Goal: Task Accomplishment & Management: Manage account settings

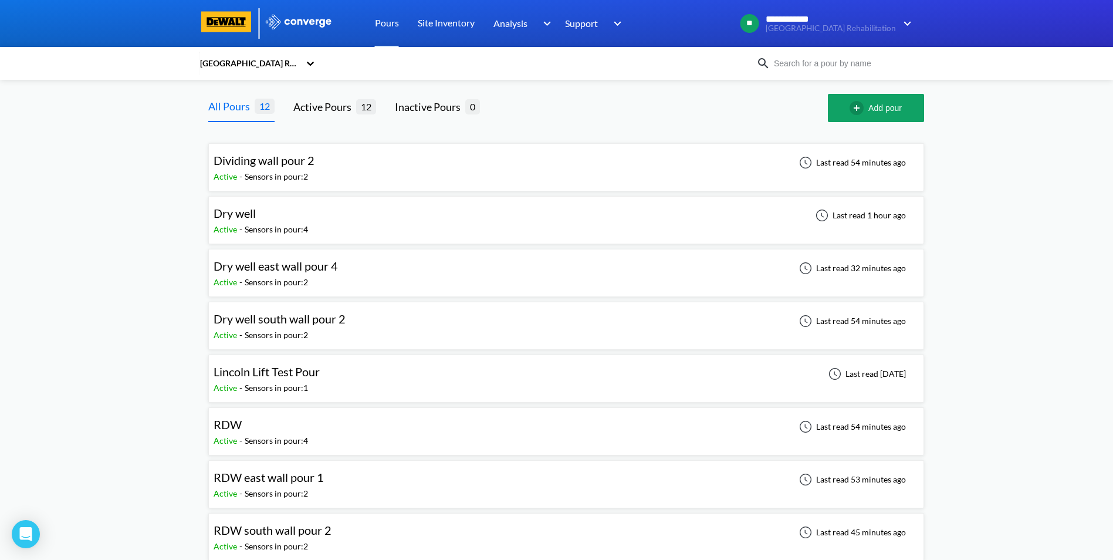
click at [232, 159] on span "Dividing wall pour 2" at bounding box center [264, 160] width 101 height 14
click at [232, 159] on body "**********" at bounding box center [556, 280] width 1113 height 560
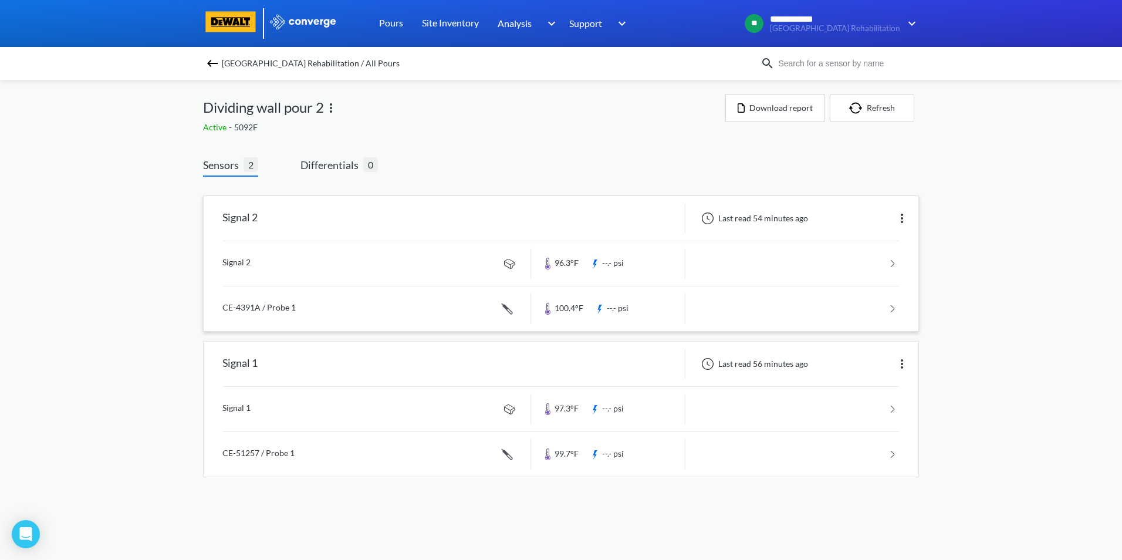
click at [903, 220] on img at bounding box center [902, 218] width 14 height 14
click at [856, 217] on div "Edit" at bounding box center [871, 218] width 75 height 22
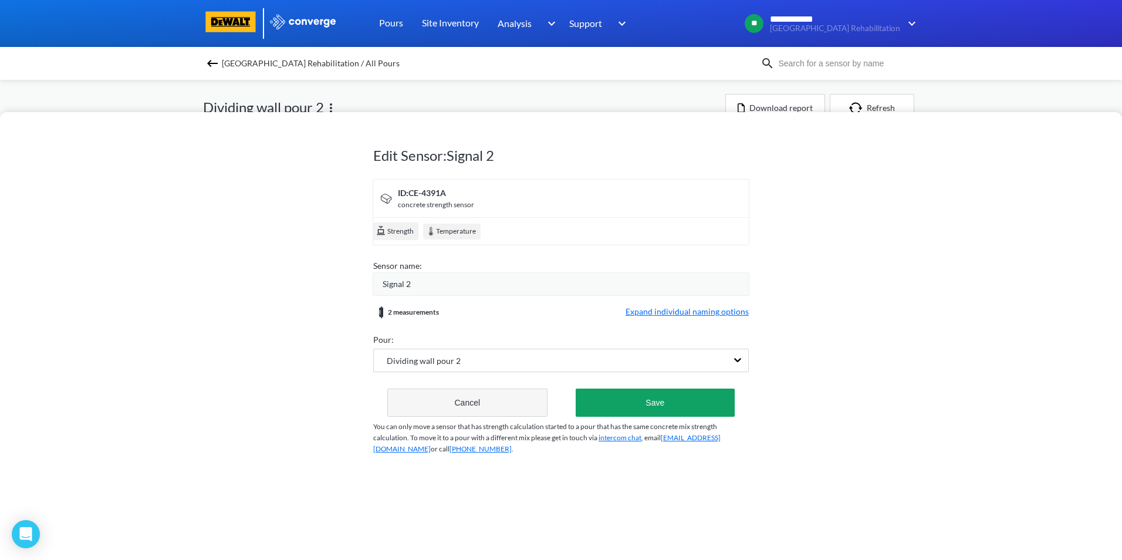
click at [484, 397] on button "Cancel" at bounding box center [467, 403] width 160 height 28
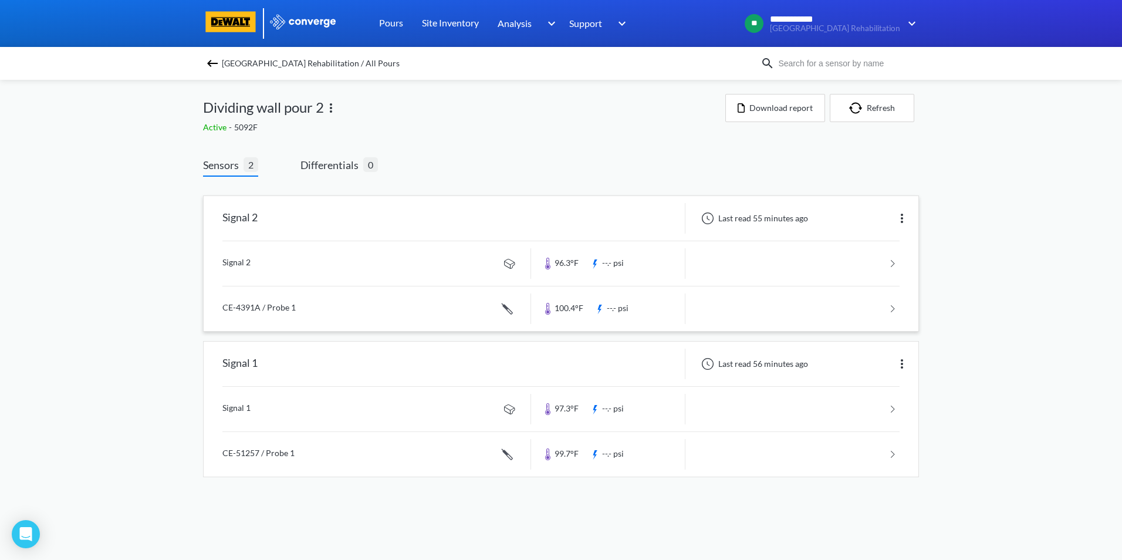
click at [894, 259] on link at bounding box center [560, 263] width 677 height 45
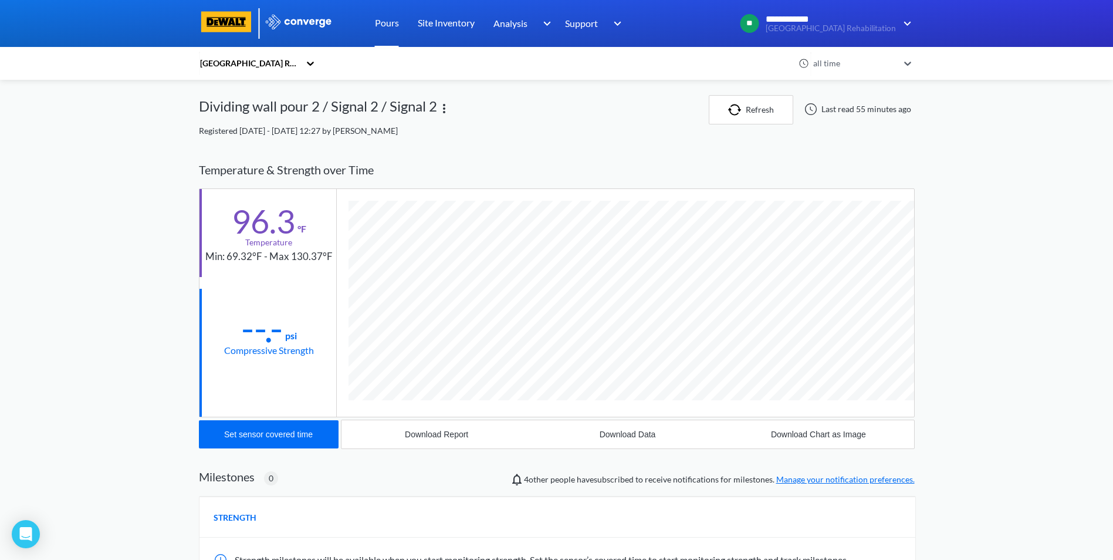
click at [386, 23] on link "Pours" at bounding box center [387, 23] width 24 height 47
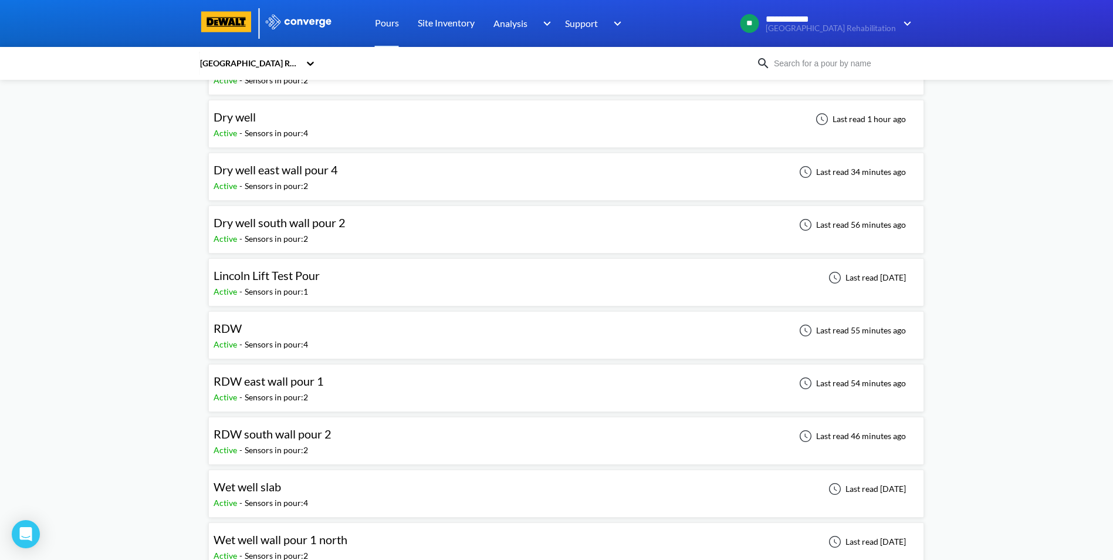
scroll to position [117, 0]
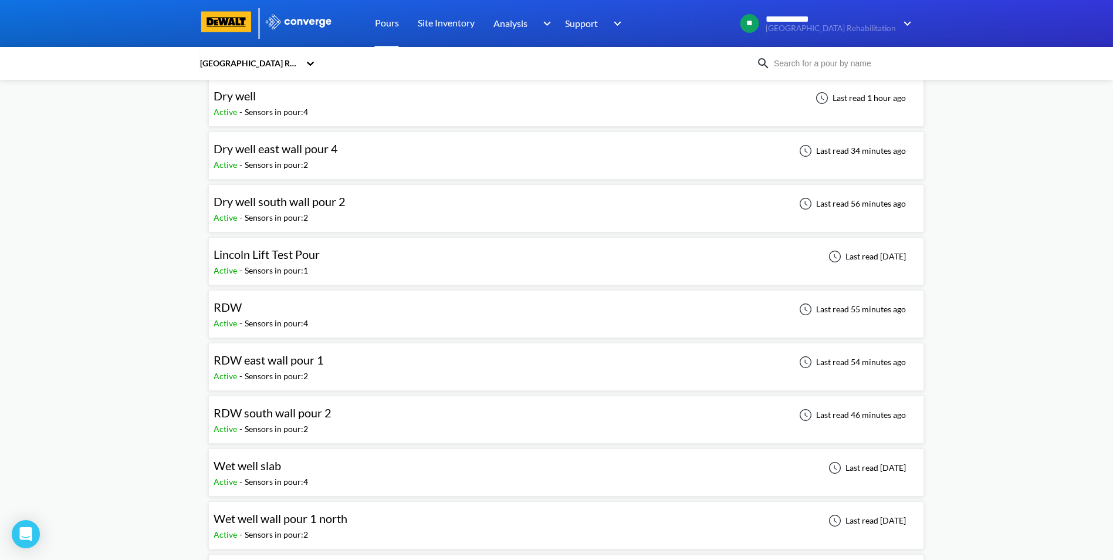
click at [284, 365] on span "RDW east wall pour 1" at bounding box center [269, 360] width 110 height 14
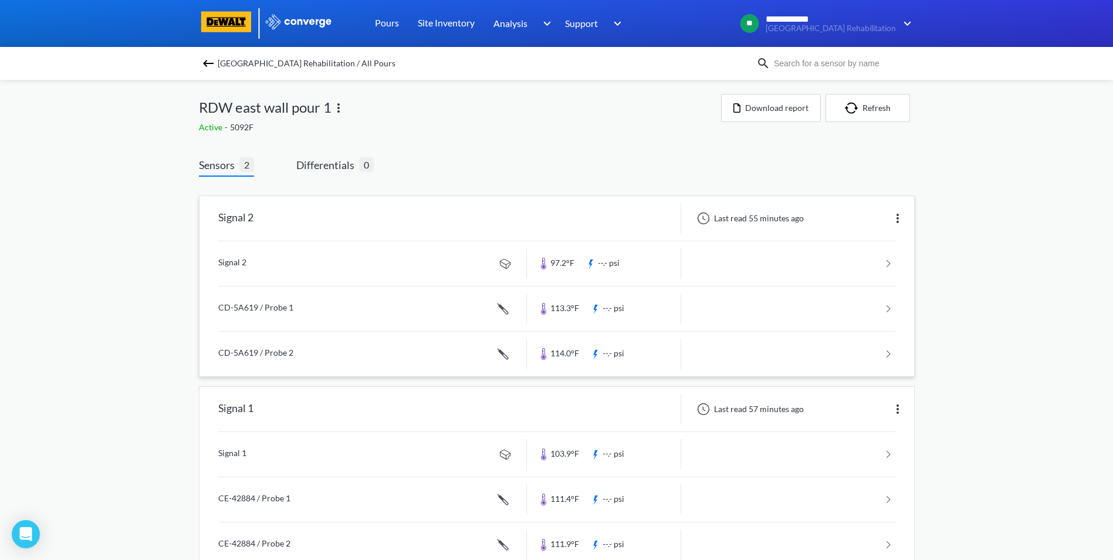
click at [900, 215] on img at bounding box center [898, 218] width 14 height 14
click at [900, 215] on div "Edit" at bounding box center [867, 218] width 75 height 22
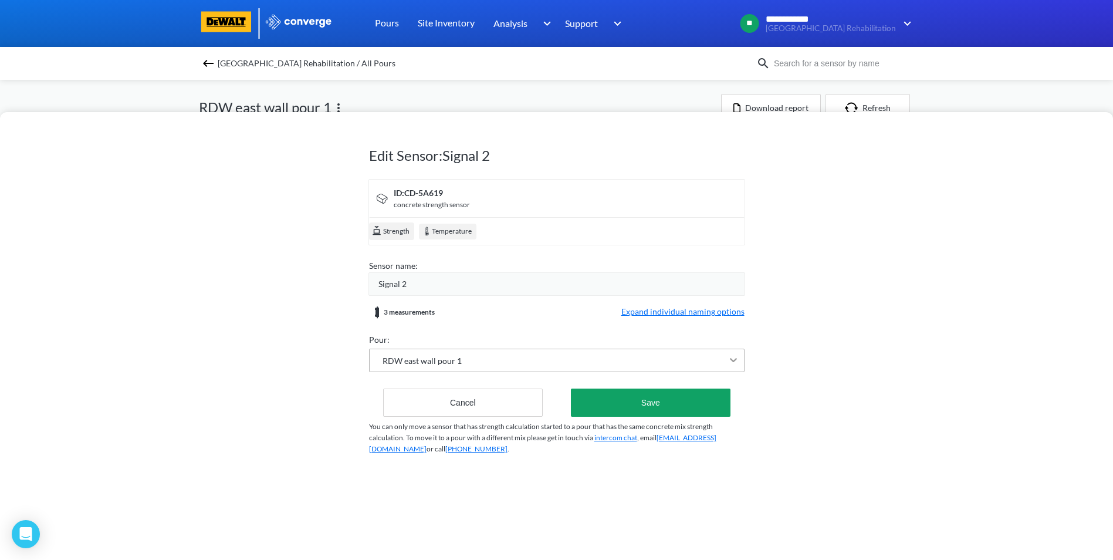
click at [737, 359] on icon at bounding box center [733, 360] width 7 height 4
click at [690, 282] on div "Signal 2" at bounding box center [562, 284] width 366 height 13
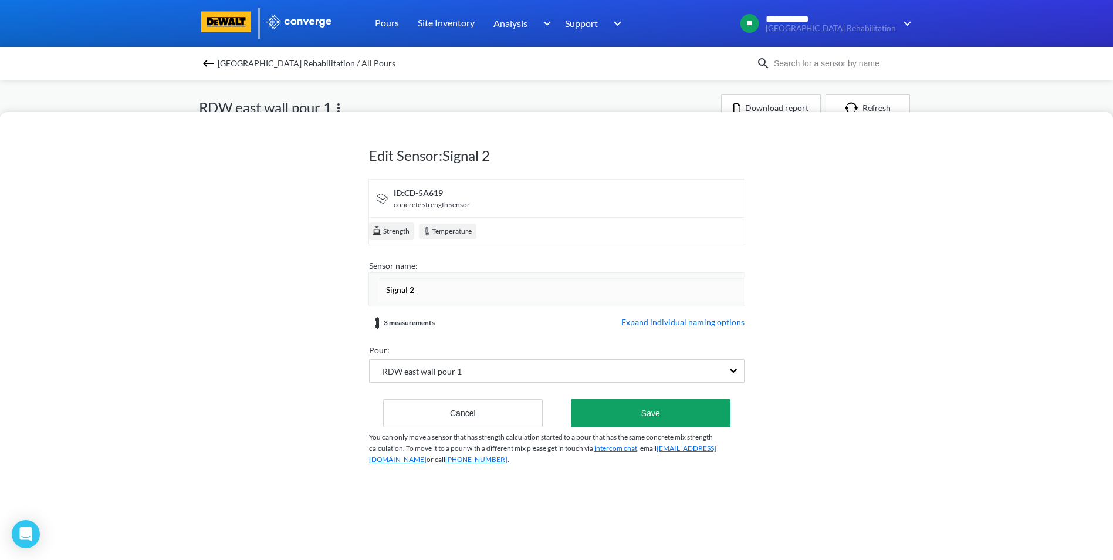
click at [690, 282] on input "Signal 2" at bounding box center [562, 289] width 366 height 23
click at [876, 354] on div "Edit Sensor: Signal 2 ID: CD-5A619 concrete strength sensor Strength Temperatur…" at bounding box center [556, 336] width 1113 height 448
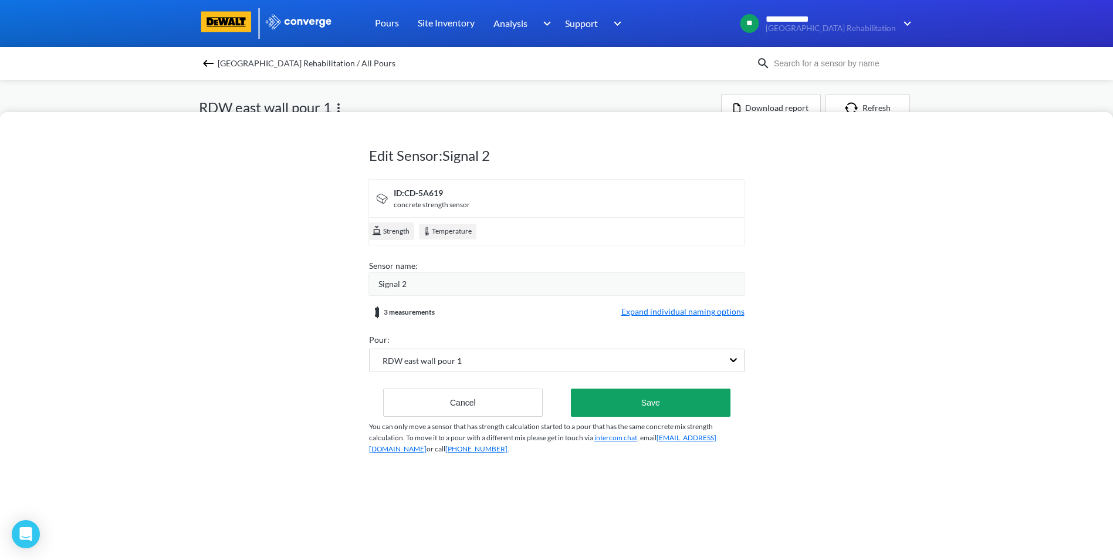
click at [668, 312] on span "Expand individual naming options" at bounding box center [683, 312] width 123 height 14
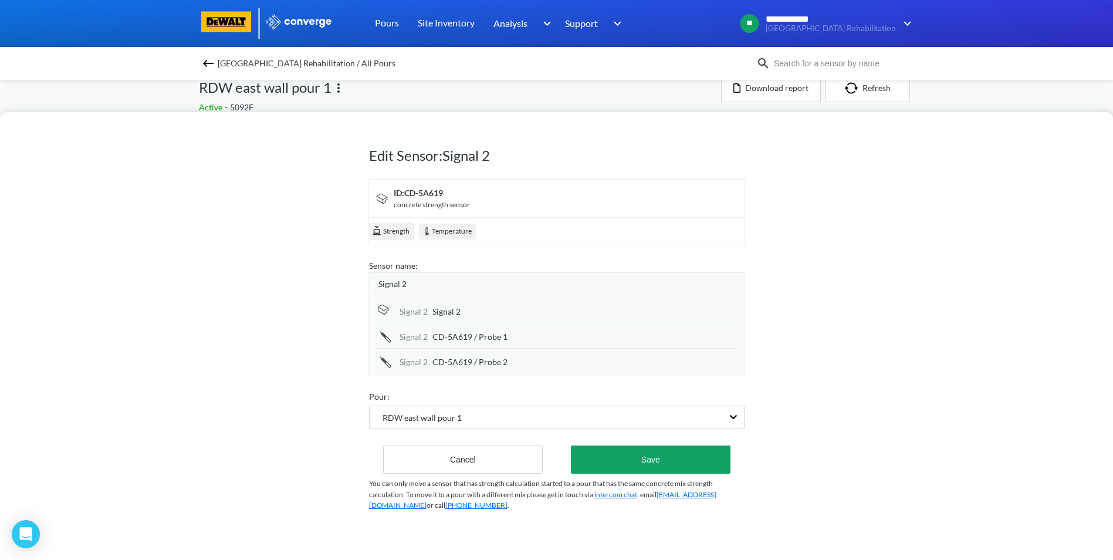
scroll to position [31, 0]
click at [500, 455] on button "Cancel" at bounding box center [463, 460] width 160 height 28
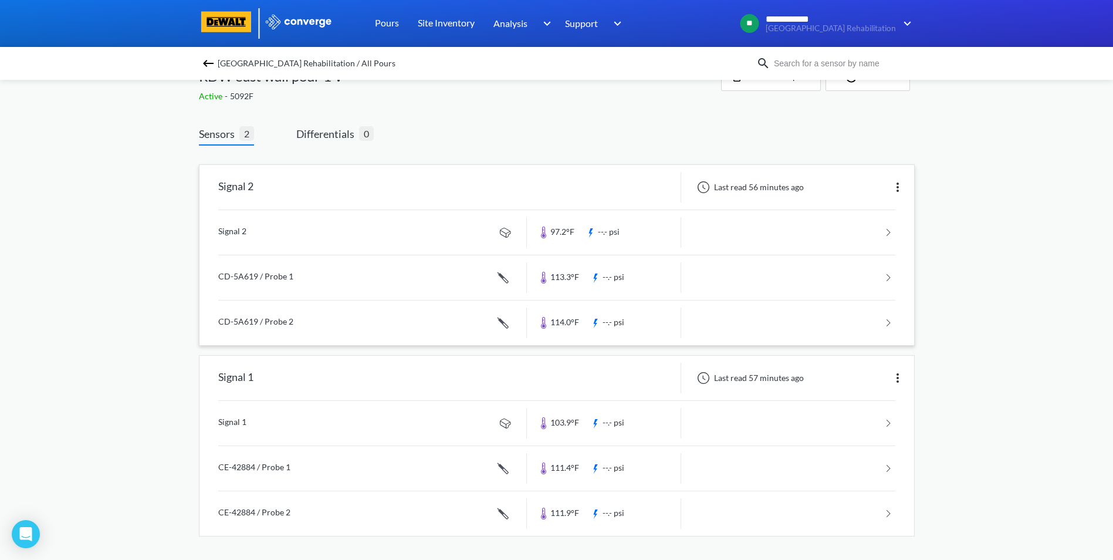
click at [889, 321] on link at bounding box center [556, 323] width 677 height 45
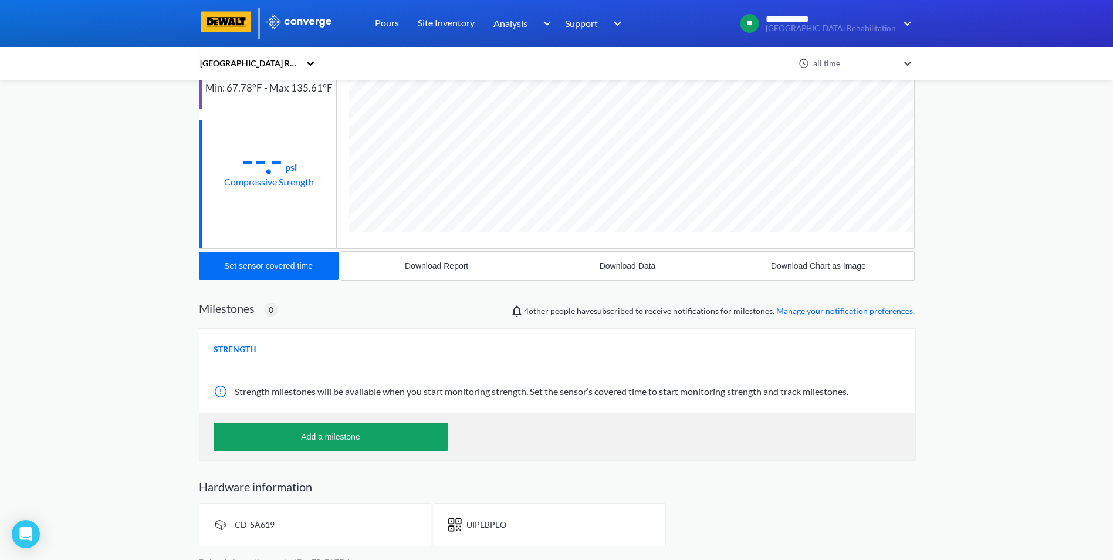
scroll to position [176, 0]
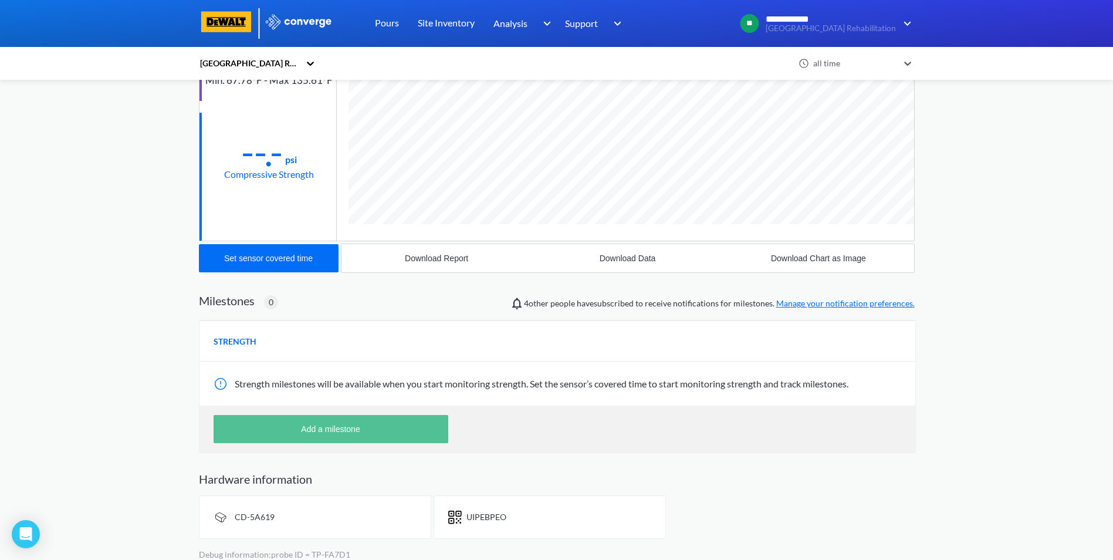
click at [310, 431] on button "Add a milestone" at bounding box center [331, 429] width 235 height 28
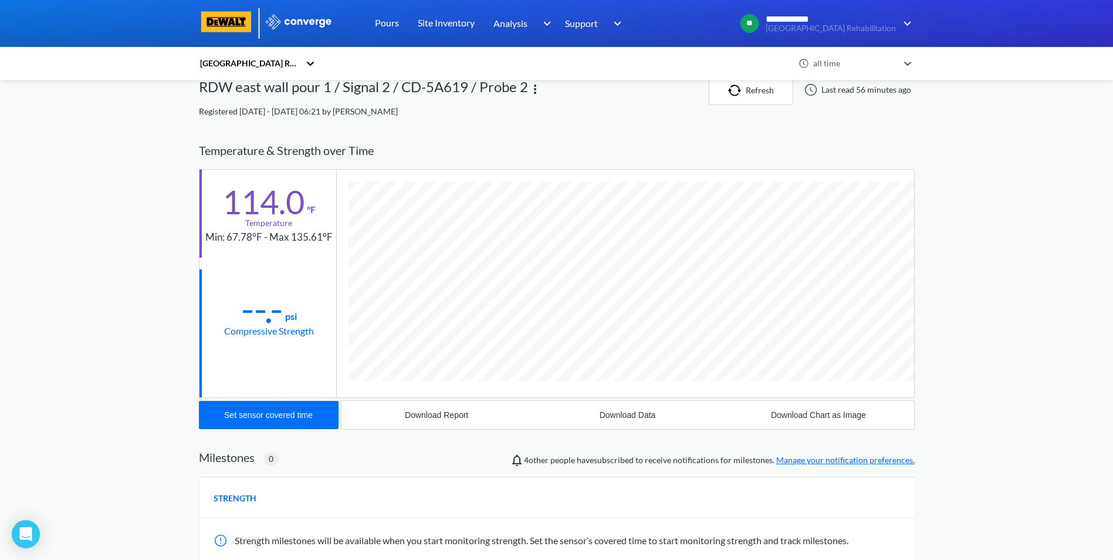
scroll to position [0, 0]
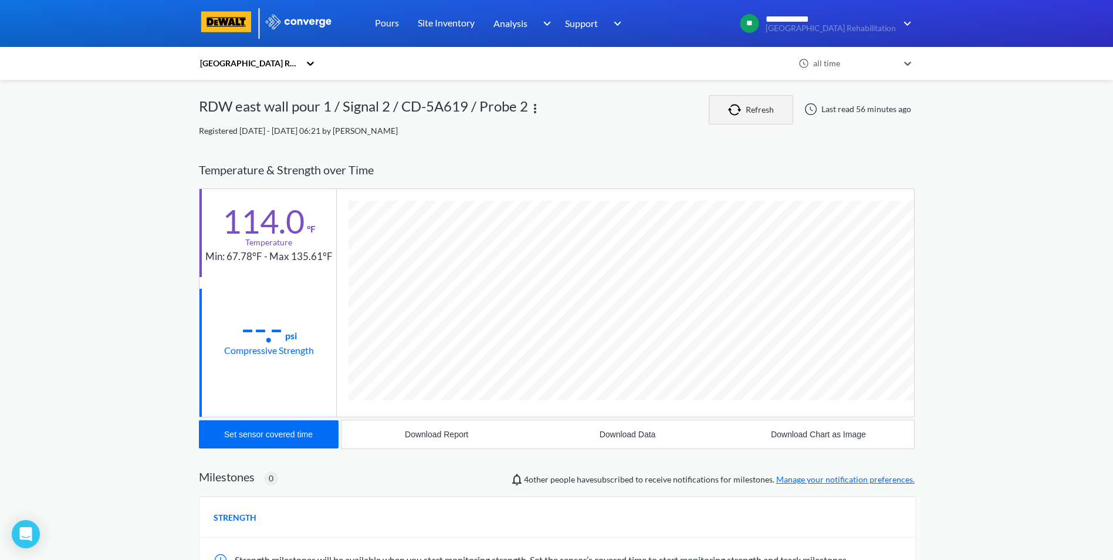
click at [744, 105] on img "button" at bounding box center [737, 110] width 18 height 12
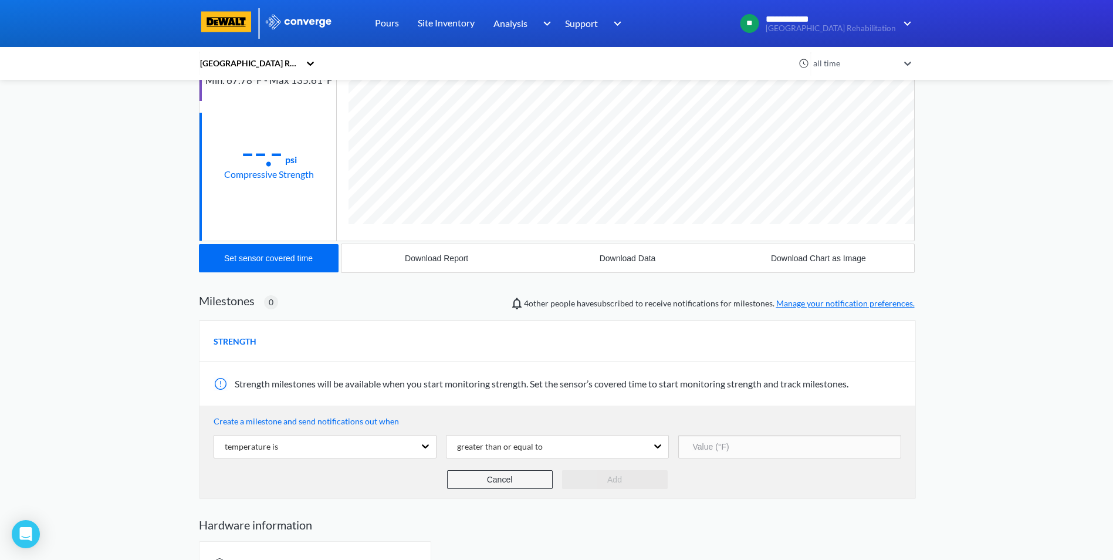
click at [485, 475] on button "Cancel" at bounding box center [500, 479] width 106 height 19
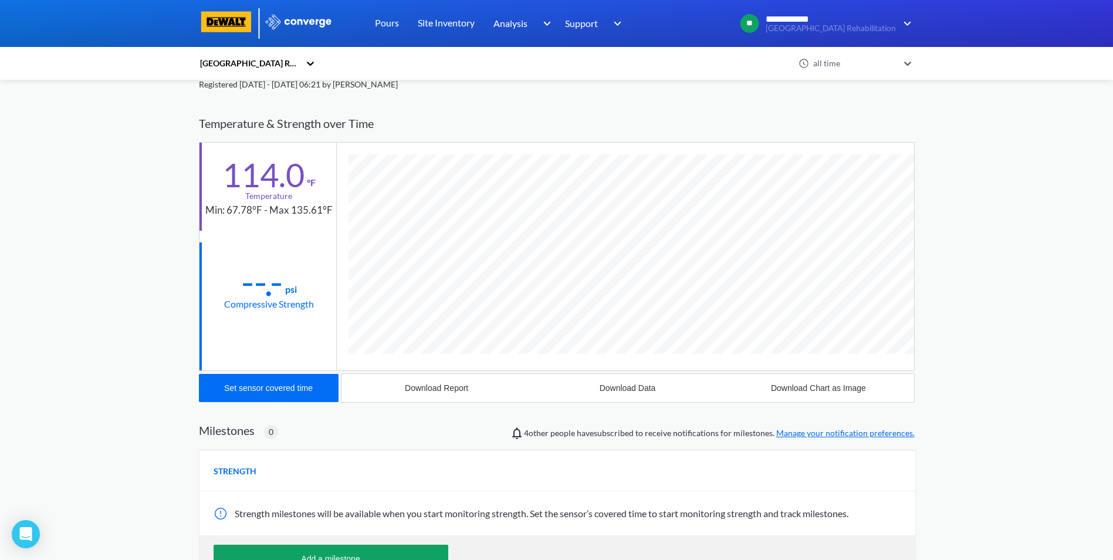
scroll to position [0, 0]
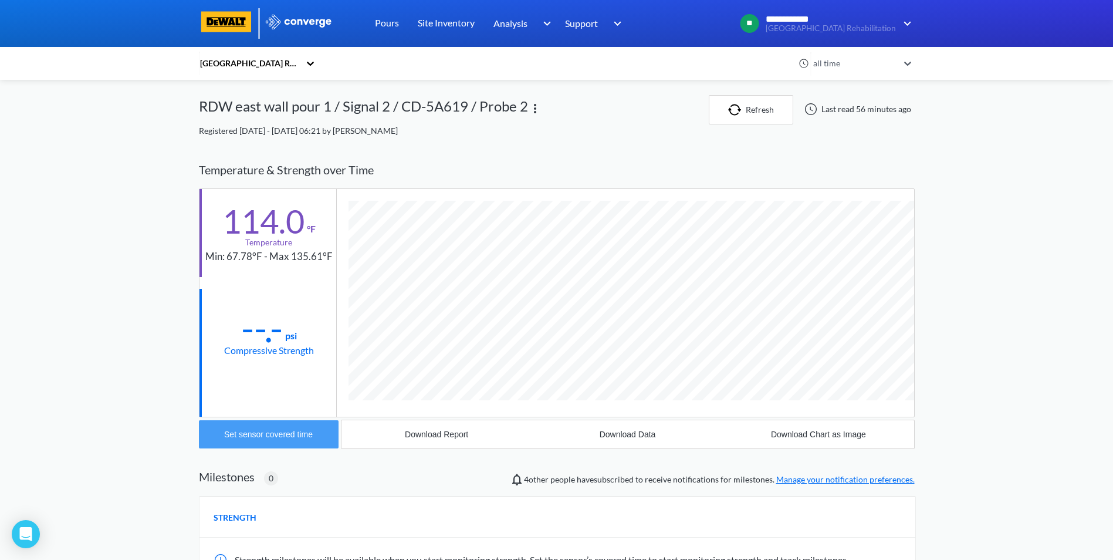
click at [266, 436] on div "Set sensor covered time" at bounding box center [268, 434] width 89 height 9
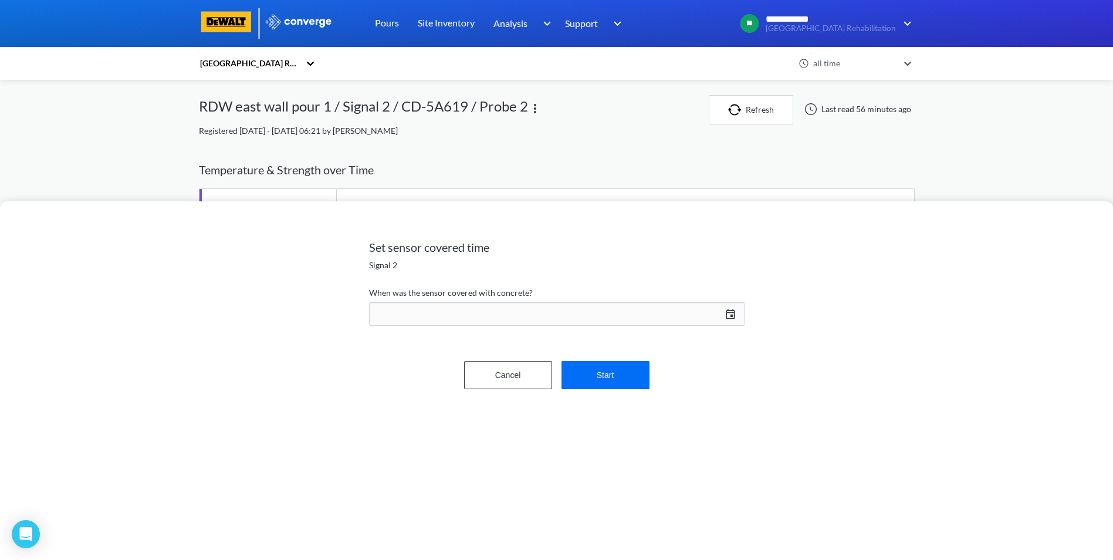
scroll to position [620, 716]
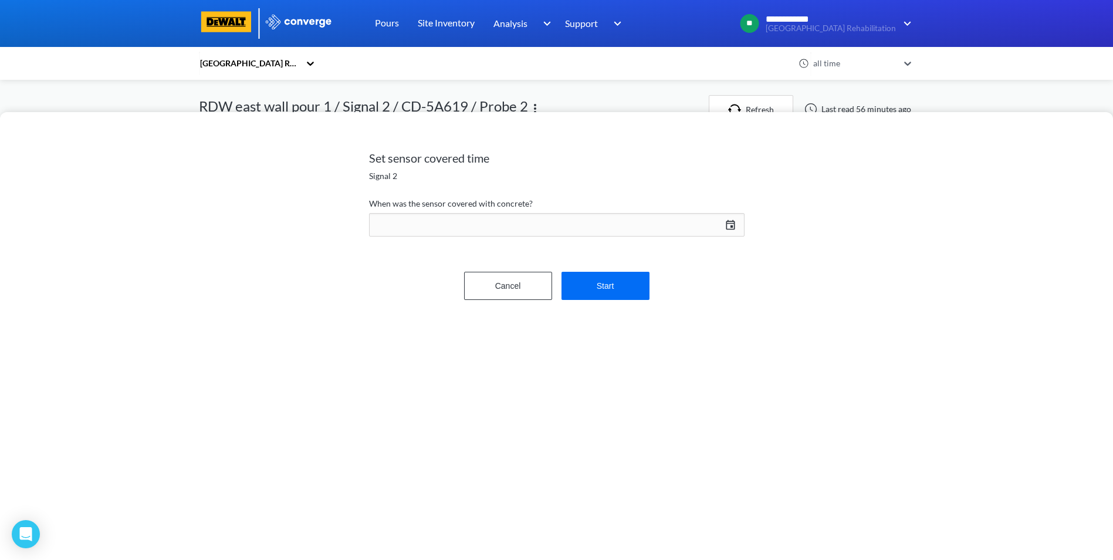
click at [729, 224] on div "[DATE] Press the down arrow key to interact with the calendar and select a date…" at bounding box center [557, 225] width 376 height 28
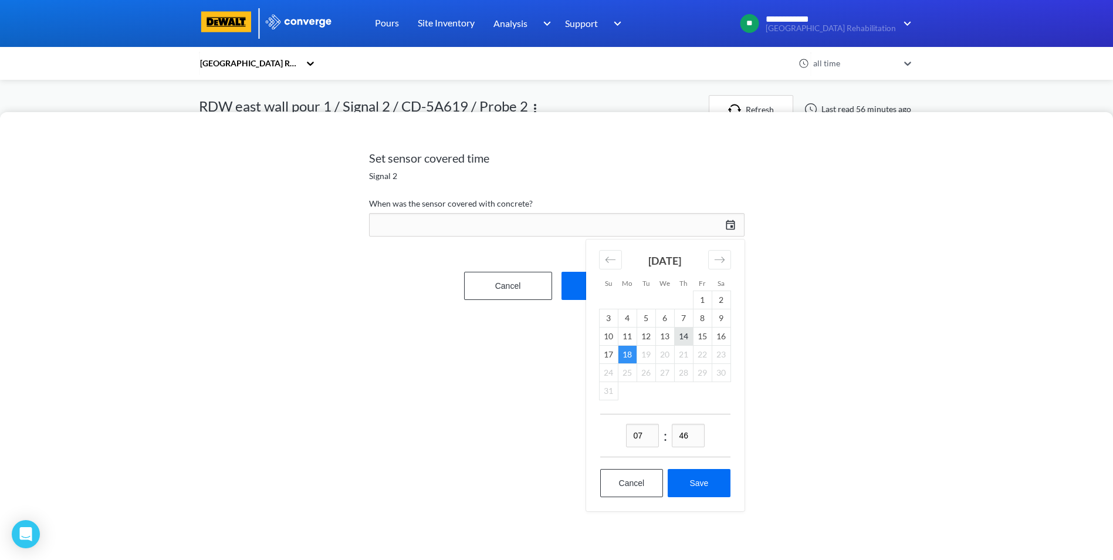
click at [683, 337] on td "14" at bounding box center [683, 336] width 19 height 18
click at [691, 437] on input "46" at bounding box center [688, 435] width 33 height 23
drag, startPoint x: 691, startPoint y: 437, endPoint x: 679, endPoint y: 437, distance: 12.9
click at [679, 437] on input "46" at bounding box center [688, 435] width 33 height 23
type input "00"
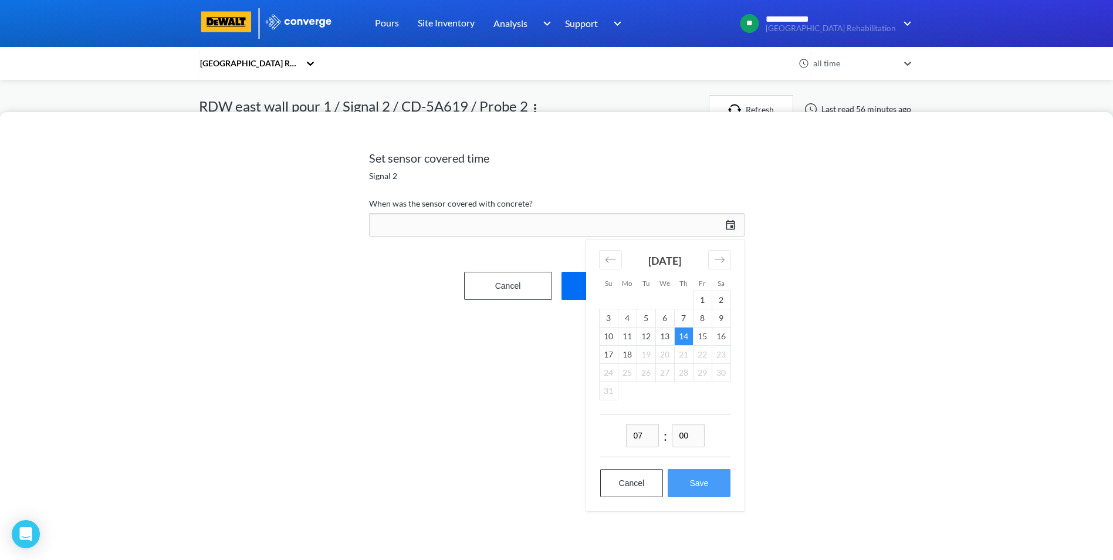
click at [691, 482] on button "Save" at bounding box center [699, 483] width 62 height 28
type input "07:00[DATE]"
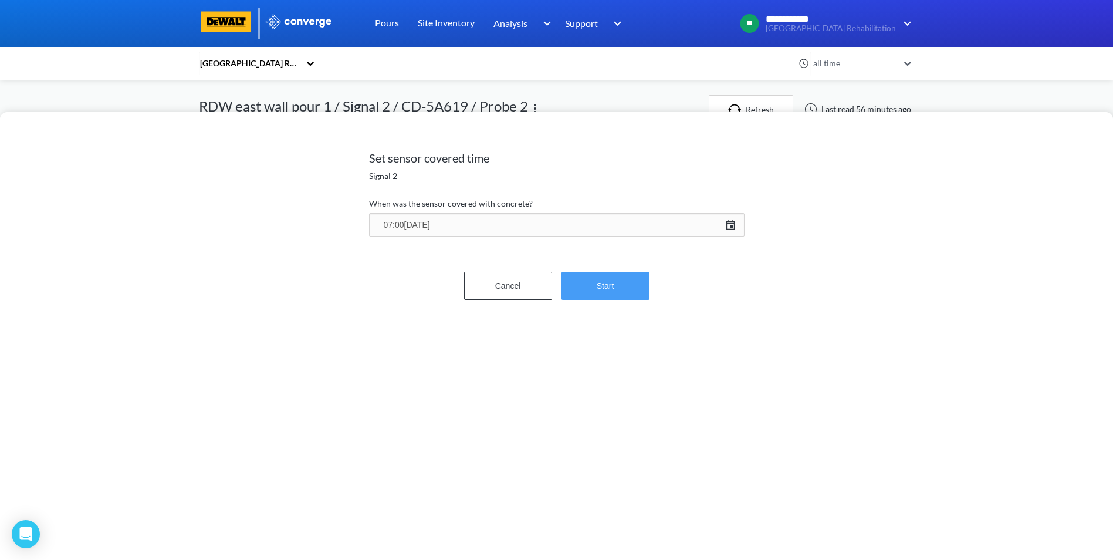
click at [598, 293] on button "Start" at bounding box center [606, 286] width 88 height 28
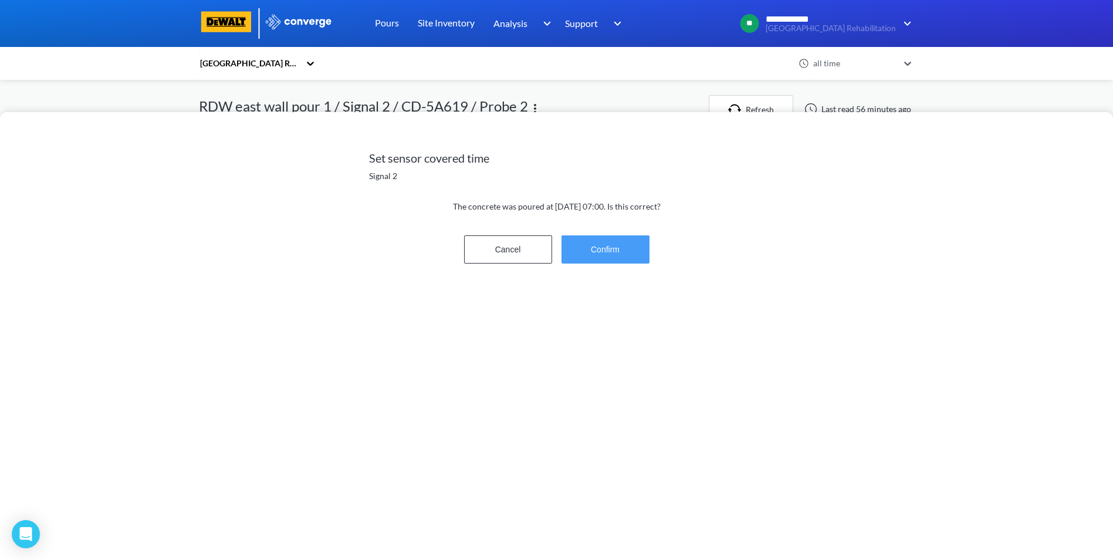
click at [605, 255] on button "Confirm" at bounding box center [606, 249] width 88 height 28
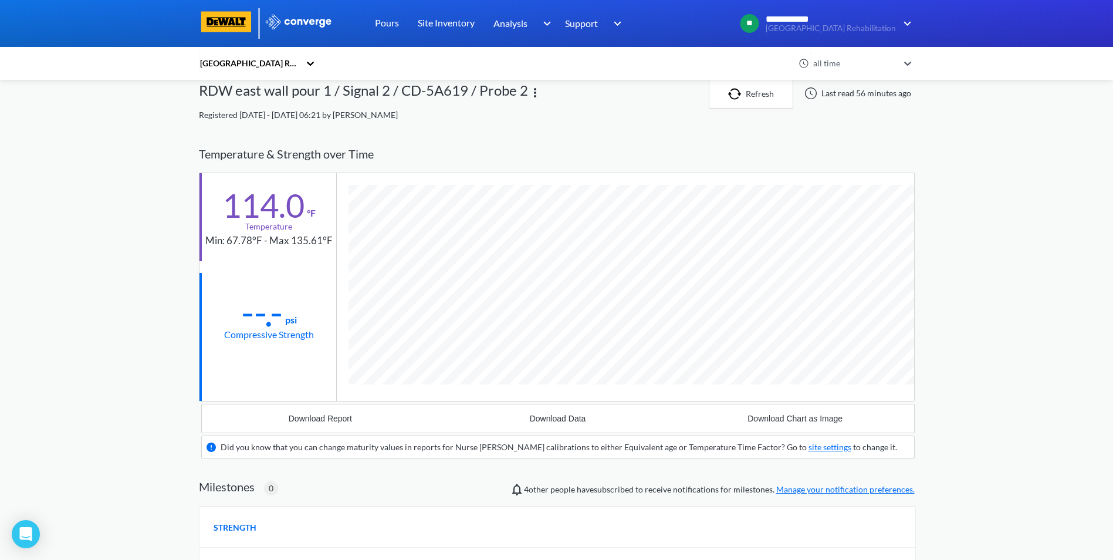
scroll to position [0, 0]
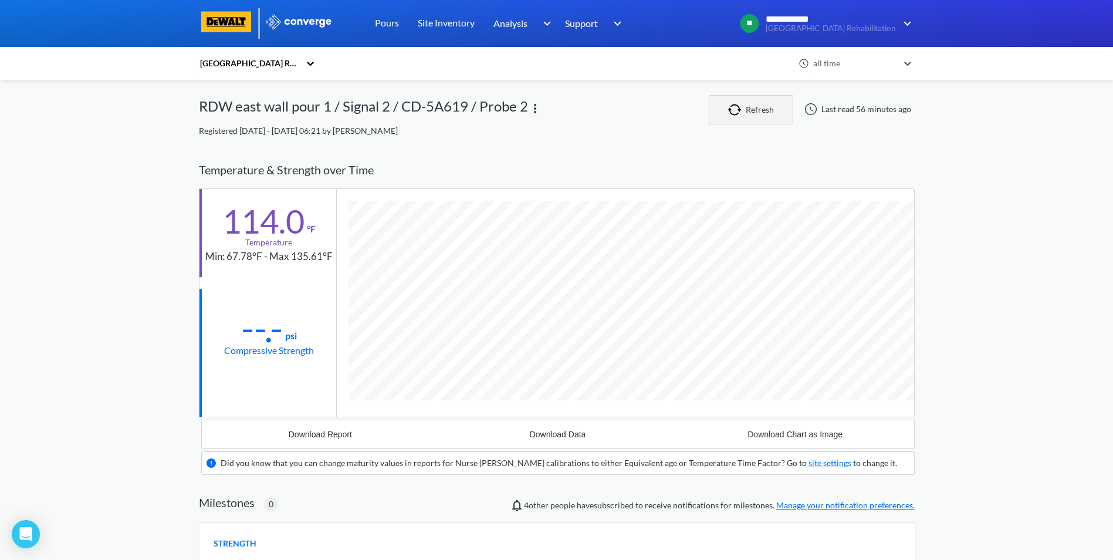
click at [749, 105] on button "Refresh" at bounding box center [751, 109] width 85 height 29
click at [389, 24] on link "Pours" at bounding box center [387, 23] width 24 height 47
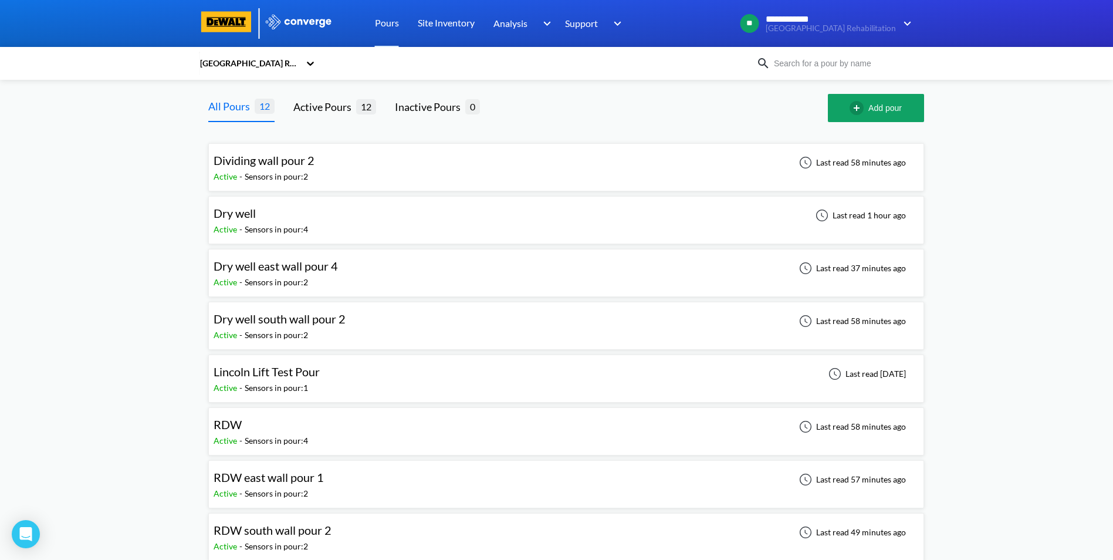
click at [374, 174] on div "Dividing wall pour 2 Active - Sensors in pour: 2 Last read 58 minutes ago" at bounding box center [567, 168] width 706 height 38
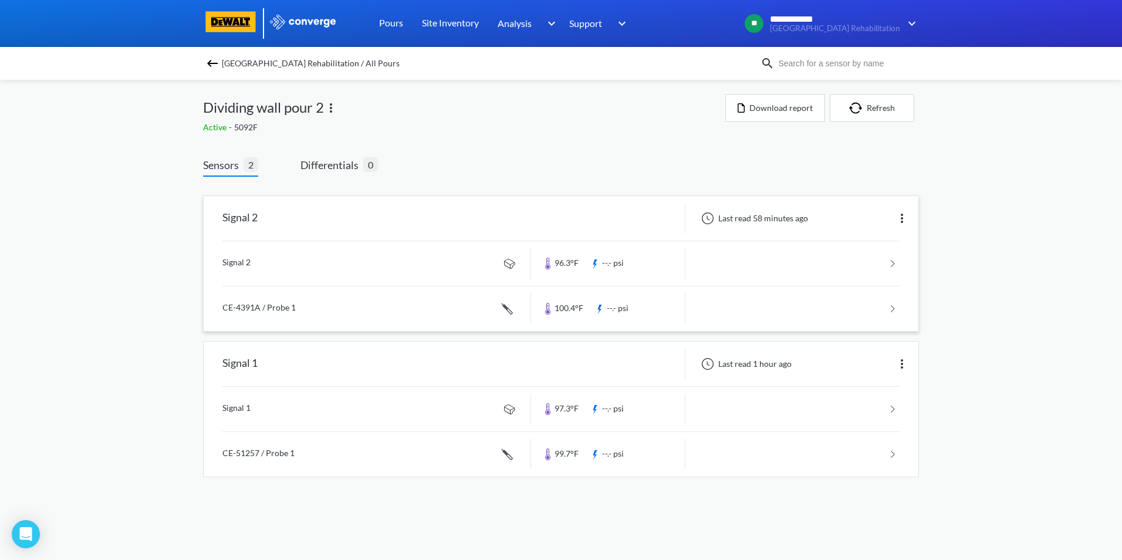
click at [894, 262] on link at bounding box center [560, 263] width 677 height 45
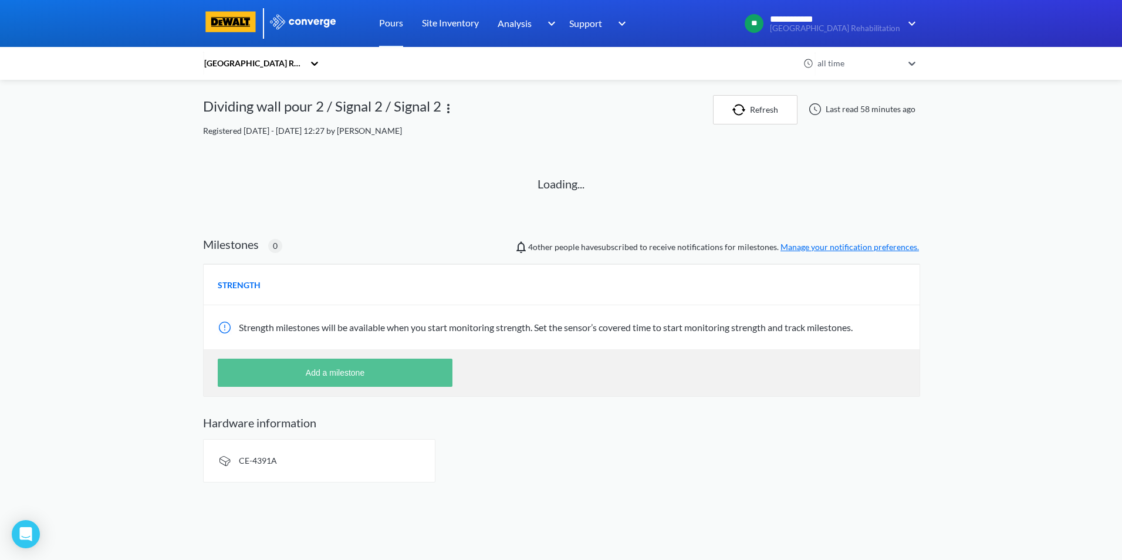
click at [399, 374] on button "Add a milestone" at bounding box center [335, 373] width 235 height 28
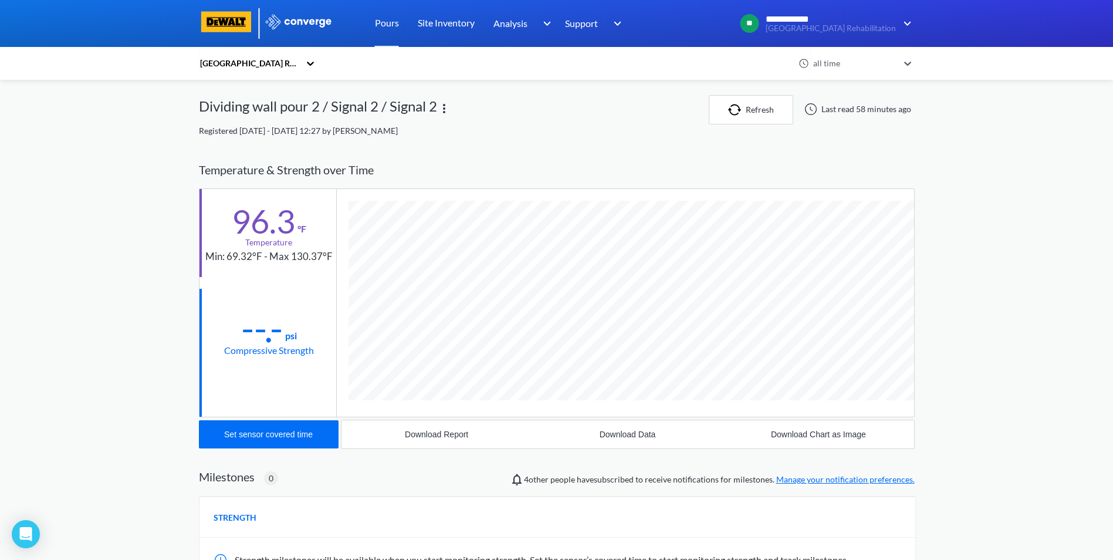
scroll to position [666, 716]
click at [272, 436] on div "Set sensor covered time" at bounding box center [268, 434] width 89 height 9
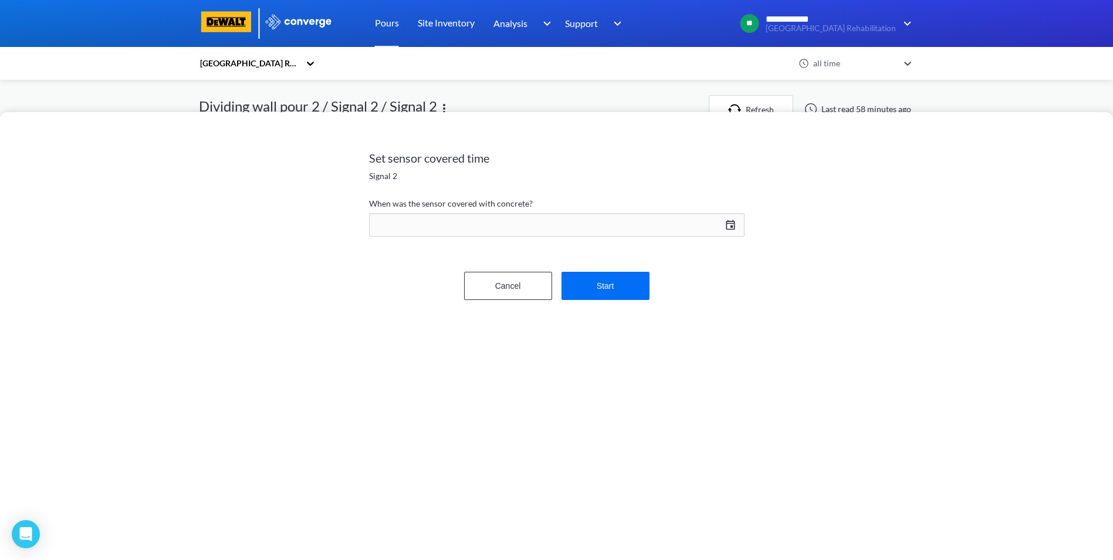
click at [732, 222] on div "[DATE] Press the down arrow key to interact with the calendar and select a date…" at bounding box center [557, 225] width 376 height 28
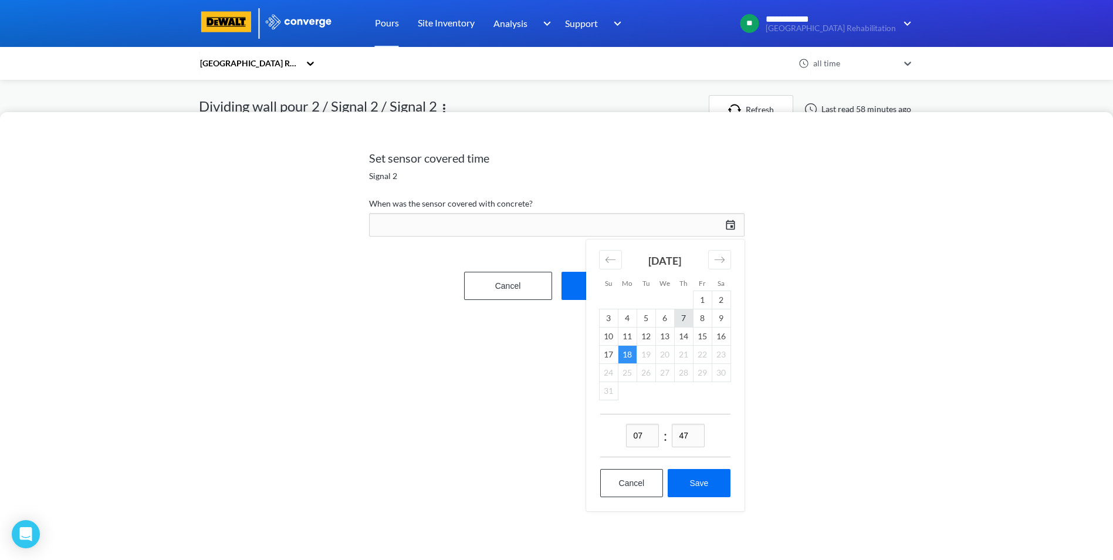
click at [685, 318] on td "7" at bounding box center [683, 318] width 19 height 18
drag, startPoint x: 693, startPoint y: 433, endPoint x: 674, endPoint y: 437, distance: 19.7
click at [674, 437] on input "47" at bounding box center [688, 435] width 33 height 23
type input "00"
click at [693, 478] on button "Save" at bounding box center [699, 483] width 62 height 28
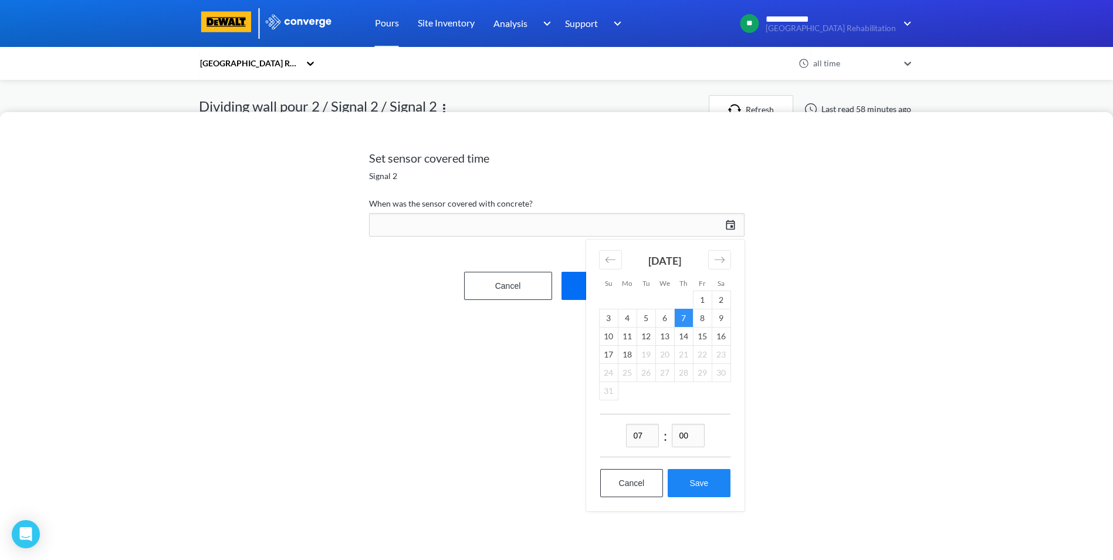
type input "07:00[DATE]"
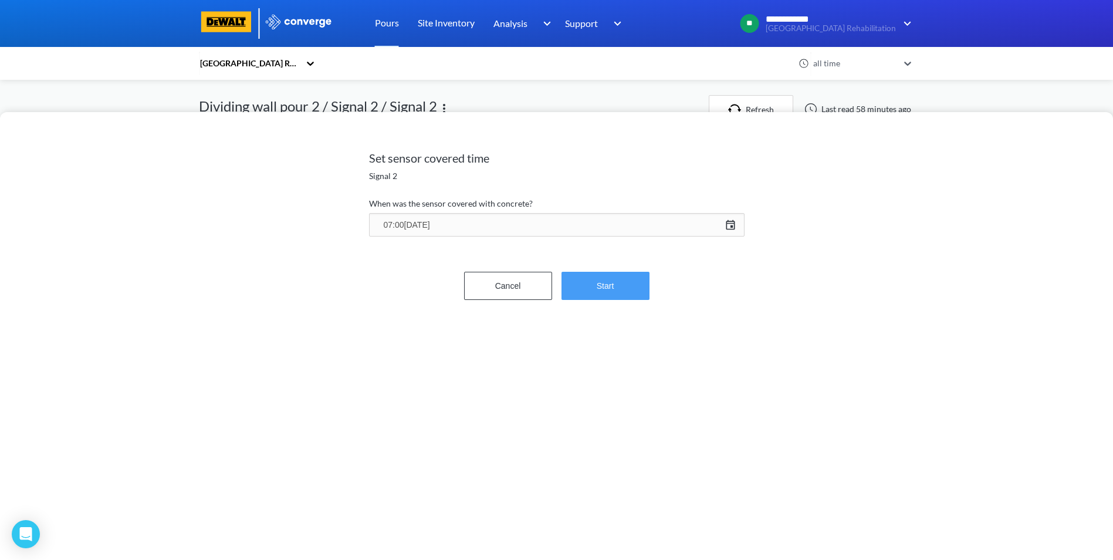
click at [596, 291] on button "Start" at bounding box center [606, 286] width 88 height 28
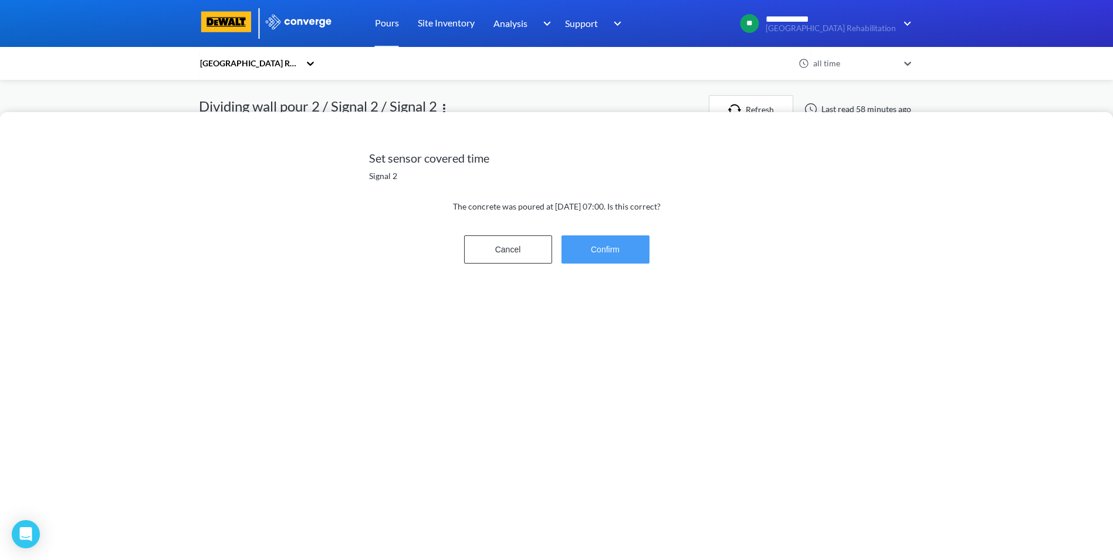
click at [599, 245] on button "Confirm" at bounding box center [606, 249] width 88 height 28
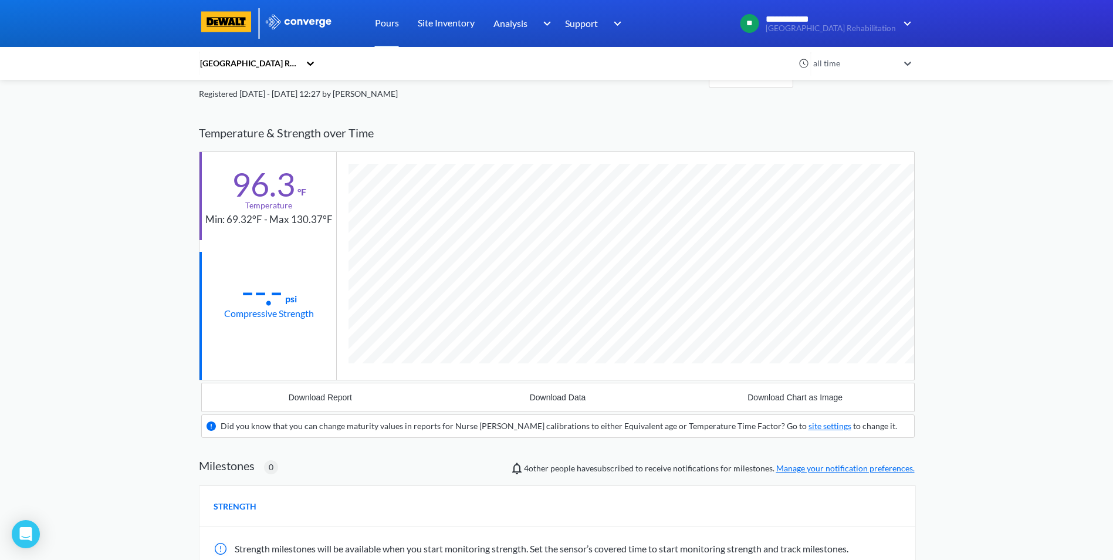
scroll to position [0, 0]
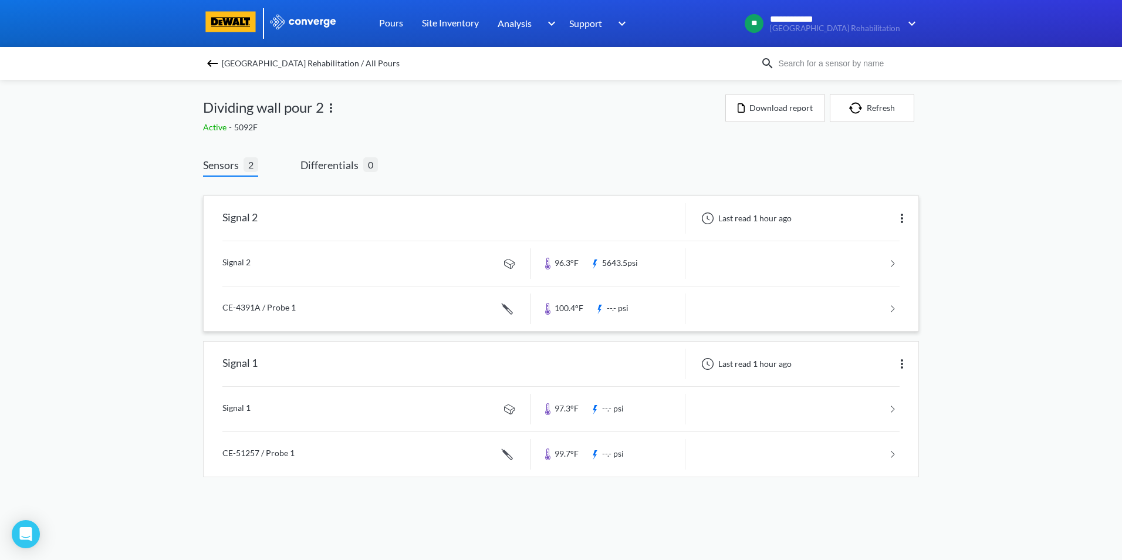
click at [896, 308] on link at bounding box center [560, 308] width 677 height 45
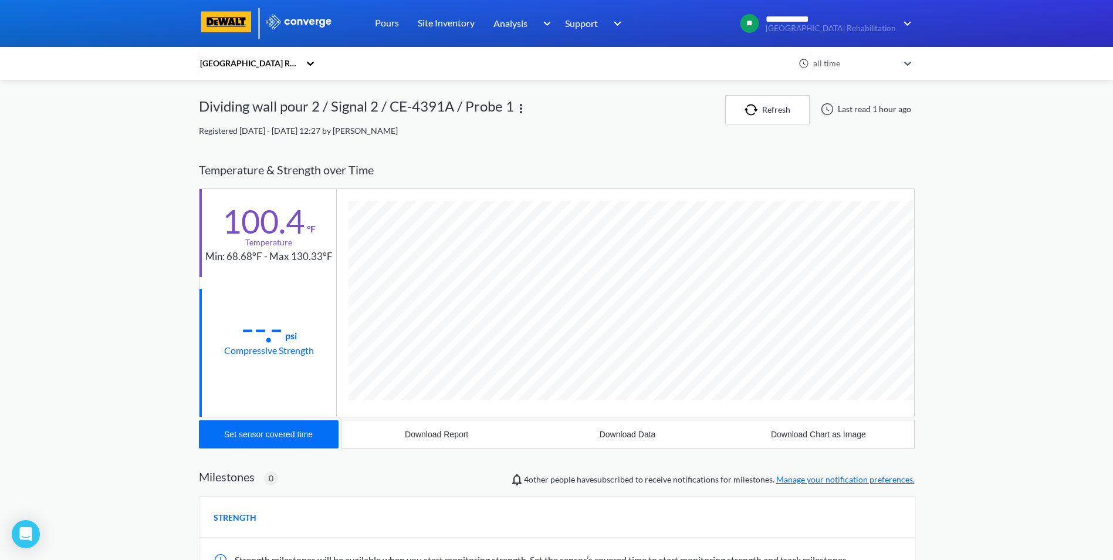
scroll to position [642, 716]
click at [301, 429] on button "Set sensor covered time" at bounding box center [269, 434] width 140 height 28
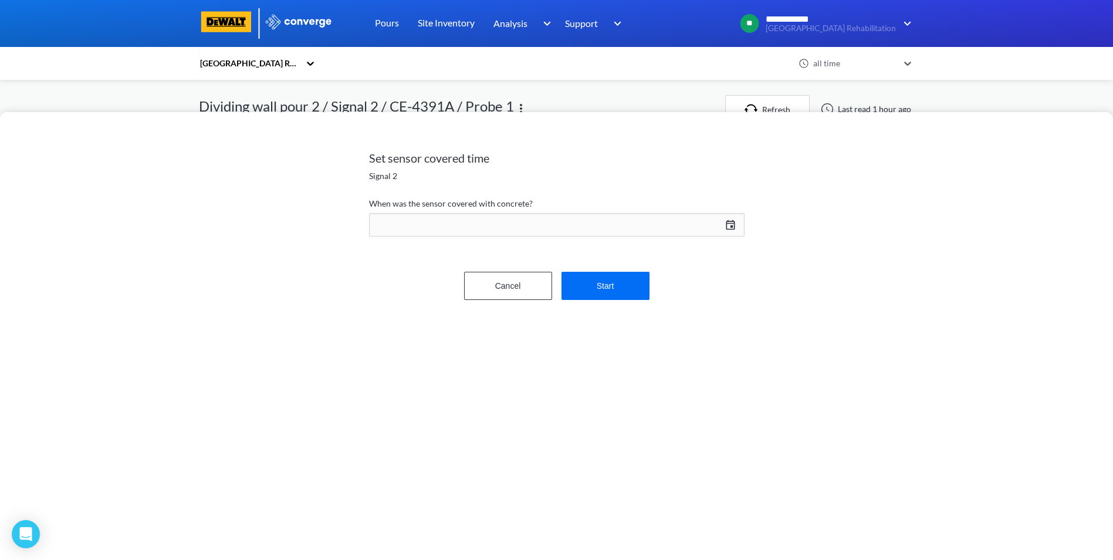
click at [734, 225] on div "[DATE] Press the down arrow key to interact with the calendar and select a date…" at bounding box center [557, 225] width 376 height 28
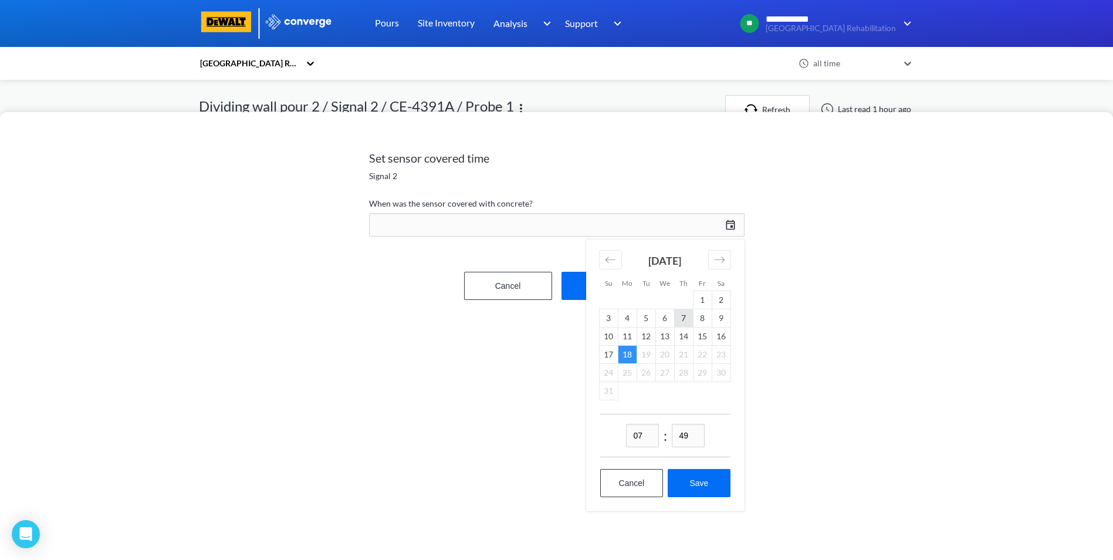
click at [685, 319] on td "7" at bounding box center [683, 318] width 19 height 18
drag, startPoint x: 691, startPoint y: 436, endPoint x: 676, endPoint y: 436, distance: 15.8
click at [676, 436] on input "49" at bounding box center [688, 435] width 33 height 23
type input "00"
click at [699, 485] on button "Save" at bounding box center [699, 483] width 62 height 28
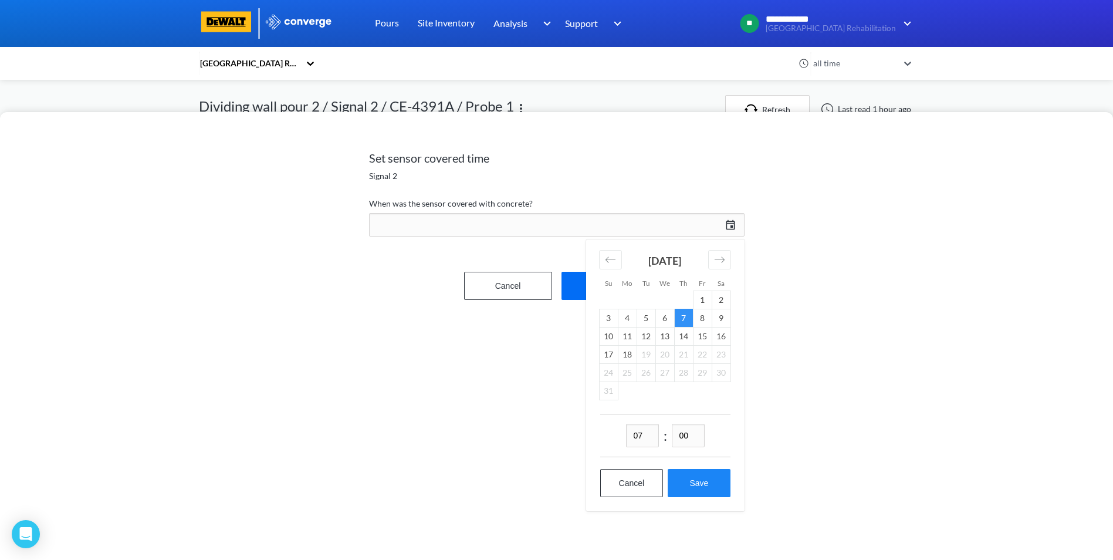
type input "07:00[DATE]"
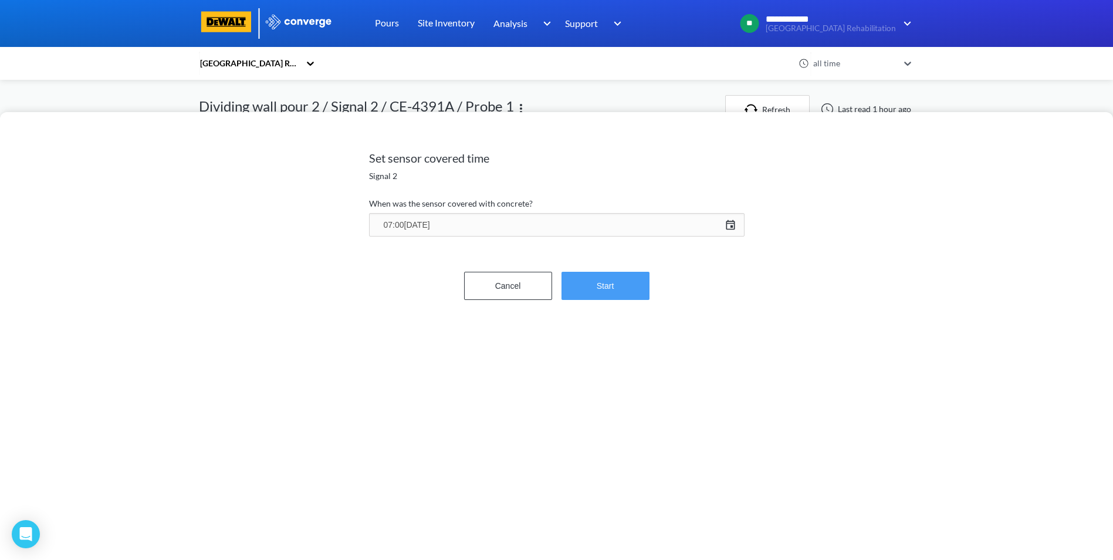
click at [609, 281] on button "Start" at bounding box center [606, 286] width 88 height 28
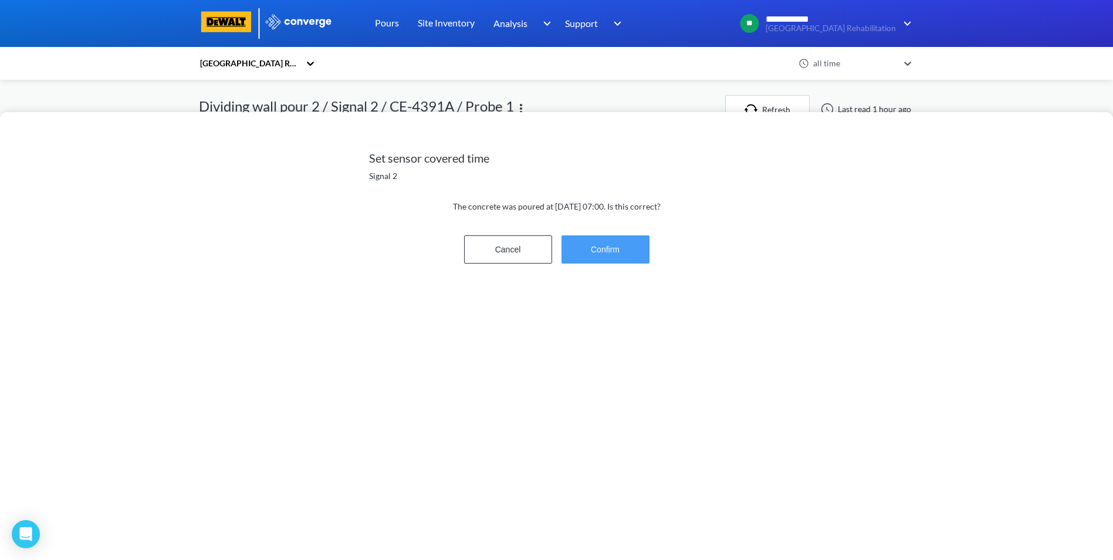
click at [598, 247] on button "Confirm" at bounding box center [606, 249] width 88 height 28
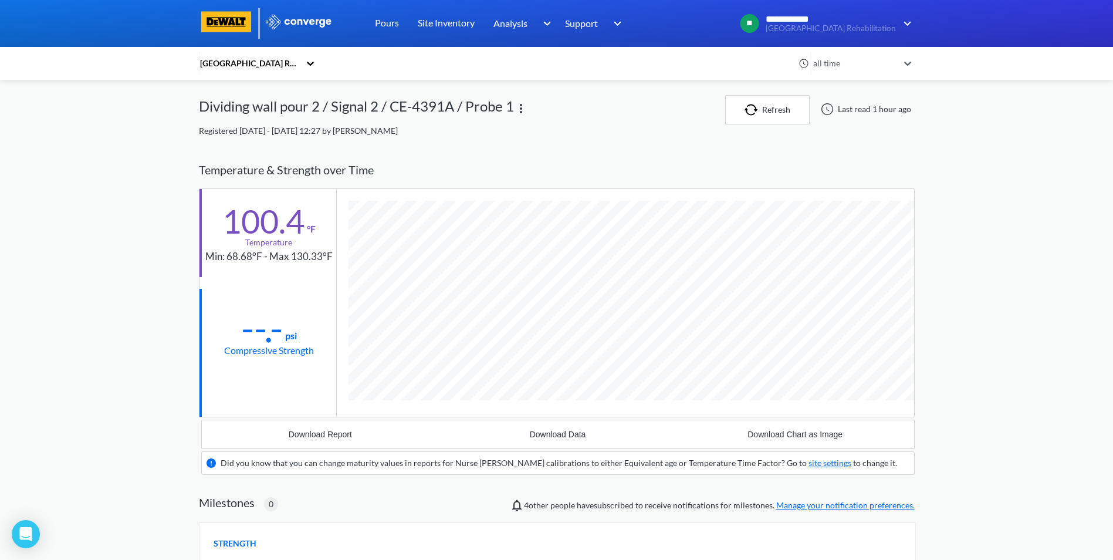
scroll to position [753, 716]
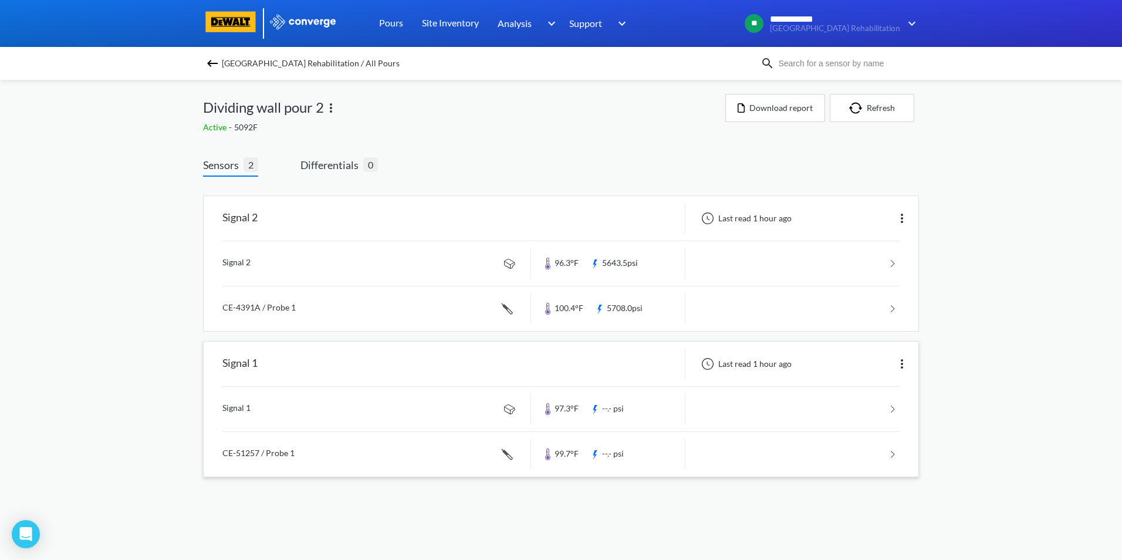
click at [893, 403] on link at bounding box center [560, 409] width 677 height 45
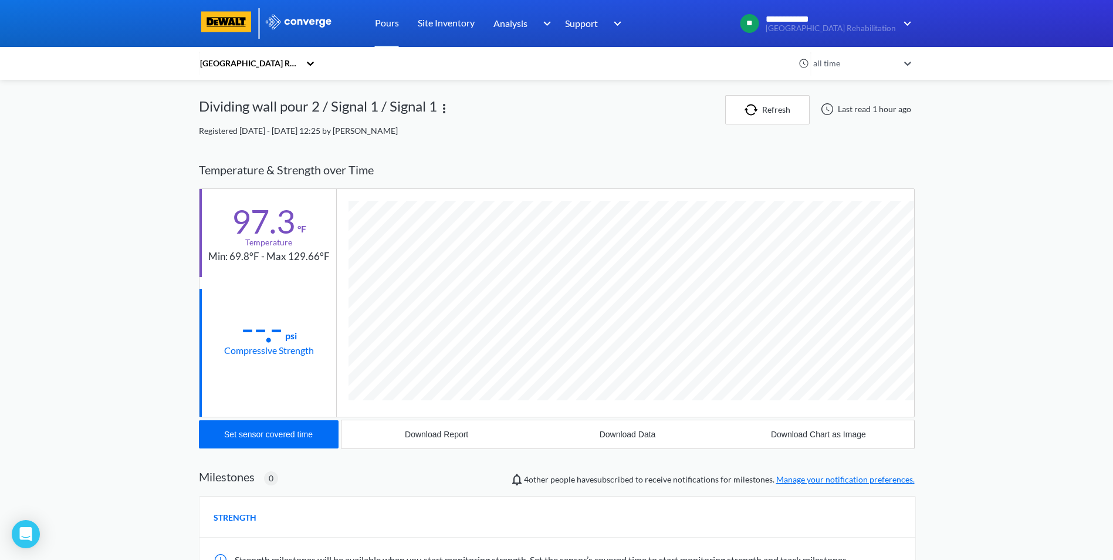
scroll to position [620, 716]
click at [264, 434] on div "Set sensor covered time" at bounding box center [268, 434] width 89 height 9
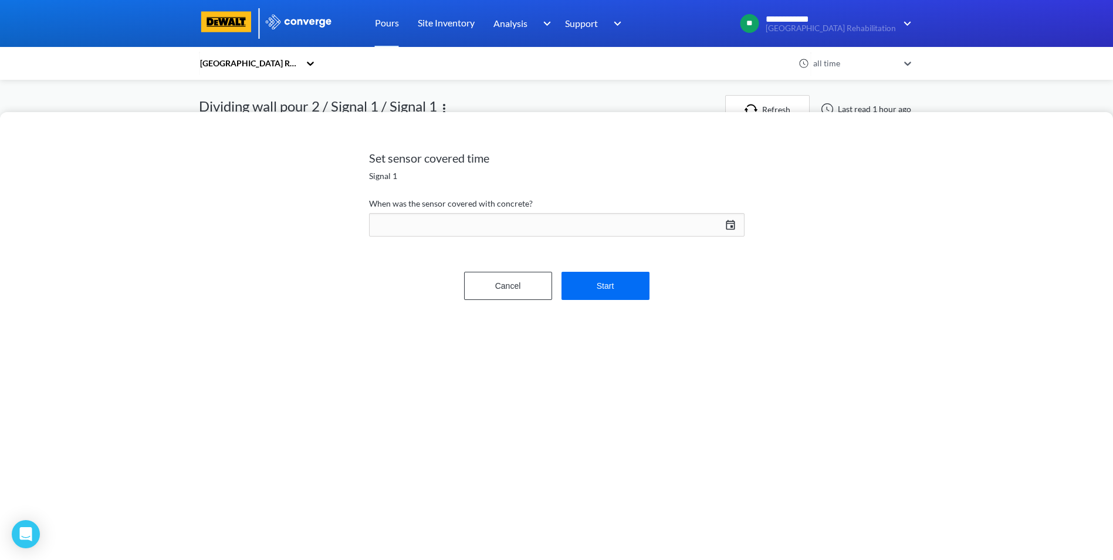
click at [734, 222] on div "[DATE] Press the down arrow key to interact with the calendar and select a date…" at bounding box center [557, 225] width 376 height 28
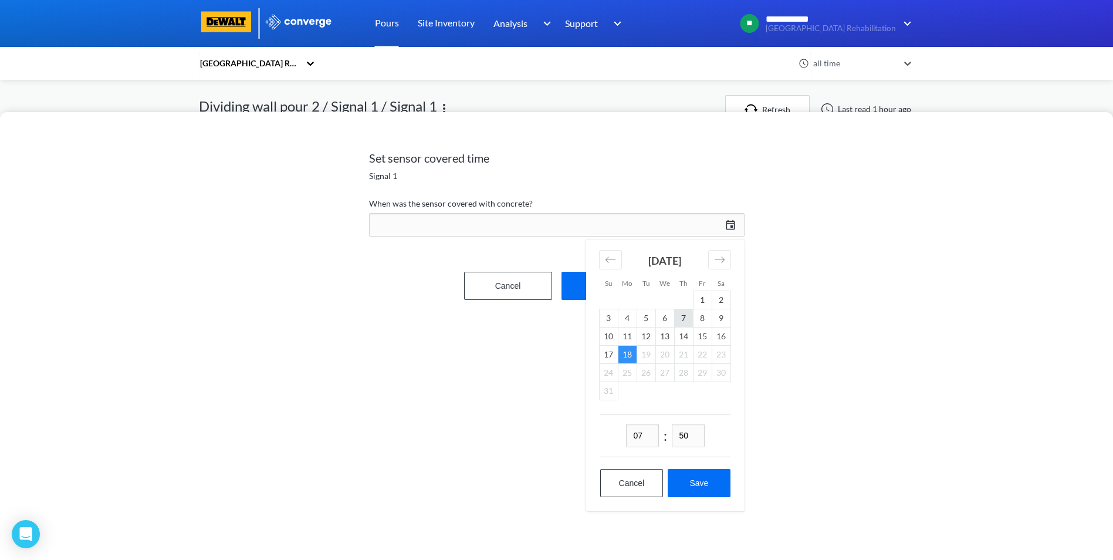
click at [684, 320] on td "7" at bounding box center [683, 318] width 19 height 18
drag, startPoint x: 694, startPoint y: 434, endPoint x: 678, endPoint y: 437, distance: 16.7
click at [678, 437] on input "50" at bounding box center [688, 435] width 33 height 23
type input "00"
click at [562, 272] on button "Start" at bounding box center [606, 286] width 88 height 28
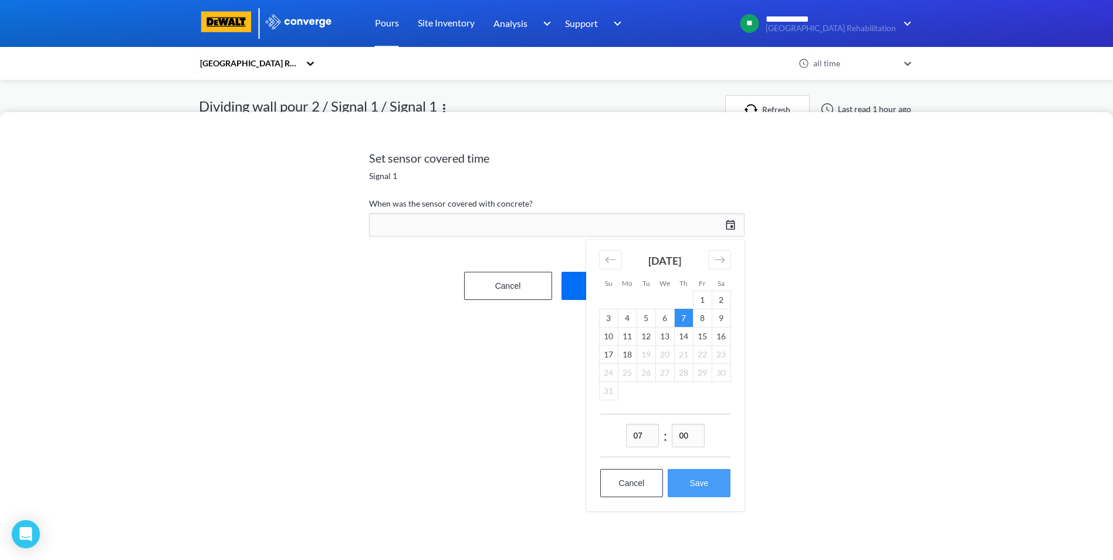
click at [707, 488] on button "Save" at bounding box center [699, 483] width 62 height 28
type input "07:00[DATE]"
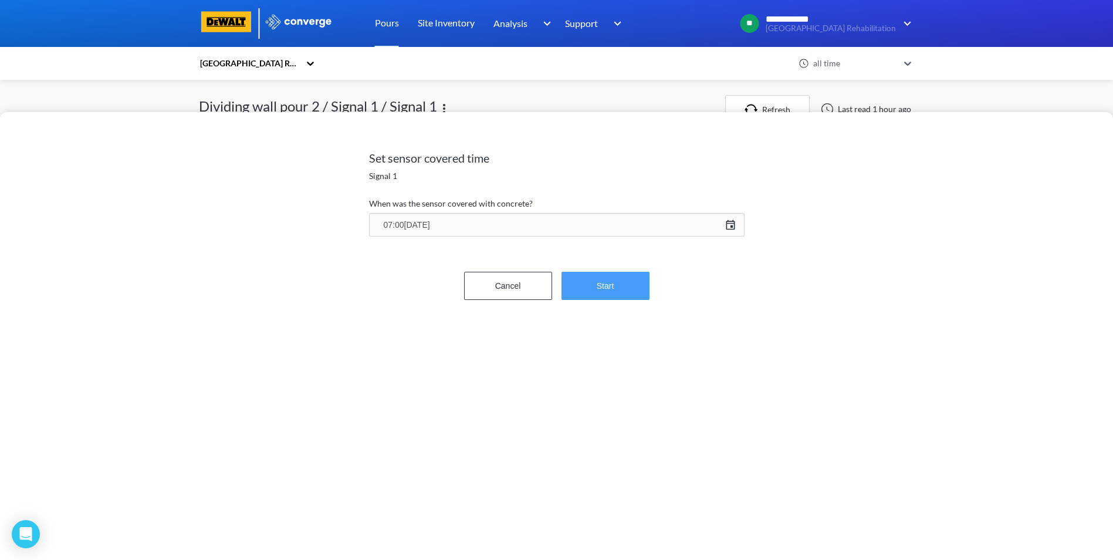
click at [608, 296] on button "Start" at bounding box center [606, 286] width 88 height 28
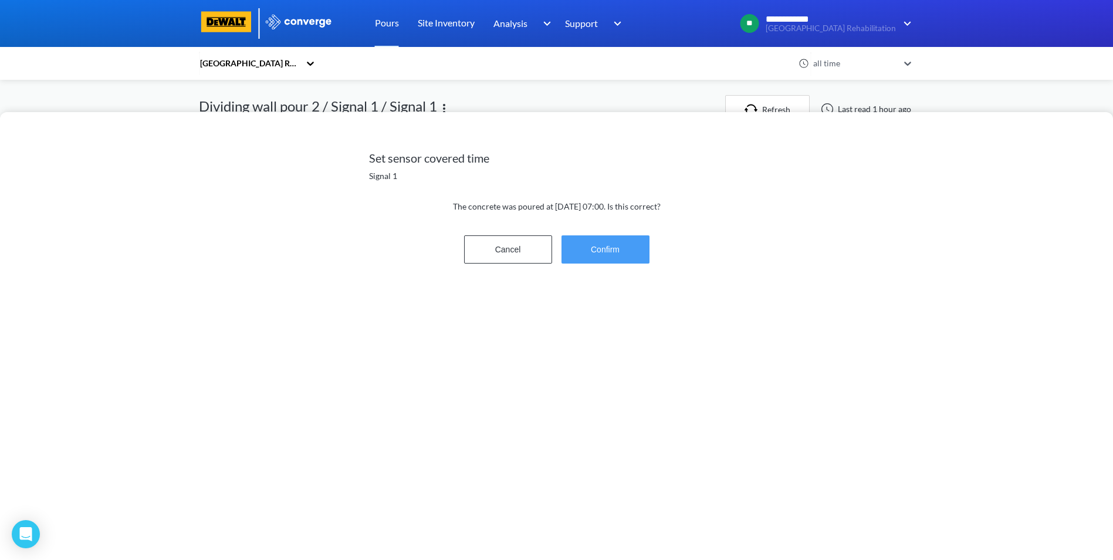
click at [602, 247] on button "Confirm" at bounding box center [606, 249] width 88 height 28
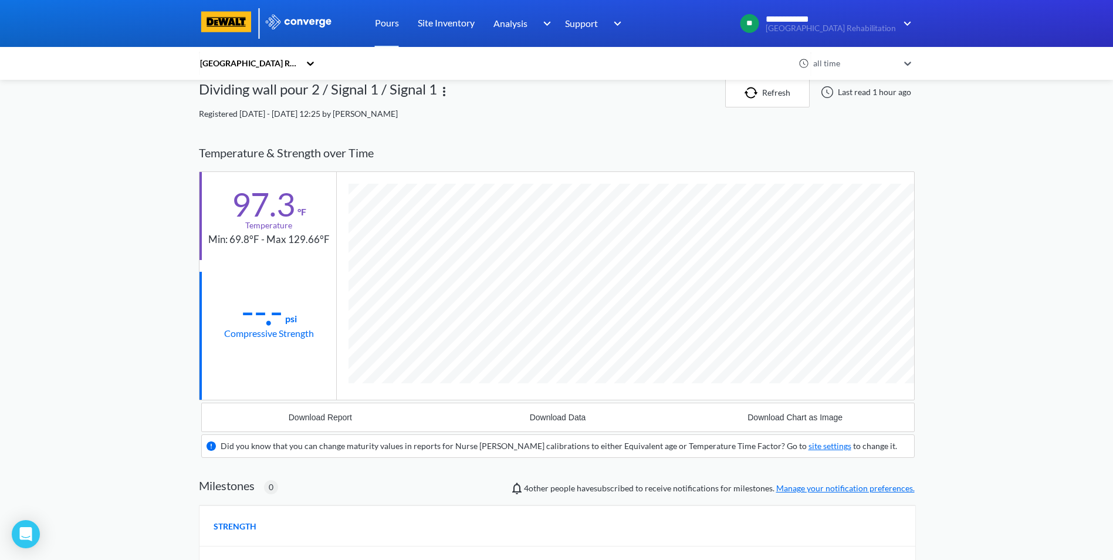
scroll to position [0, 0]
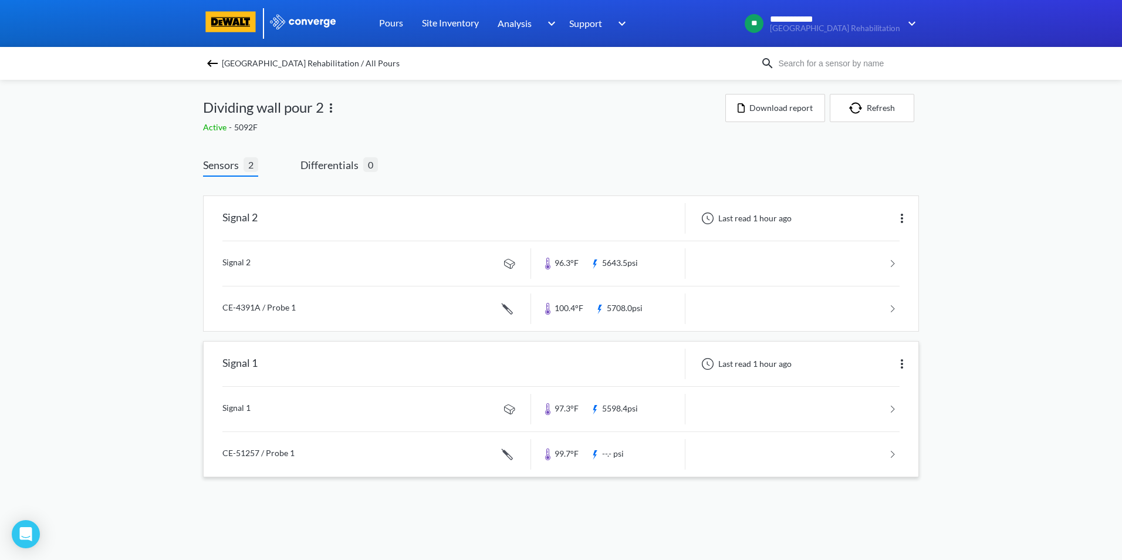
click at [892, 409] on link at bounding box center [560, 409] width 677 height 45
click at [893, 264] on link at bounding box center [560, 263] width 677 height 45
click at [892, 308] on link at bounding box center [560, 308] width 677 height 45
click at [892, 409] on link at bounding box center [560, 409] width 677 height 45
click at [892, 451] on link at bounding box center [560, 454] width 677 height 45
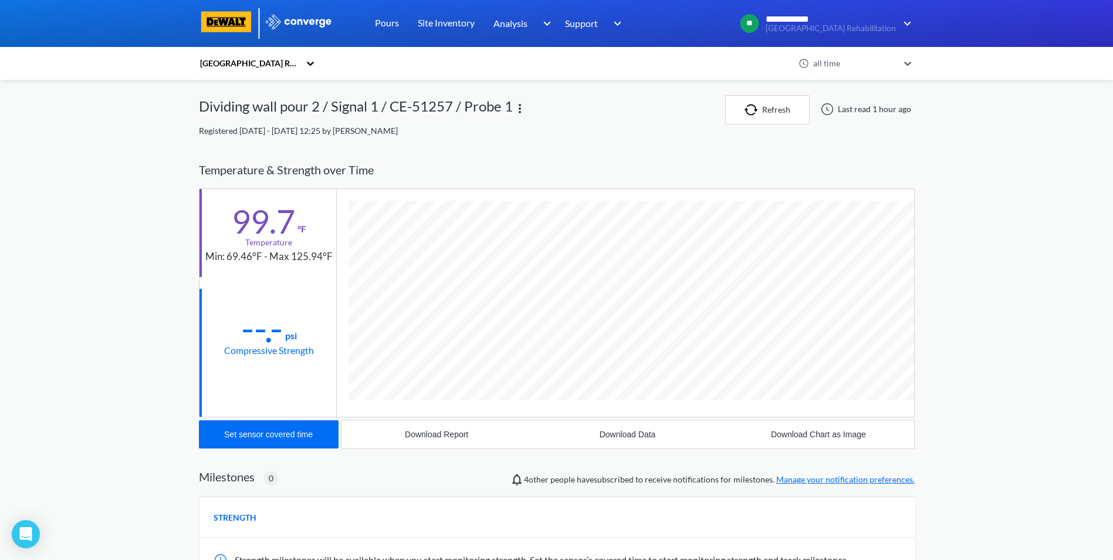
scroll to position [642, 716]
click at [242, 432] on div "Set sensor covered time" at bounding box center [268, 434] width 89 height 9
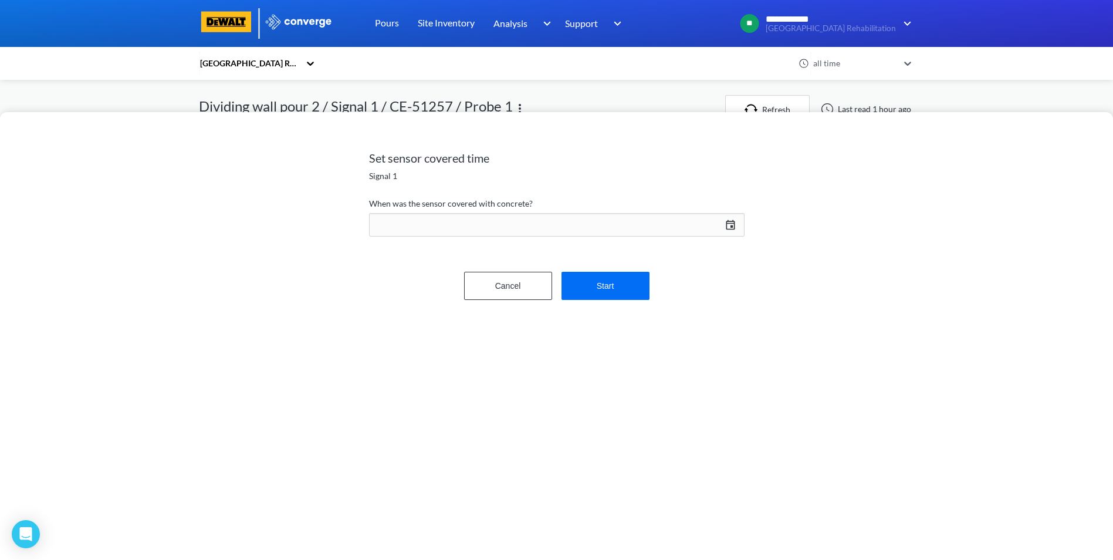
click at [734, 223] on div "[DATE] Press the down arrow key to interact with the calendar and select a date…" at bounding box center [557, 225] width 376 height 28
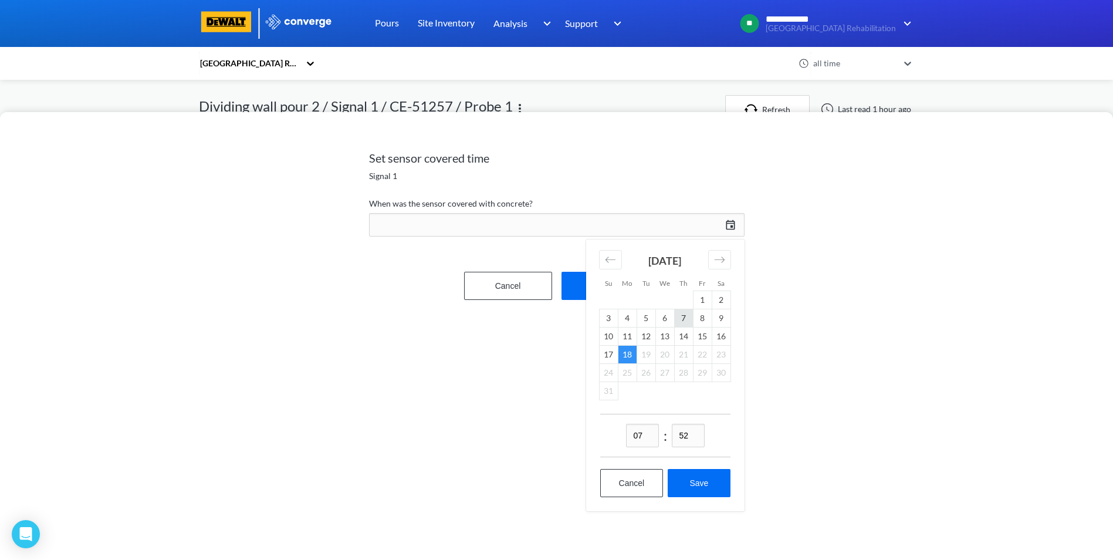
click at [681, 318] on td "7" at bounding box center [683, 318] width 19 height 18
drag, startPoint x: 694, startPoint y: 435, endPoint x: 669, endPoint y: 438, distance: 26.0
click at [669, 438] on div "07 : 52" at bounding box center [665, 435] width 130 height 43
type input "00"
click at [695, 477] on button "Save" at bounding box center [699, 483] width 62 height 28
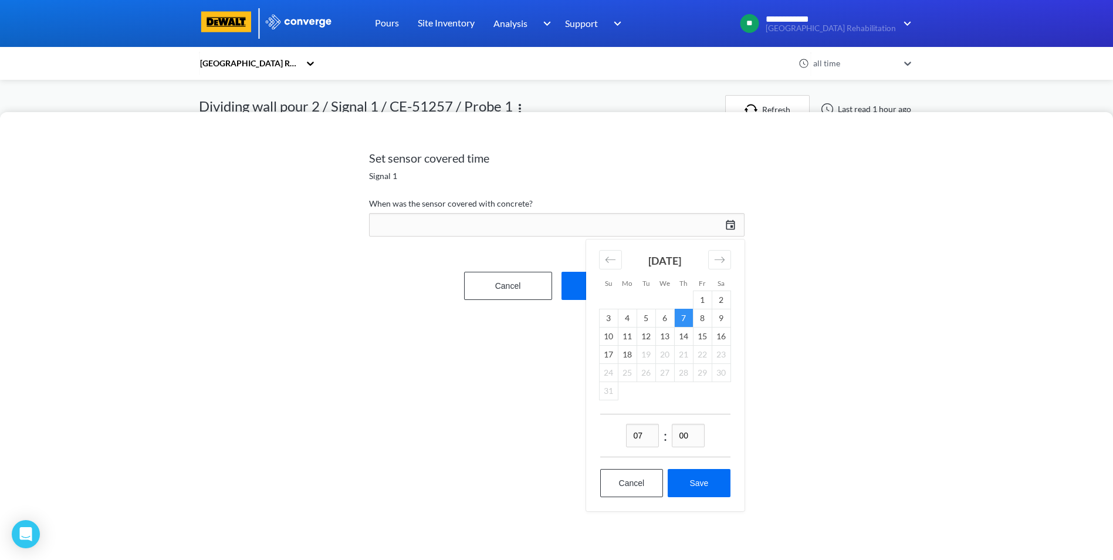
type input "07:00[DATE]"
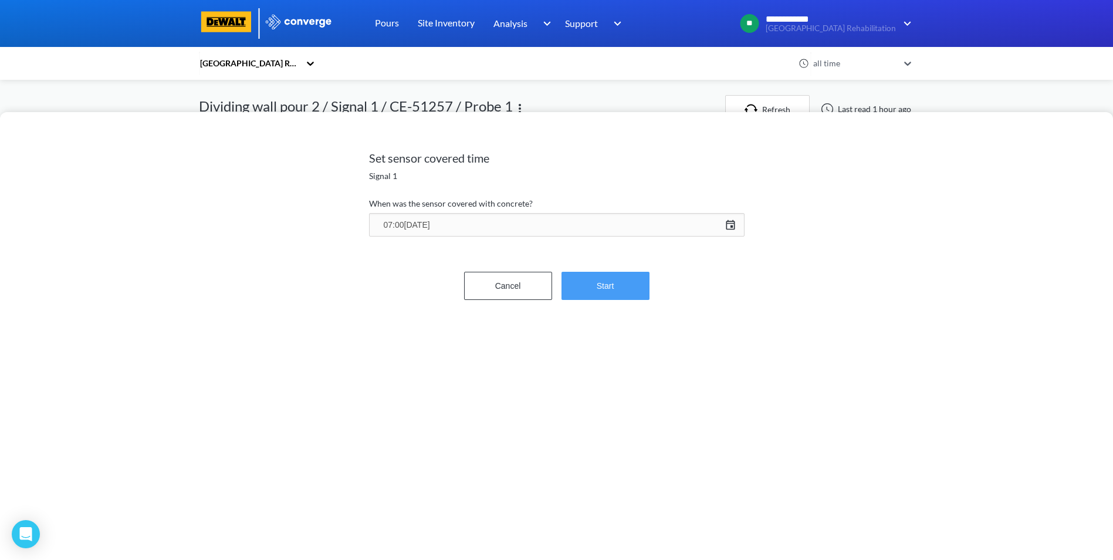
click at [610, 289] on button "Start" at bounding box center [606, 286] width 88 height 28
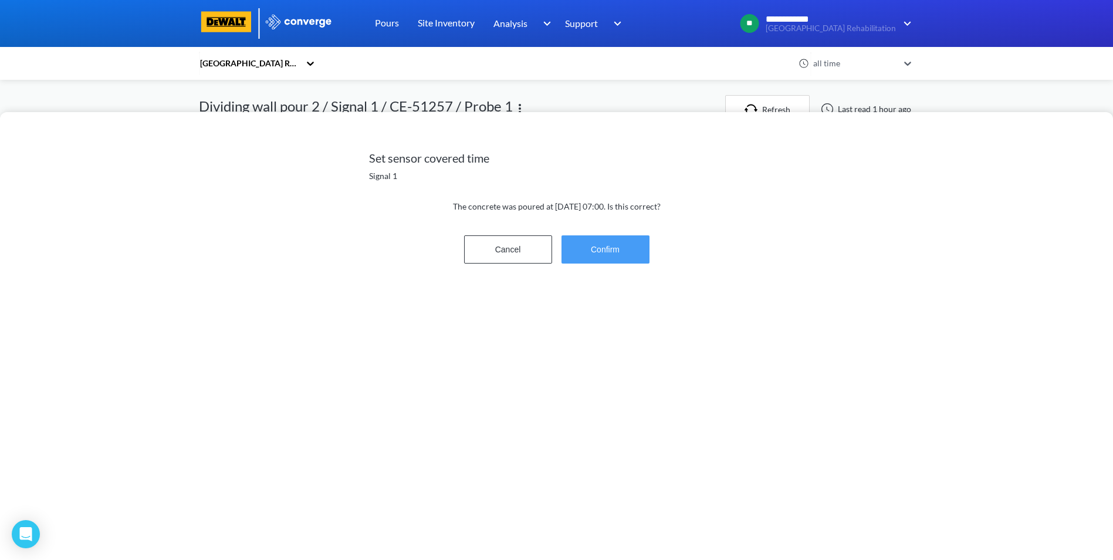
click at [613, 246] on button "Confirm" at bounding box center [606, 249] width 88 height 28
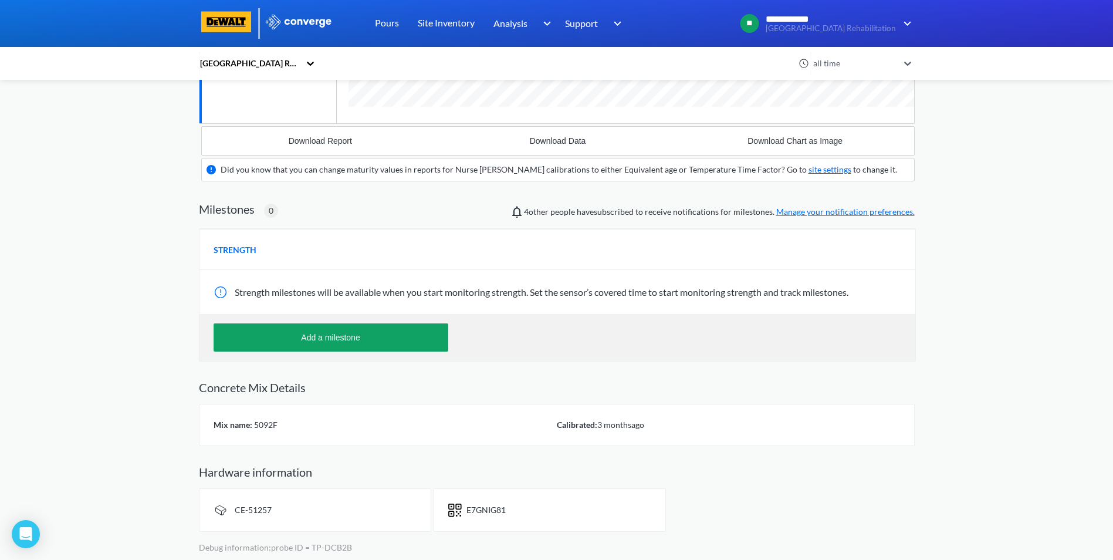
scroll to position [0, 0]
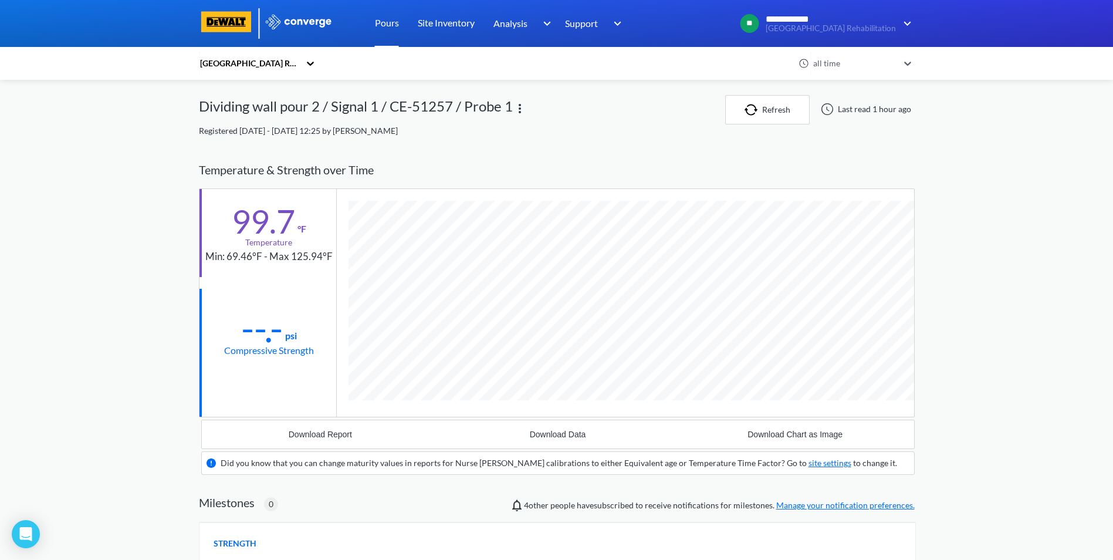
click at [386, 22] on link "Pours" at bounding box center [387, 23] width 24 height 47
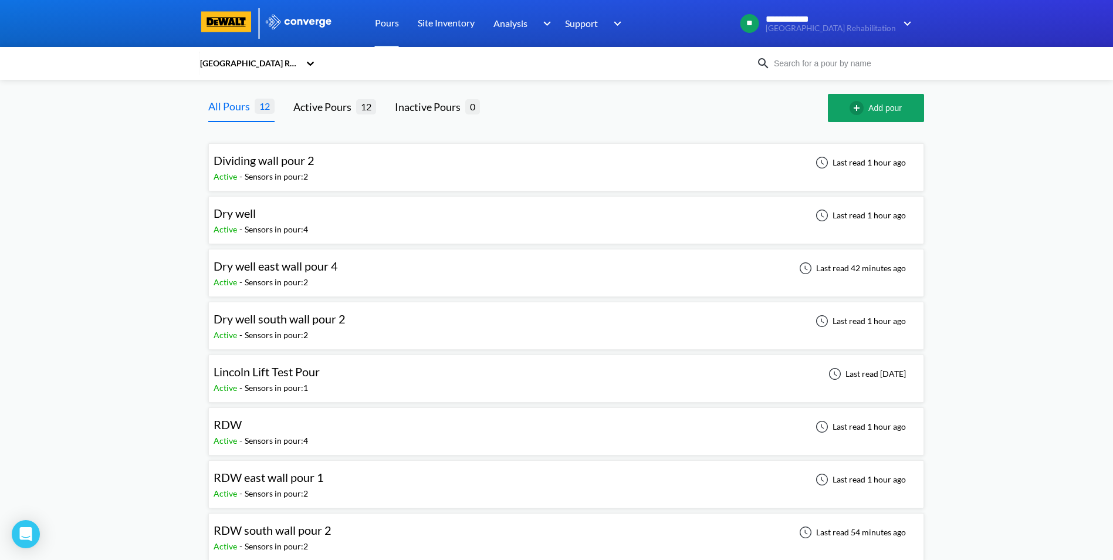
click at [283, 319] on span "Dry well south wall pour 2" at bounding box center [280, 319] width 132 height 14
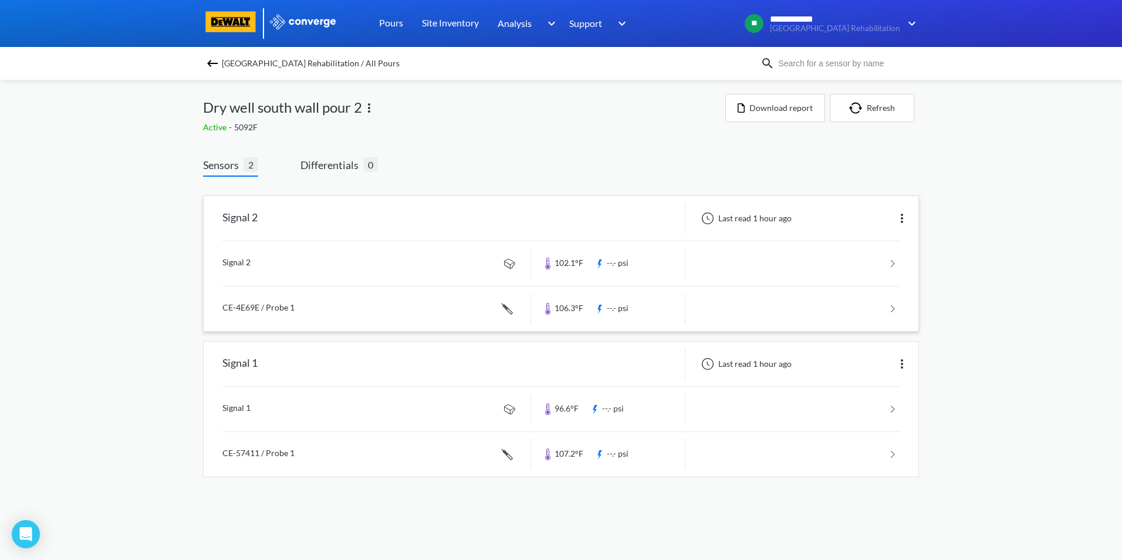
click at [892, 260] on link at bounding box center [560, 263] width 677 height 45
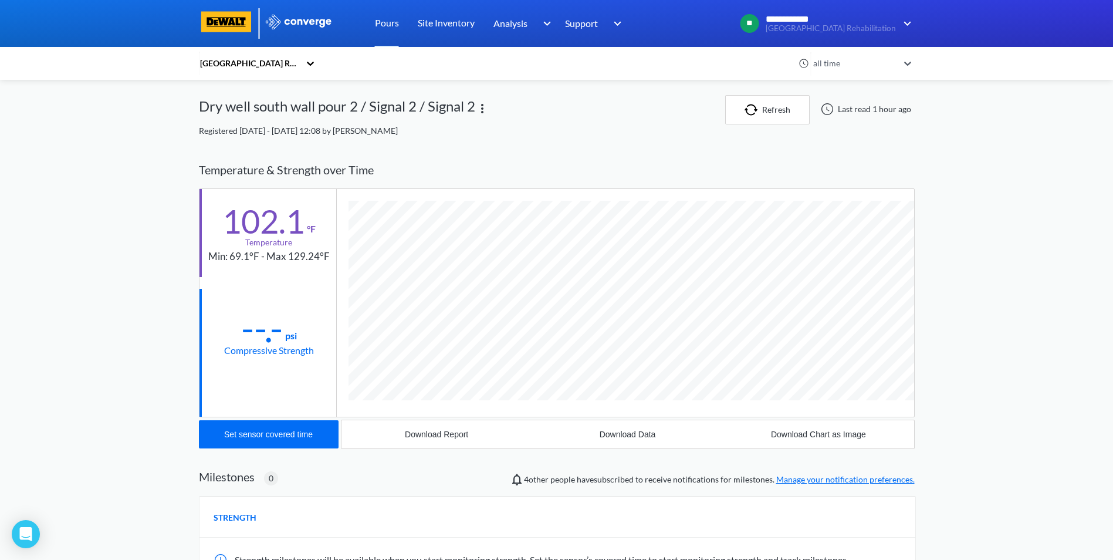
scroll to position [620, 716]
click at [286, 427] on button "Set sensor covered time" at bounding box center [269, 434] width 140 height 28
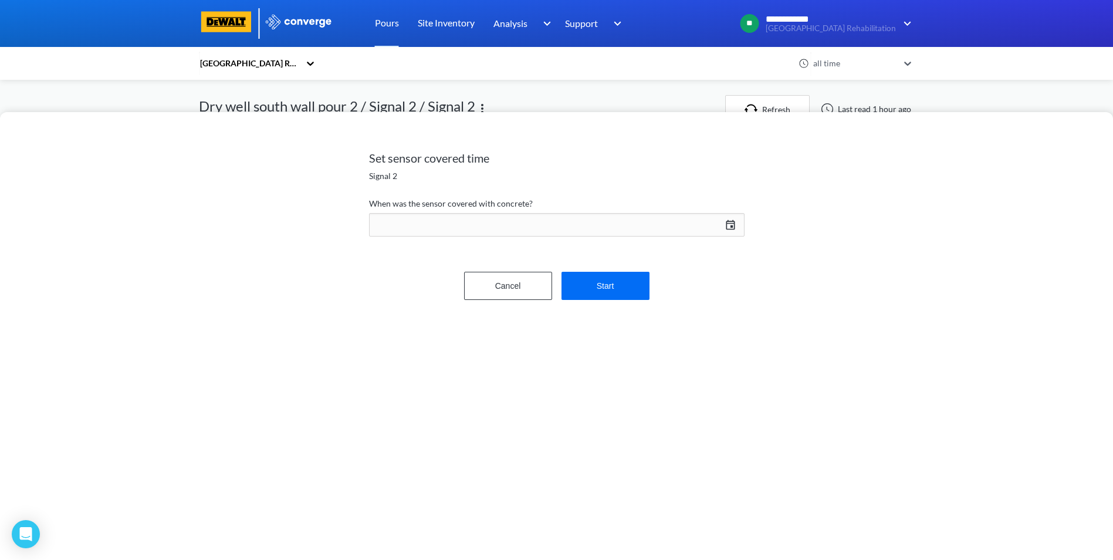
click at [730, 220] on div "[DATE] Press the down arrow key to interact with the calendar and select a date…" at bounding box center [557, 225] width 376 height 28
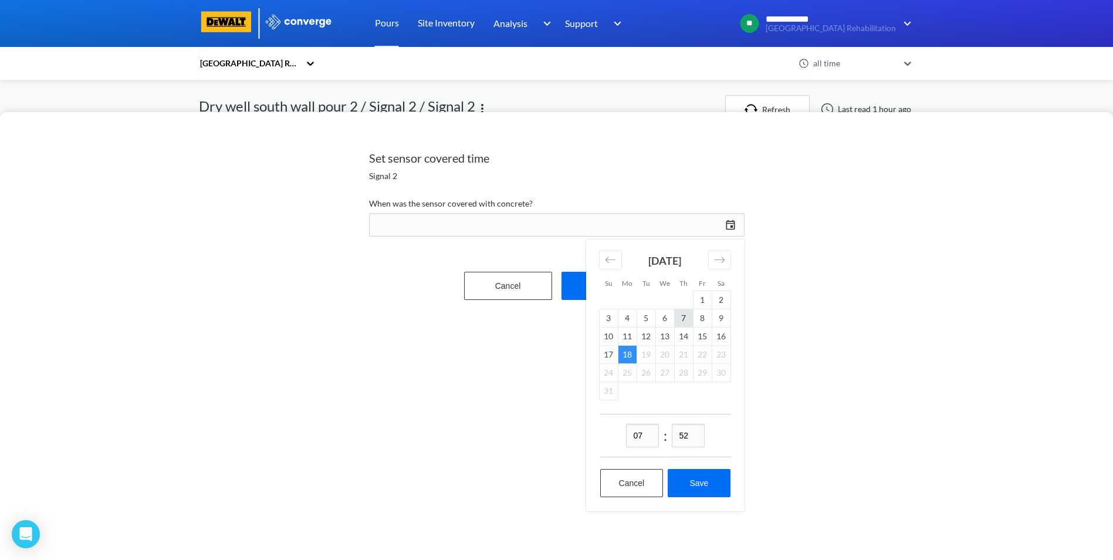
click at [683, 318] on td "7" at bounding box center [683, 318] width 19 height 18
drag, startPoint x: 689, startPoint y: 436, endPoint x: 673, endPoint y: 438, distance: 16.0
click at [673, 438] on input "52" at bounding box center [688, 435] width 33 height 23
type input "00"
click at [707, 483] on button "Save" at bounding box center [699, 483] width 62 height 28
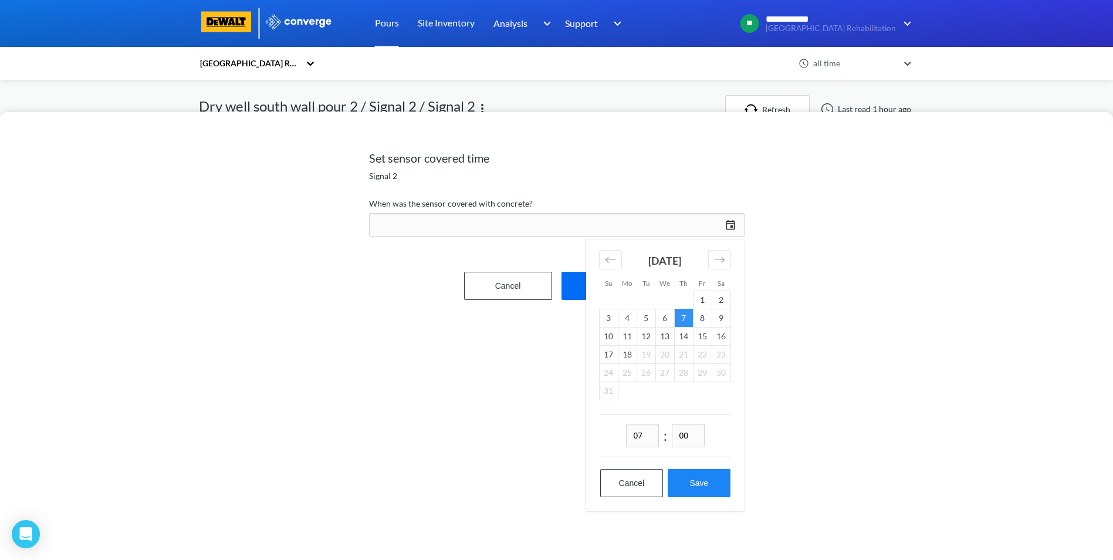
type input "07:00[DATE]"
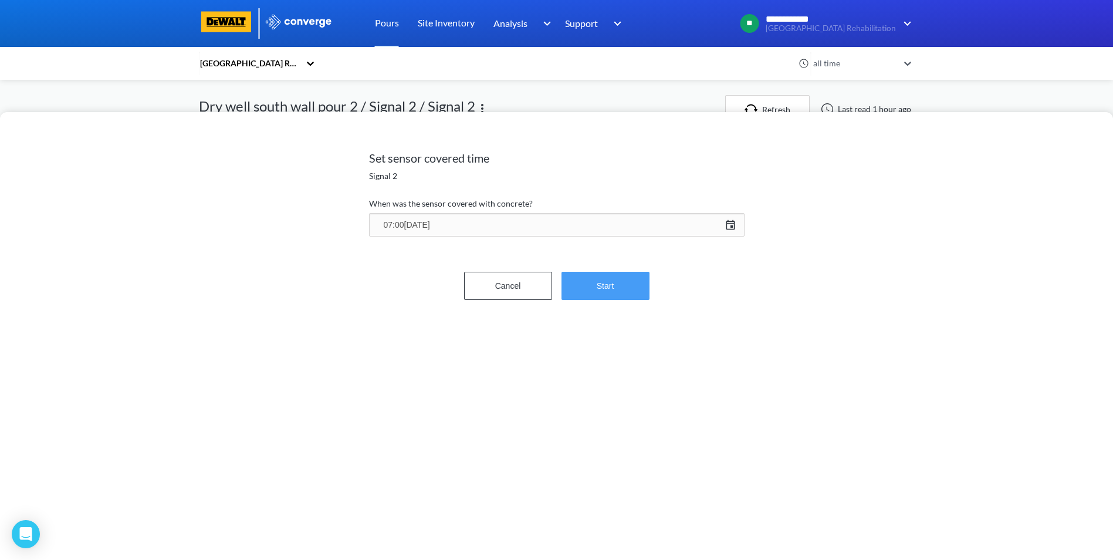
click at [603, 282] on button "Start" at bounding box center [606, 286] width 88 height 28
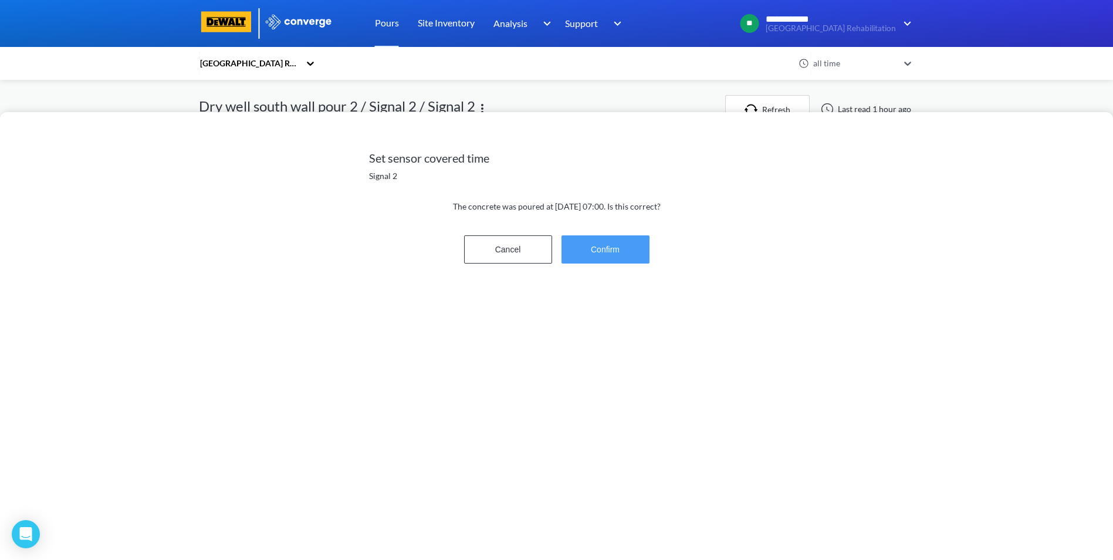
click at [612, 250] on button "Confirm" at bounding box center [606, 249] width 88 height 28
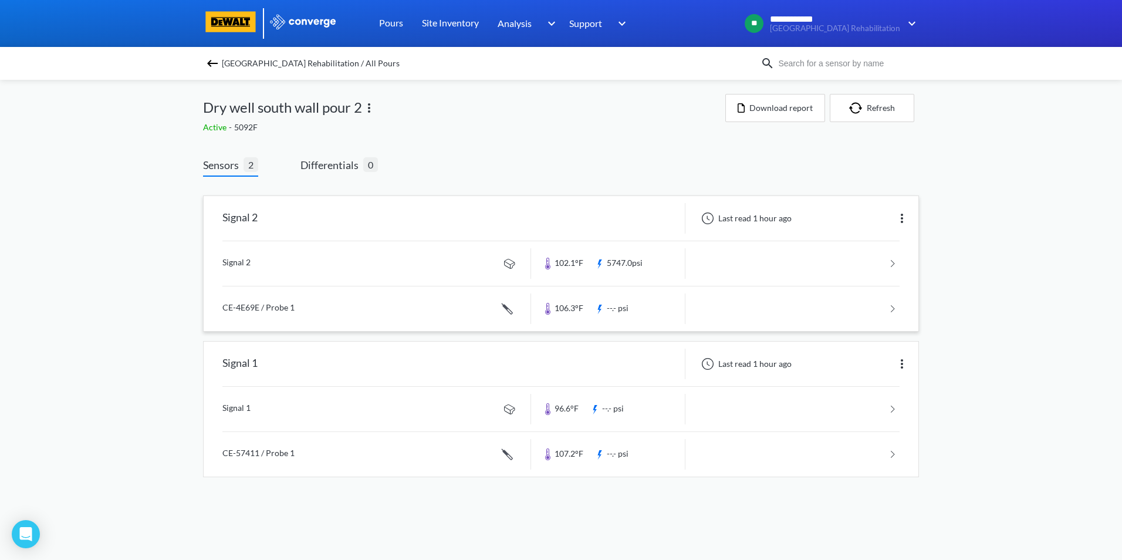
click at [893, 302] on link at bounding box center [560, 308] width 677 height 45
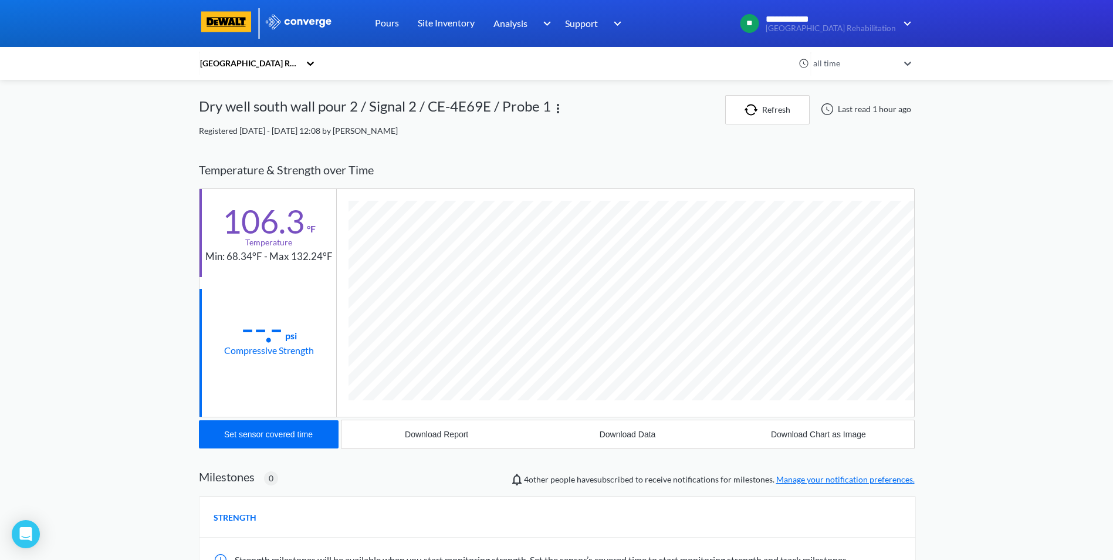
scroll to position [642, 716]
click at [286, 436] on div "Set sensor covered time" at bounding box center [268, 434] width 89 height 9
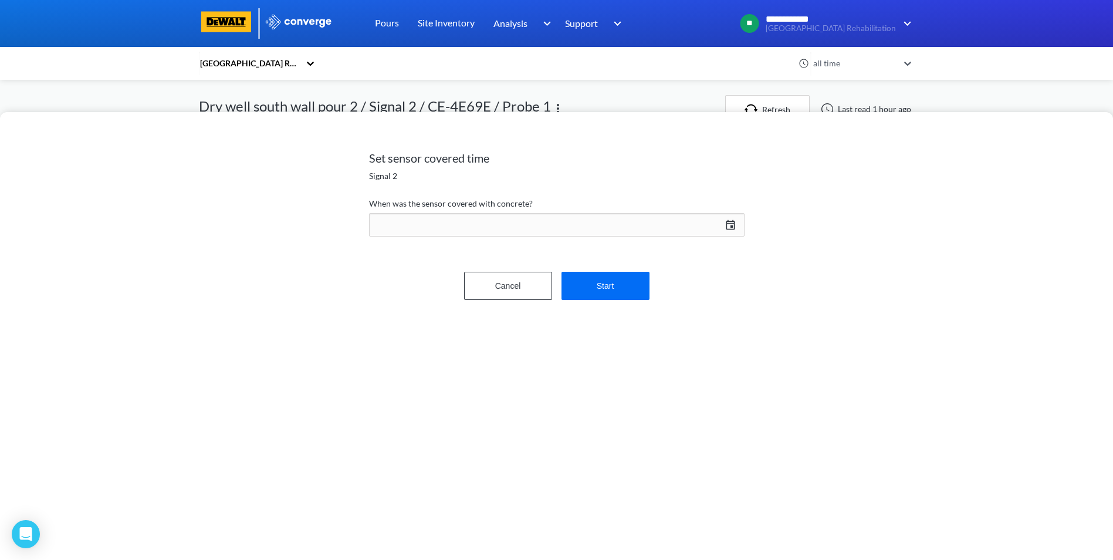
click at [727, 224] on div "[DATE] Press the down arrow key to interact with the calendar and select a date…" at bounding box center [557, 225] width 376 height 28
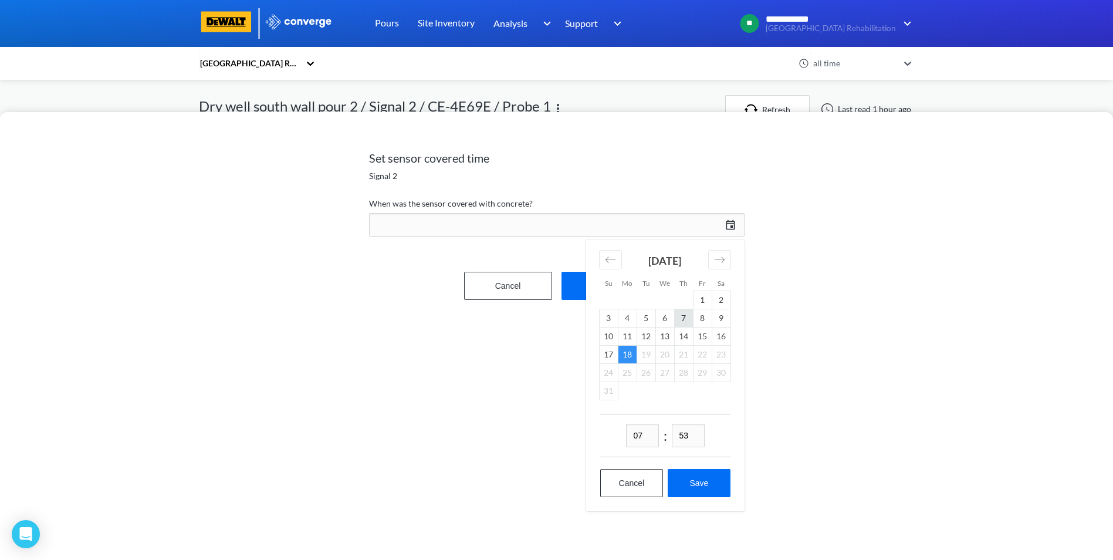
click at [686, 316] on td "7" at bounding box center [683, 318] width 19 height 18
drag, startPoint x: 694, startPoint y: 440, endPoint x: 676, endPoint y: 438, distance: 18.9
click at [676, 438] on input "53" at bounding box center [688, 435] width 33 height 23
type input "00"
click at [709, 481] on button "Save" at bounding box center [699, 483] width 62 height 28
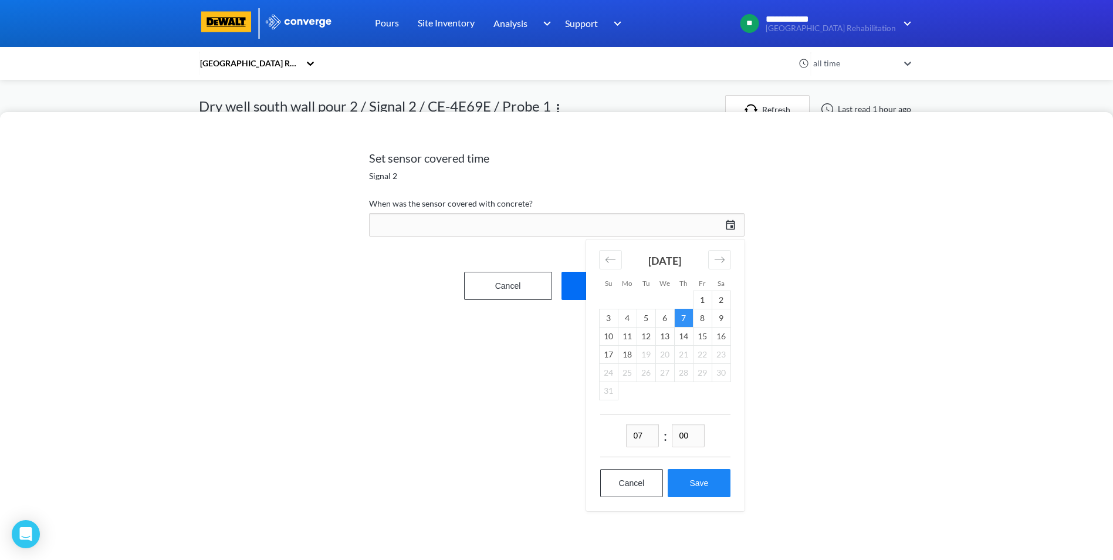
type input "07:00[DATE]"
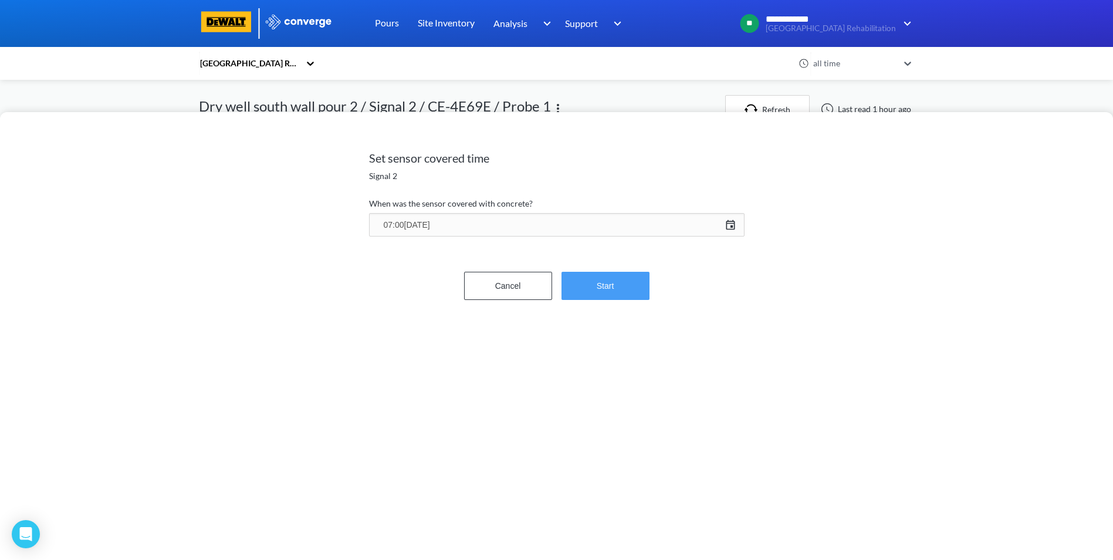
click at [600, 286] on button "Start" at bounding box center [606, 286] width 88 height 28
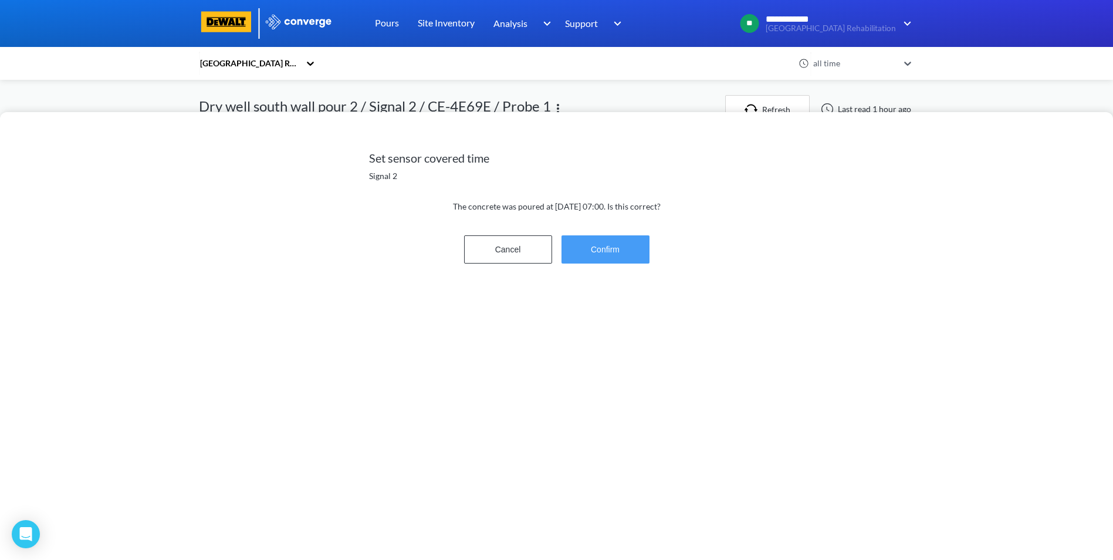
click at [599, 254] on button "Confirm" at bounding box center [606, 249] width 88 height 28
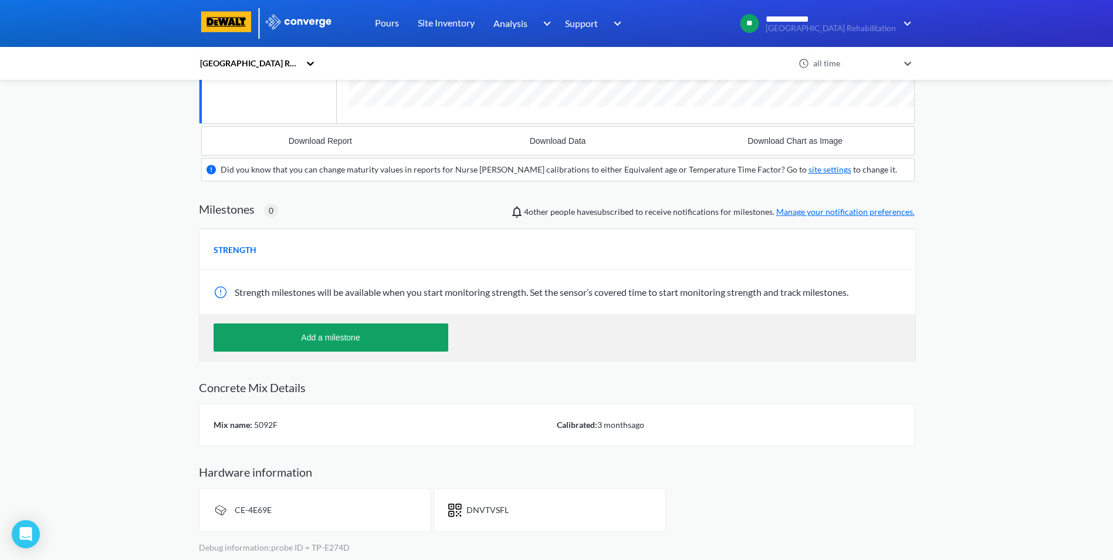
scroll to position [0, 0]
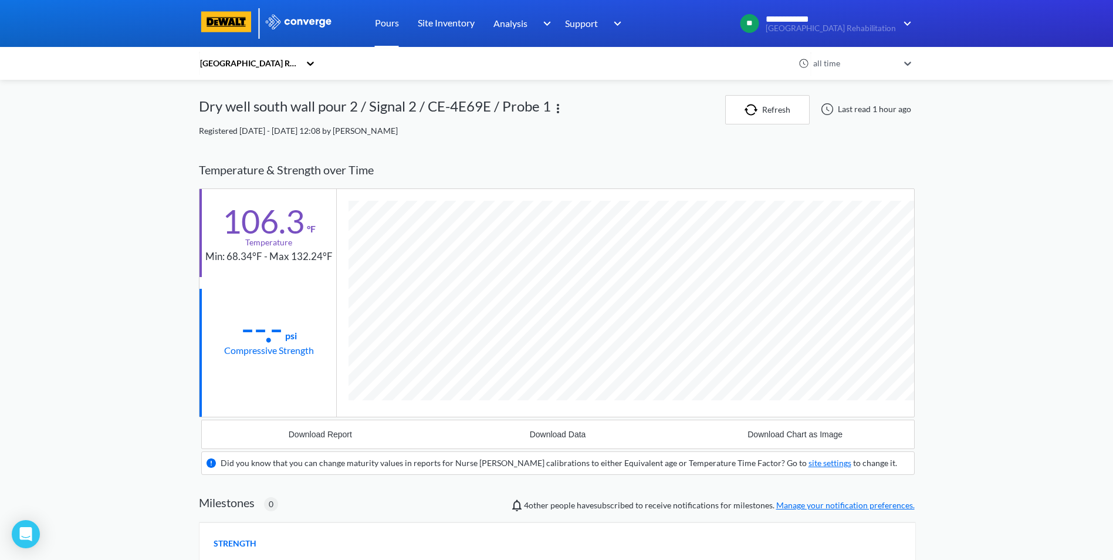
click at [384, 25] on link "Pours" at bounding box center [387, 23] width 24 height 47
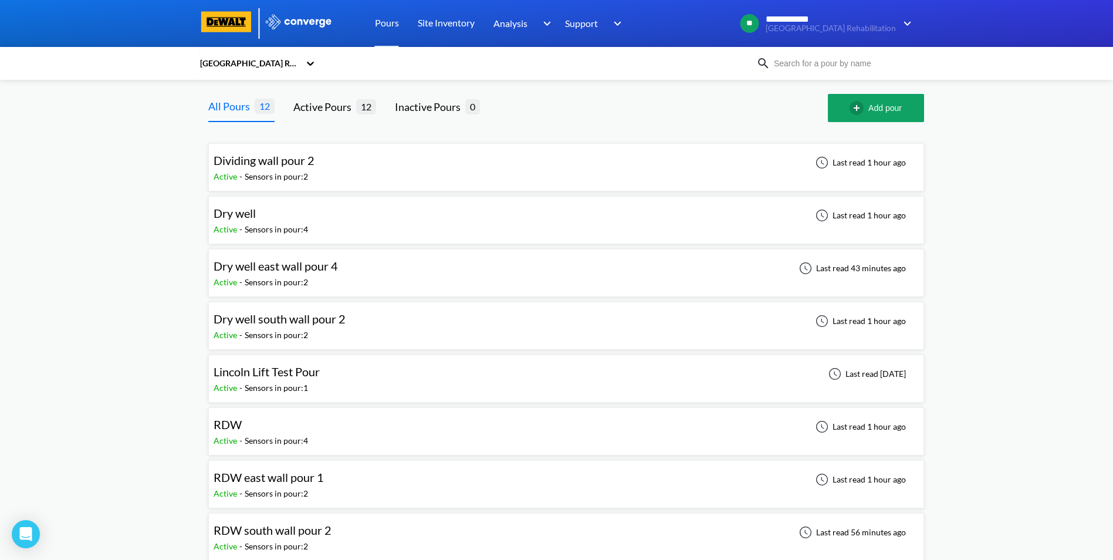
click at [639, 320] on div "Dry well south wall pour 2 Active - Sensors in pour: 2 Last read 1 hour ago" at bounding box center [567, 326] width 706 height 38
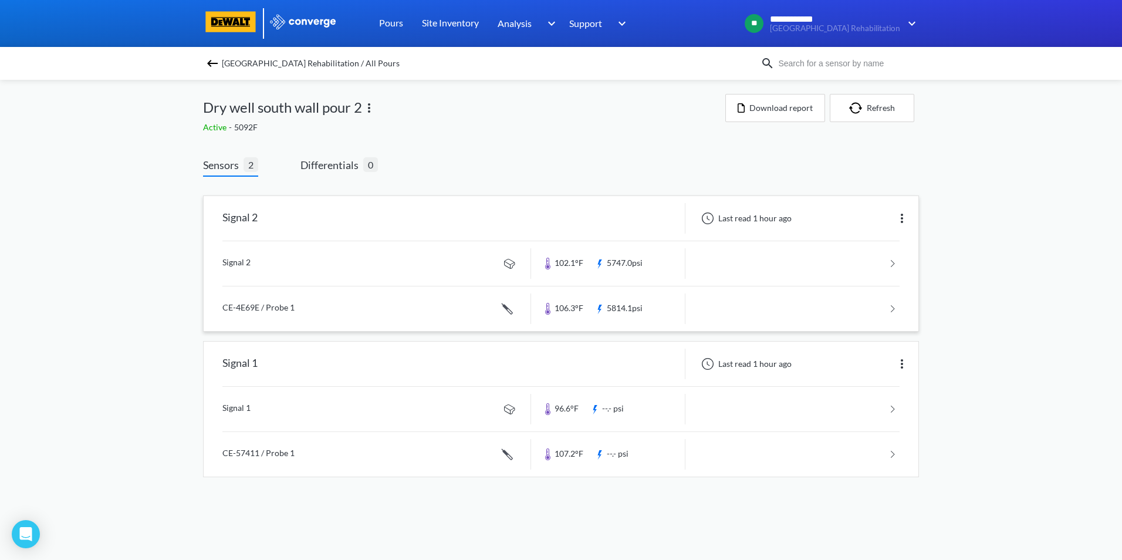
click at [890, 307] on link at bounding box center [560, 308] width 677 height 45
click at [896, 259] on link at bounding box center [560, 263] width 677 height 45
click at [892, 404] on link at bounding box center [560, 409] width 677 height 45
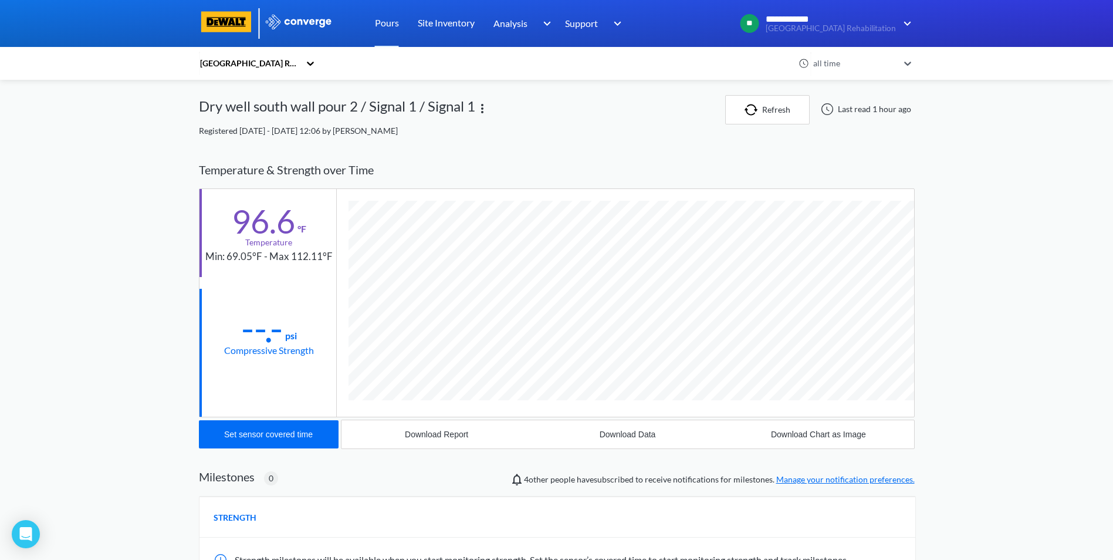
scroll to position [620, 716]
click at [272, 431] on div "Set sensor covered time" at bounding box center [268, 434] width 89 height 9
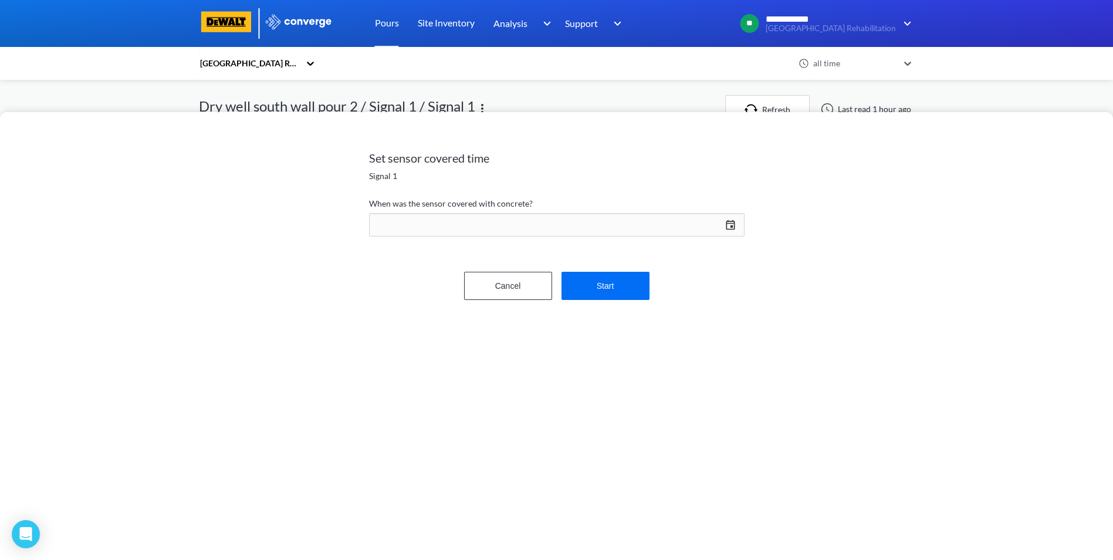
click at [731, 218] on div "[DATE] Press the down arrow key to interact with the calendar and select a date…" at bounding box center [557, 225] width 376 height 28
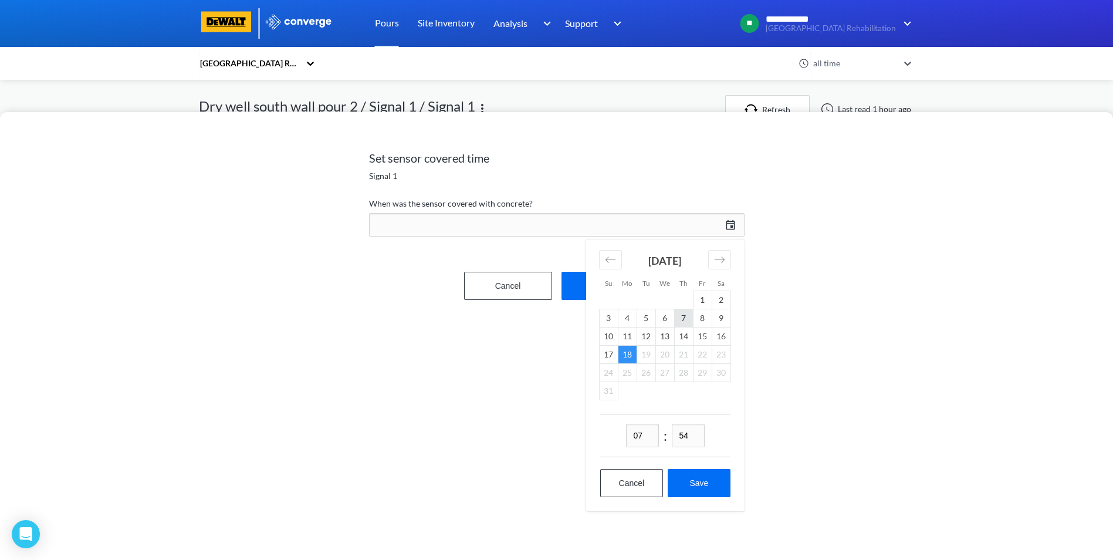
click at [687, 319] on td "7" at bounding box center [683, 318] width 19 height 18
drag, startPoint x: 698, startPoint y: 436, endPoint x: 677, endPoint y: 436, distance: 21.1
click at [677, 436] on input "54" at bounding box center [688, 435] width 33 height 23
type input "00"
click at [707, 479] on button "Save" at bounding box center [699, 483] width 62 height 28
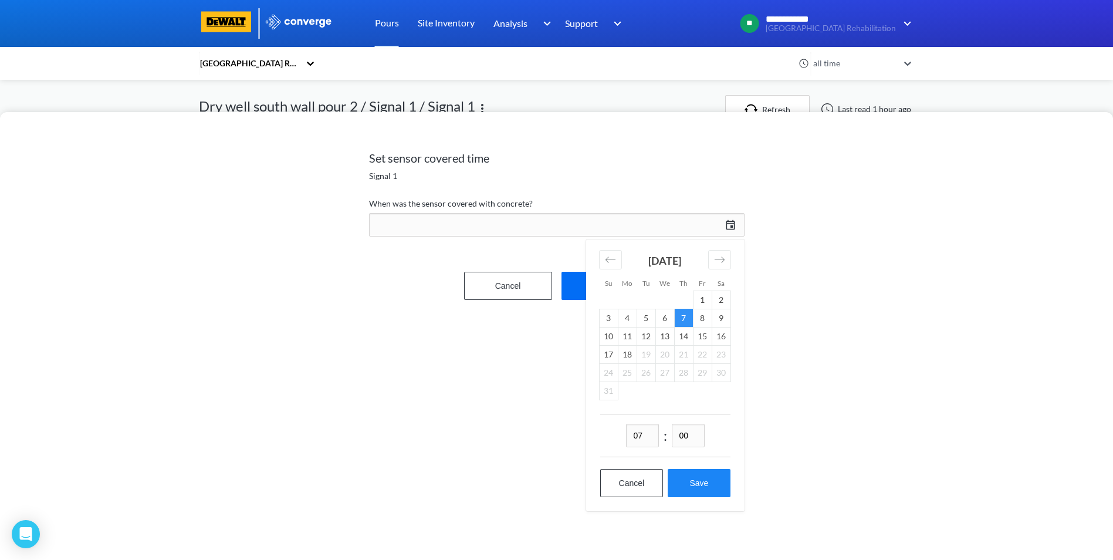
type input "07:00[DATE]"
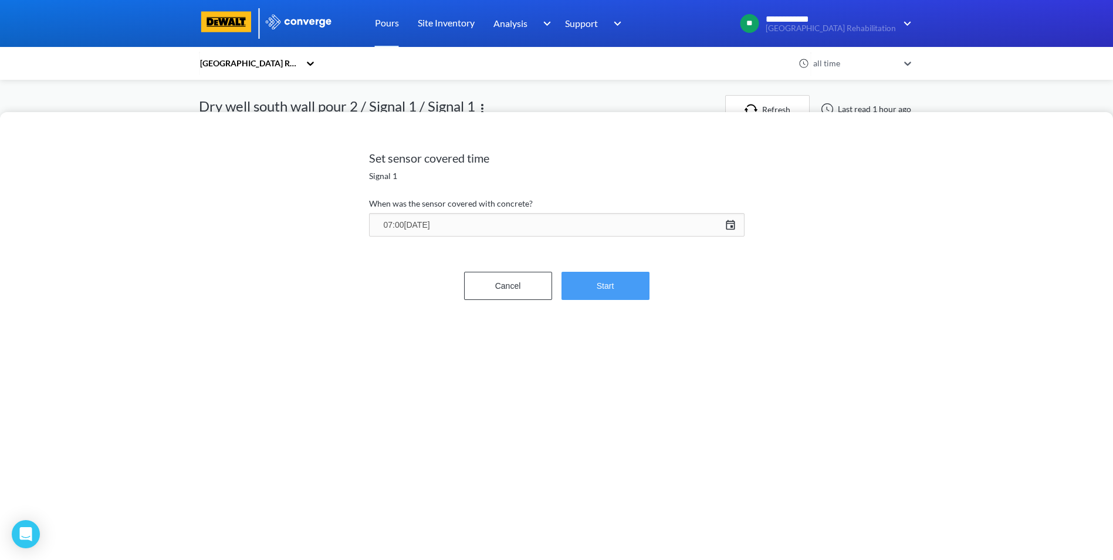
click at [617, 296] on button "Start" at bounding box center [606, 286] width 88 height 28
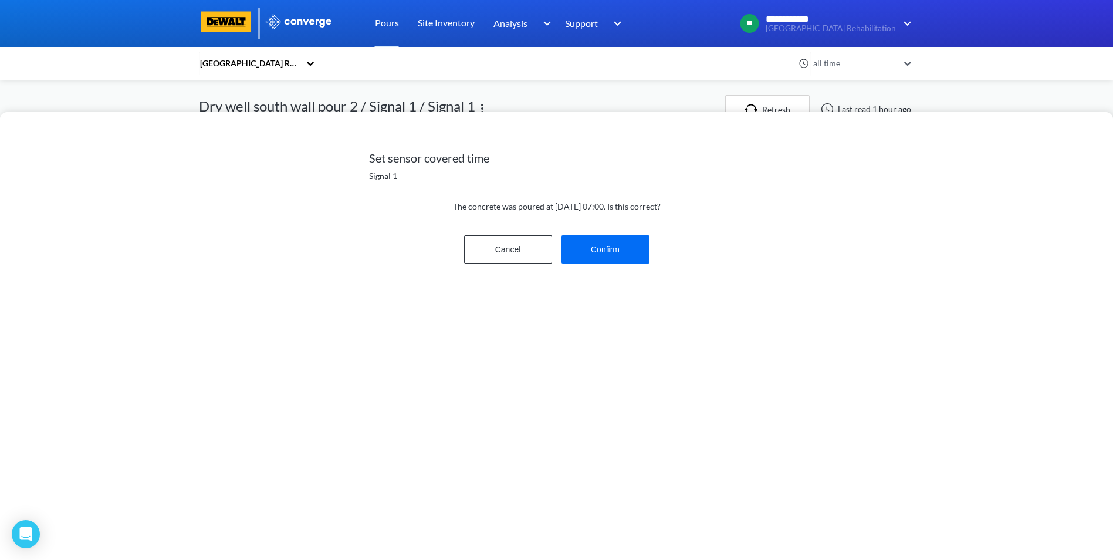
click at [615, 233] on div "Cancel Confirm" at bounding box center [557, 250] width 376 height 38
click at [608, 248] on button "Confirm" at bounding box center [606, 249] width 88 height 28
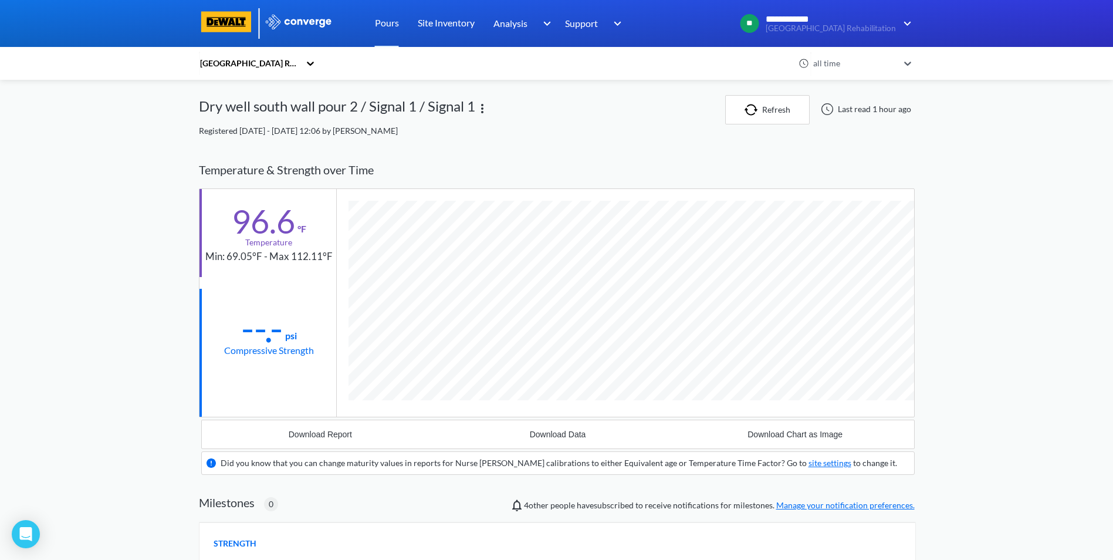
scroll to position [730, 716]
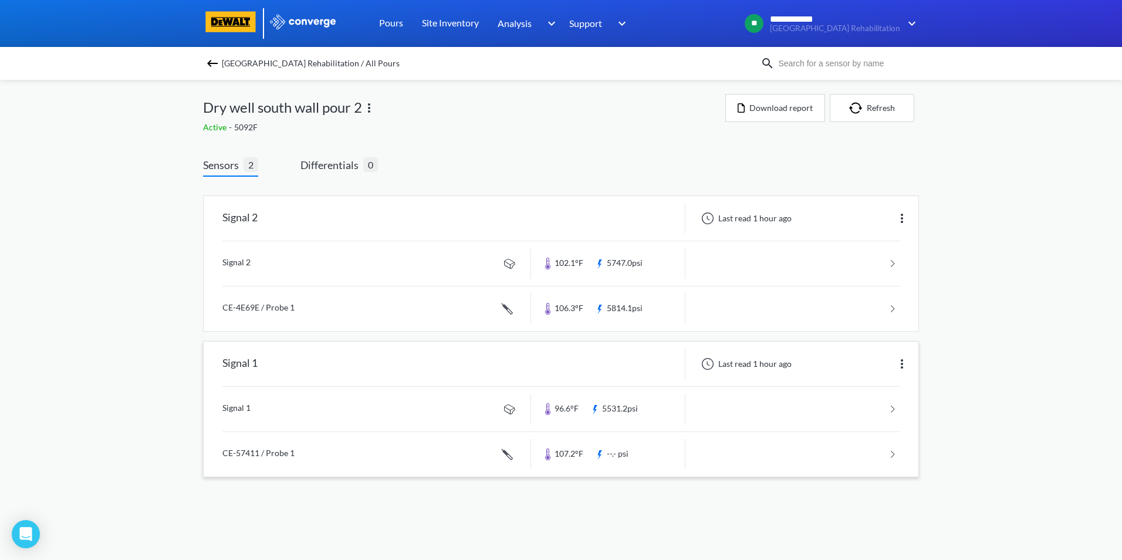
click at [890, 452] on link at bounding box center [560, 454] width 677 height 45
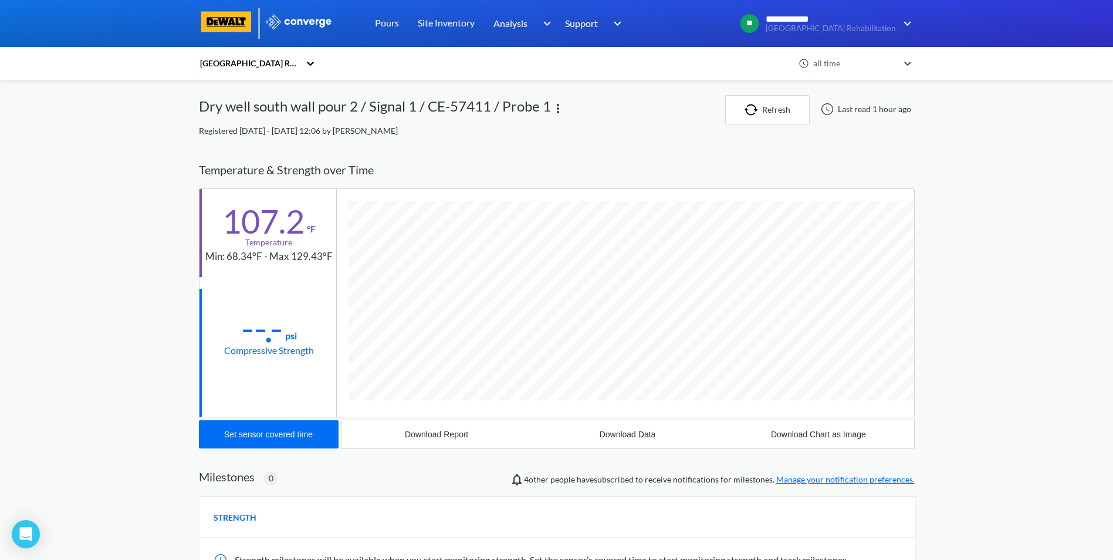
scroll to position [642, 716]
click at [271, 425] on button "Set sensor covered time" at bounding box center [269, 434] width 140 height 28
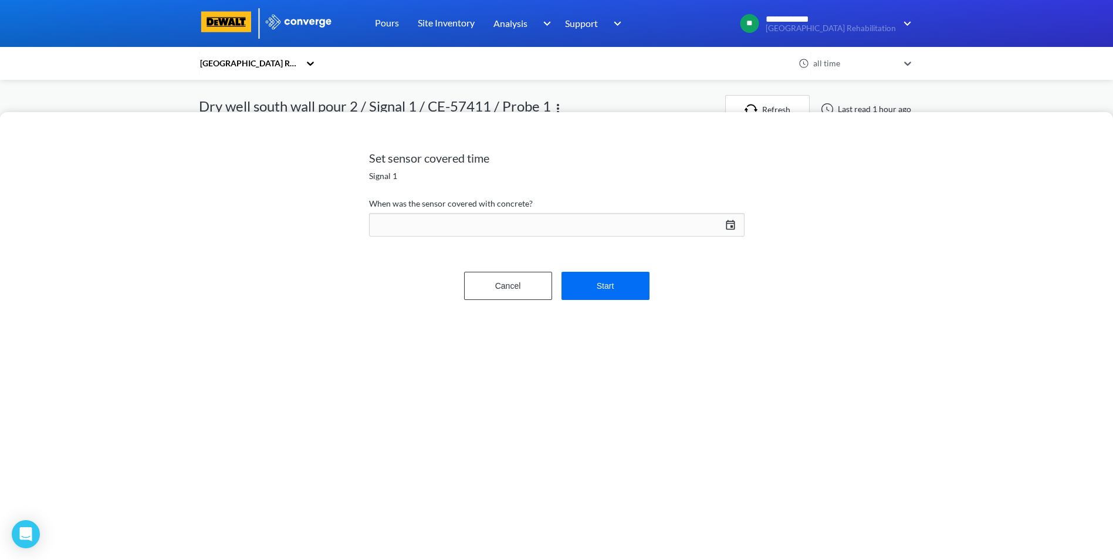
click at [728, 218] on div "[DATE] Press the down arrow key to interact with the calendar and select a date…" at bounding box center [557, 225] width 376 height 28
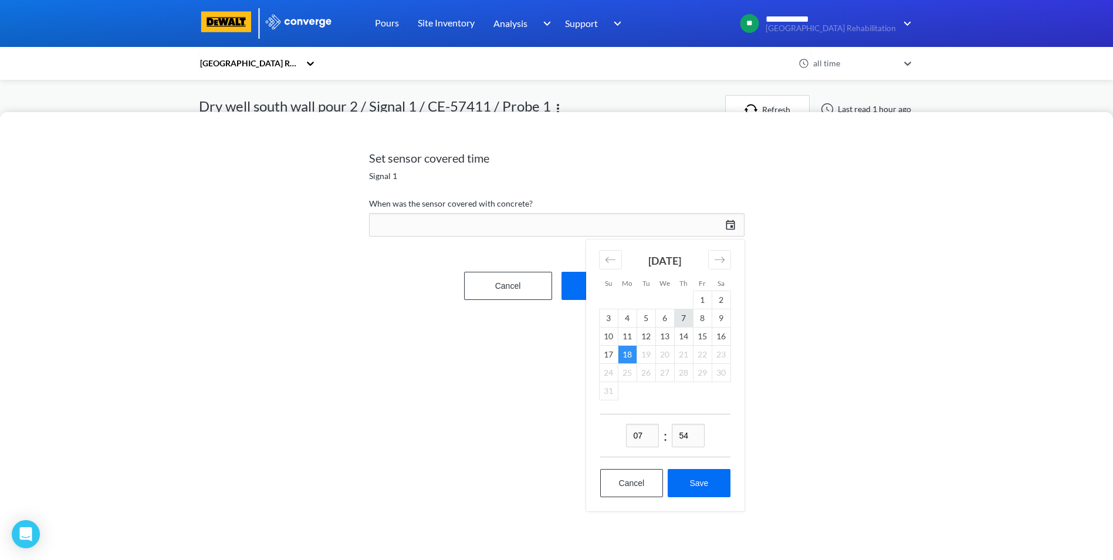
click at [686, 322] on td "7" at bounding box center [683, 318] width 19 height 18
drag, startPoint x: 690, startPoint y: 434, endPoint x: 670, endPoint y: 434, distance: 20.0
click at [670, 434] on div "07 : 54" at bounding box center [665, 435] width 130 height 43
type input "00"
click at [706, 481] on button "Save" at bounding box center [699, 483] width 62 height 28
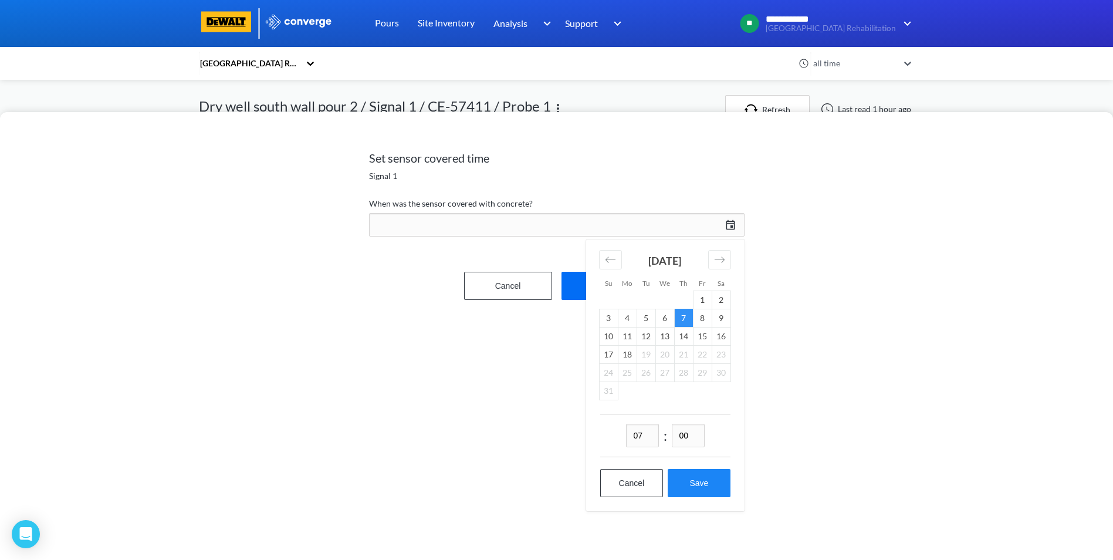
type input "07:00[DATE]"
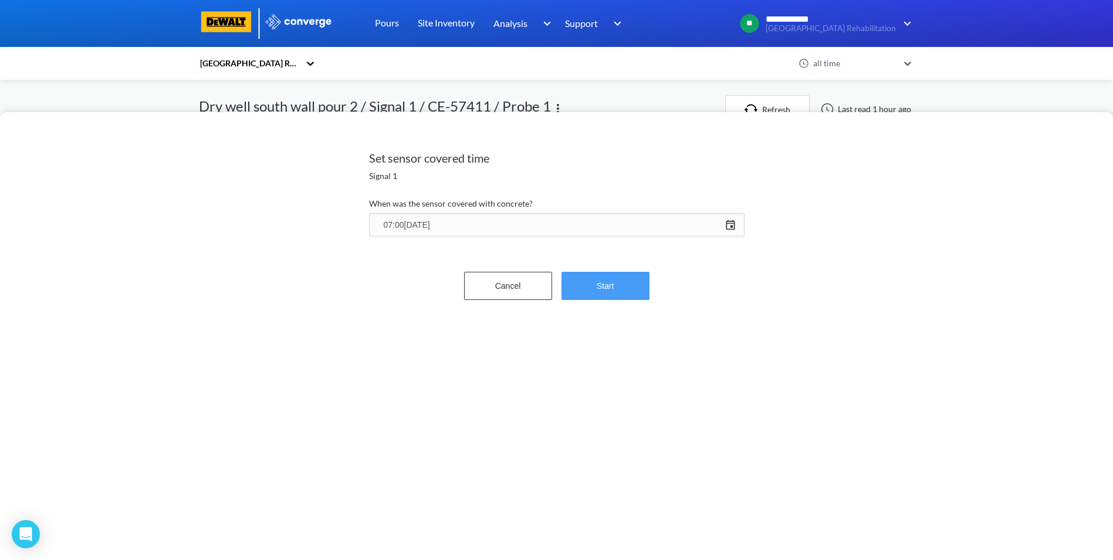
click at [605, 288] on button "Start" at bounding box center [606, 286] width 88 height 28
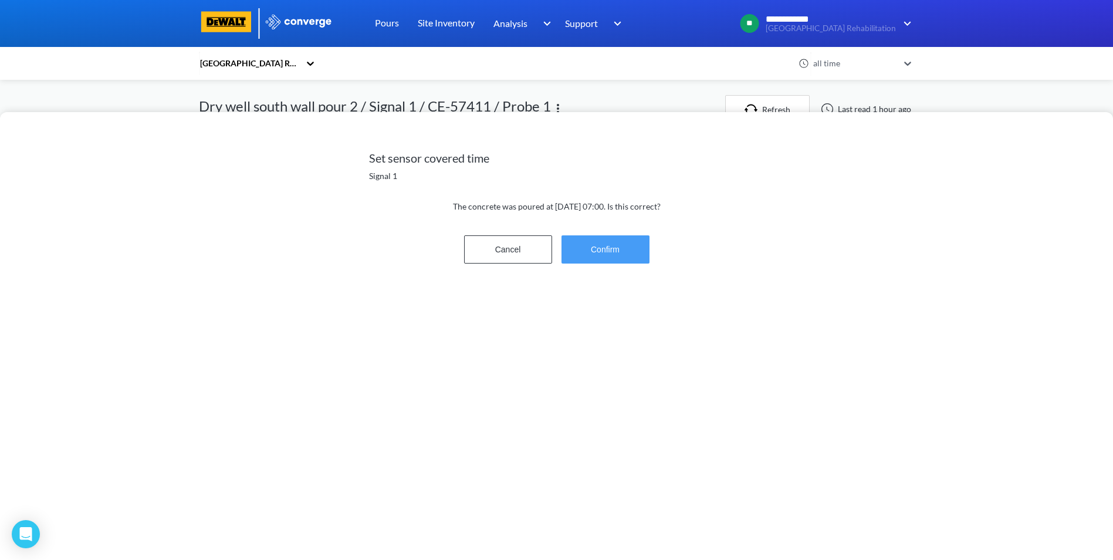
click at [606, 253] on button "Confirm" at bounding box center [606, 249] width 88 height 28
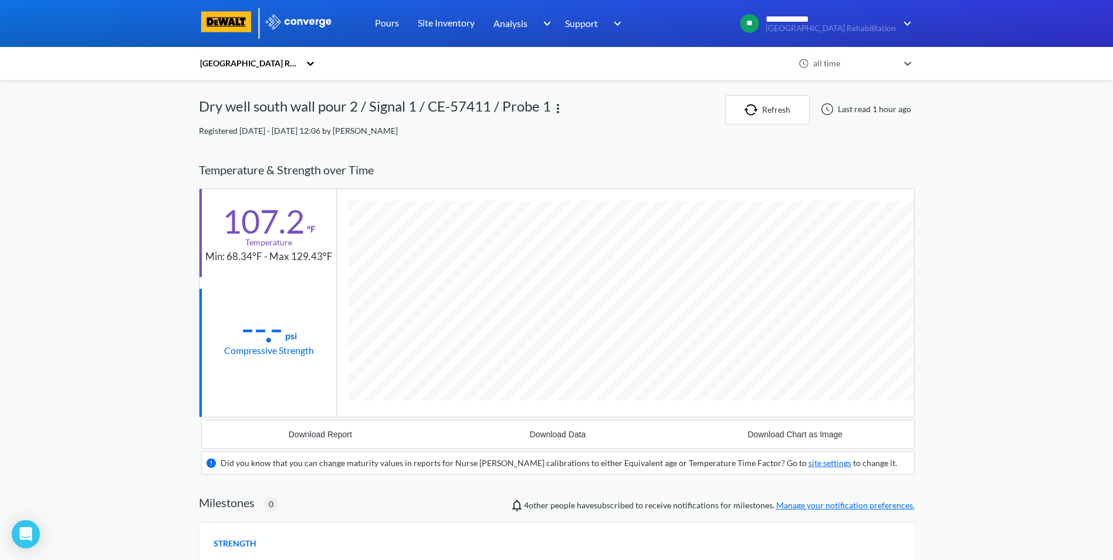
scroll to position [753, 716]
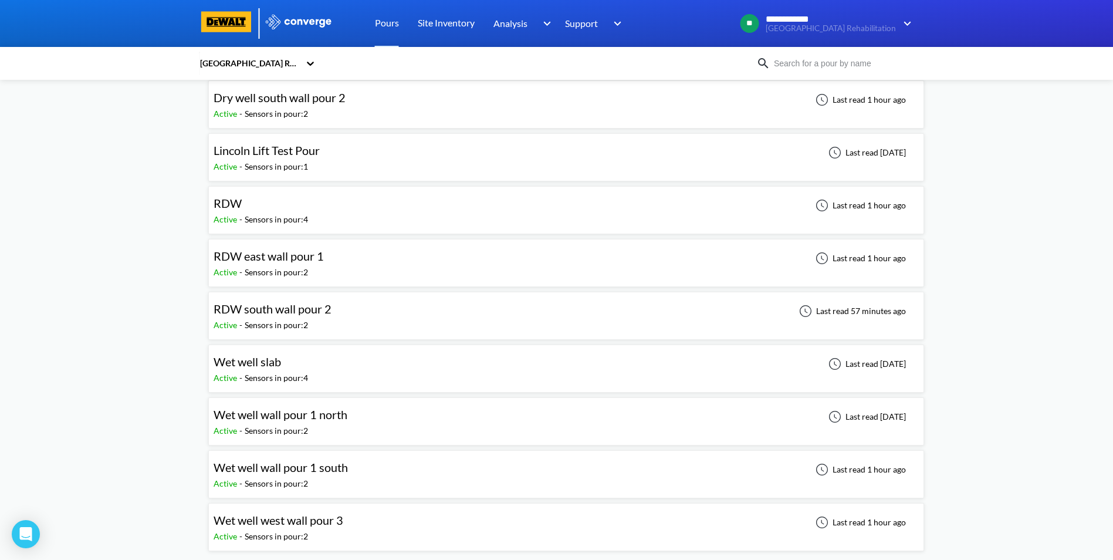
scroll to position [222, 0]
click at [277, 519] on span "Wet well west wall pour 3" at bounding box center [279, 519] width 130 height 14
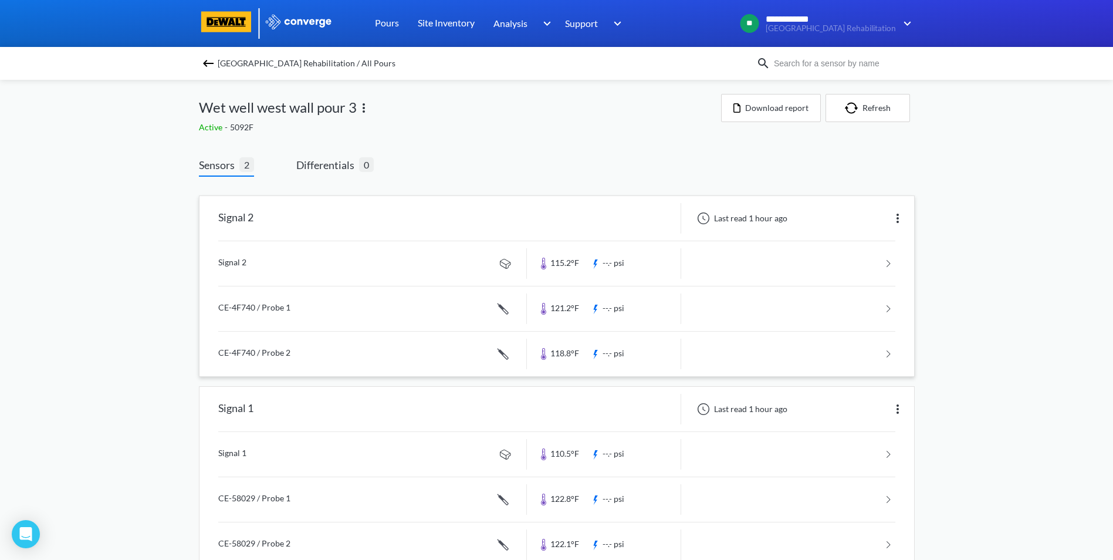
scroll to position [31, 0]
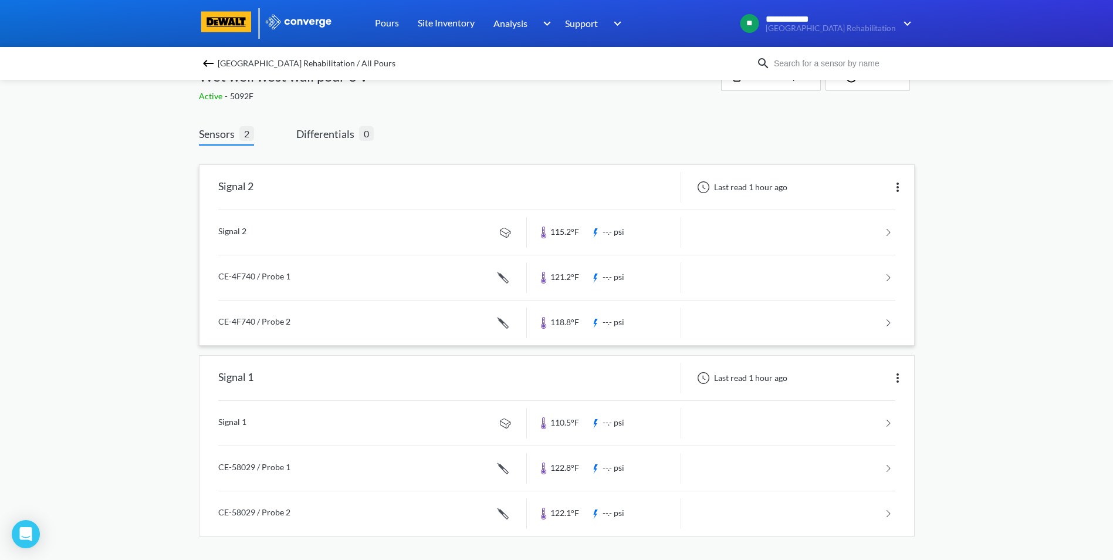
click at [889, 230] on link at bounding box center [556, 232] width 677 height 45
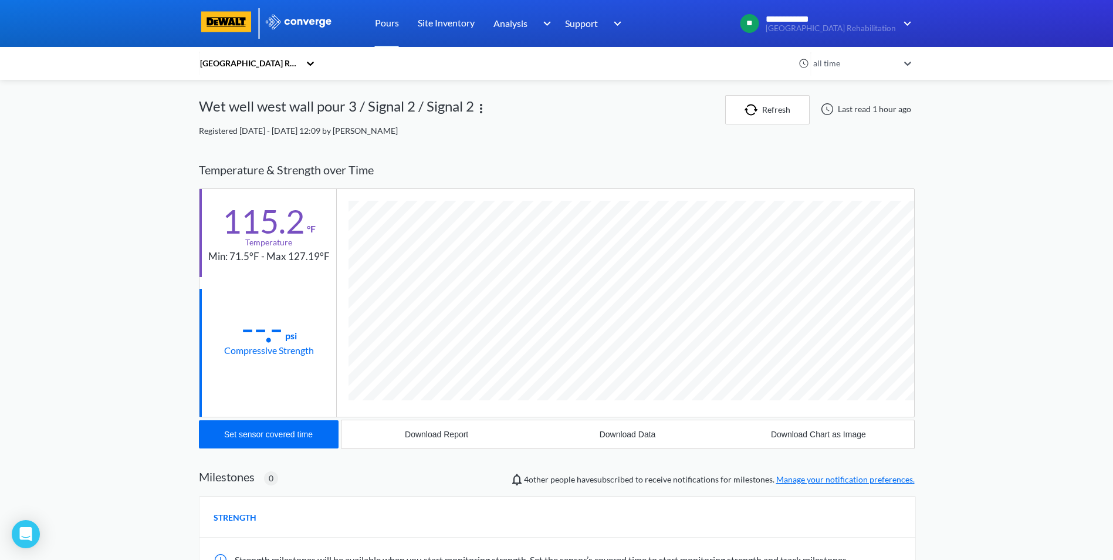
scroll to position [620, 716]
click at [277, 431] on div "Set sensor covered time" at bounding box center [268, 434] width 89 height 9
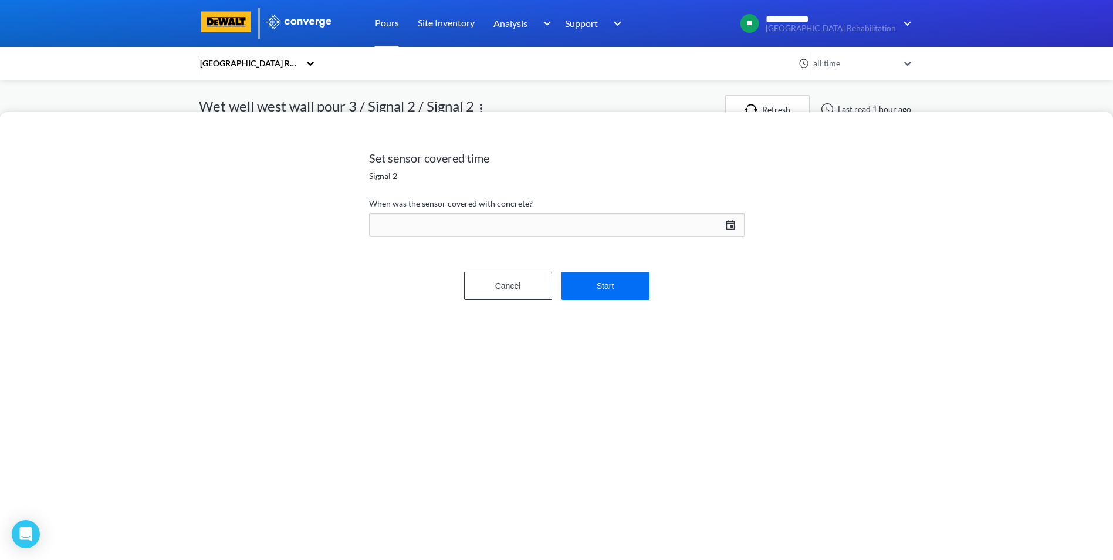
click at [733, 223] on div "[DATE] Press the down arrow key to interact with the calendar and select a date…" at bounding box center [557, 225] width 376 height 28
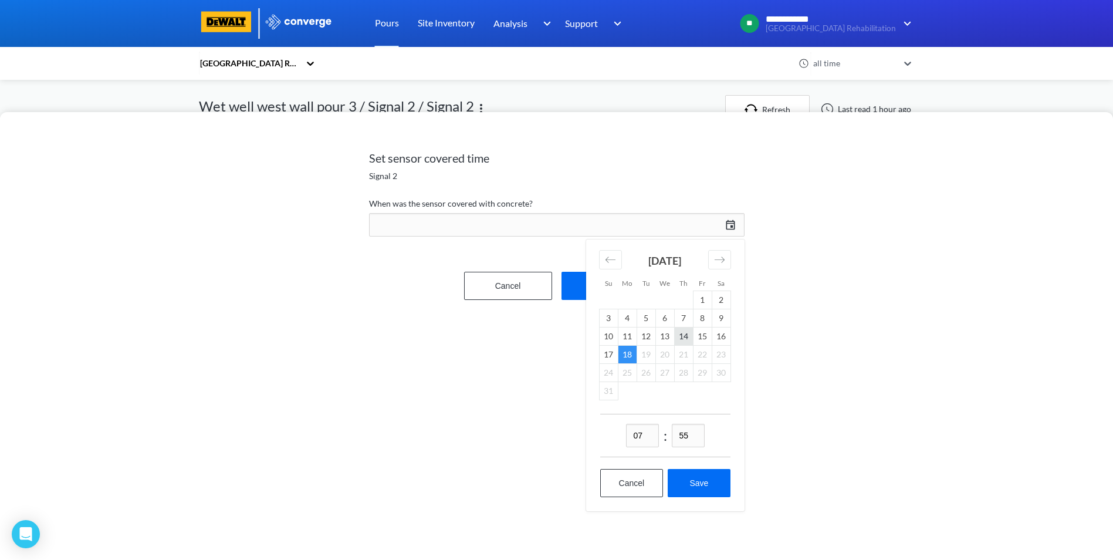
click at [683, 335] on td "14" at bounding box center [683, 336] width 19 height 18
drag, startPoint x: 690, startPoint y: 434, endPoint x: 672, endPoint y: 434, distance: 18.2
click at [672, 434] on input "55" at bounding box center [688, 435] width 33 height 23
type input "00"
click at [521, 437] on div "Set sensor covered time Signal 2 When was the sensor covered with concrete? [DA…" at bounding box center [556, 336] width 1113 height 448
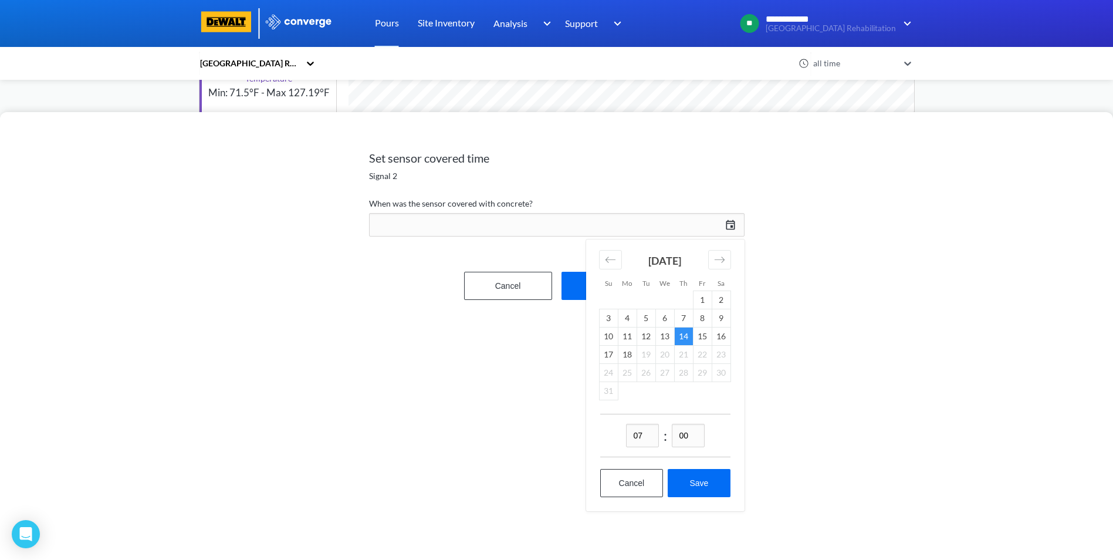
scroll to position [164, 0]
click at [689, 488] on button "Save" at bounding box center [699, 483] width 62 height 28
type input "07:00[DATE]"
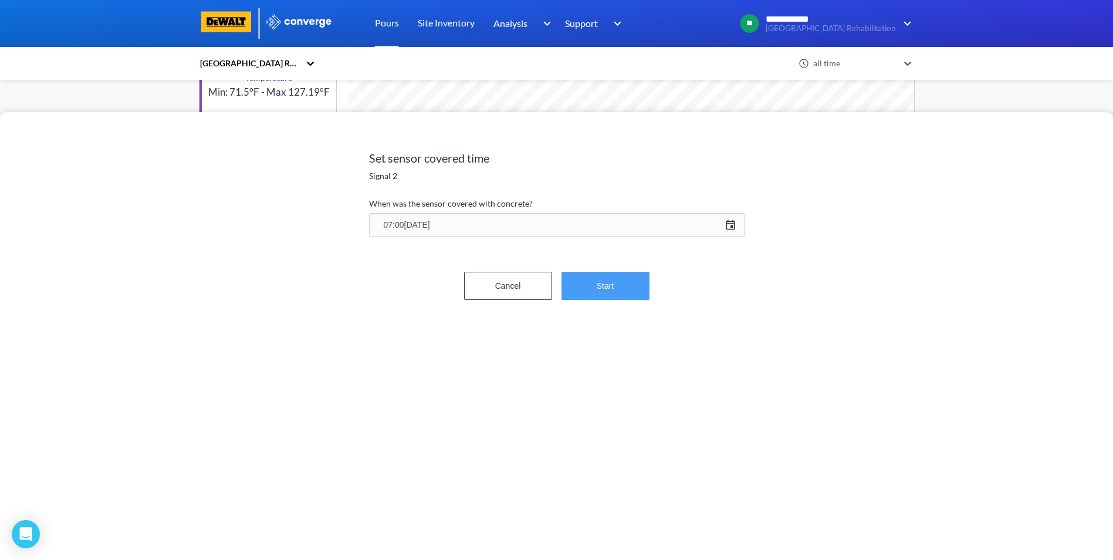
click at [604, 286] on button "Start" at bounding box center [606, 286] width 88 height 28
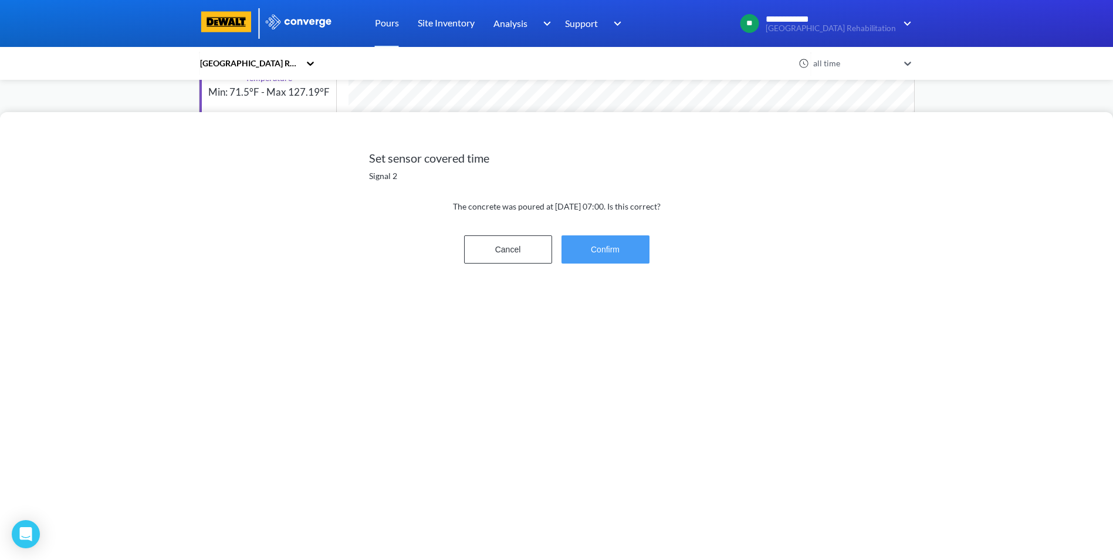
click at [593, 245] on button "Confirm" at bounding box center [606, 249] width 88 height 28
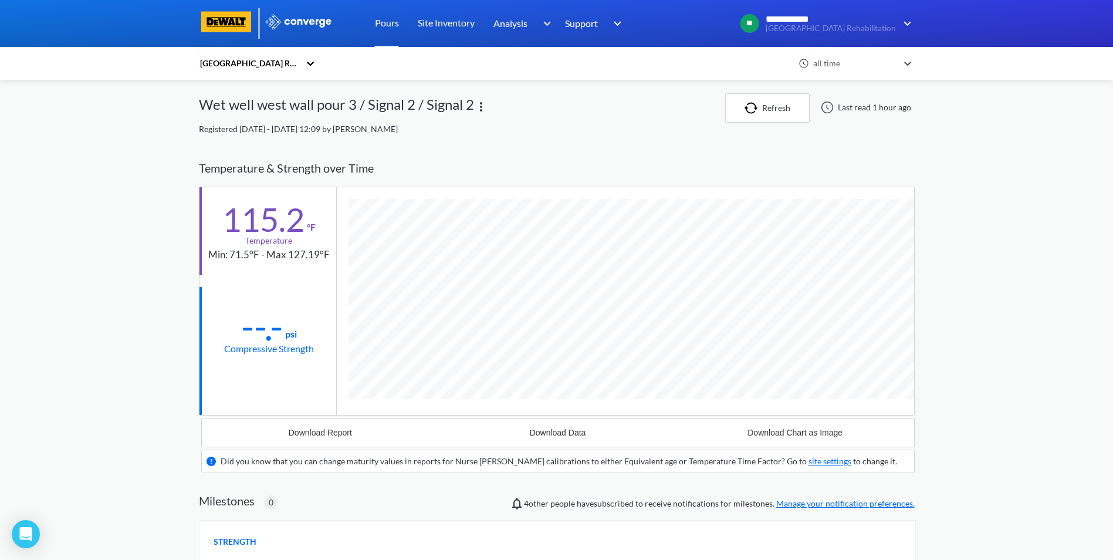
scroll to position [0, 0]
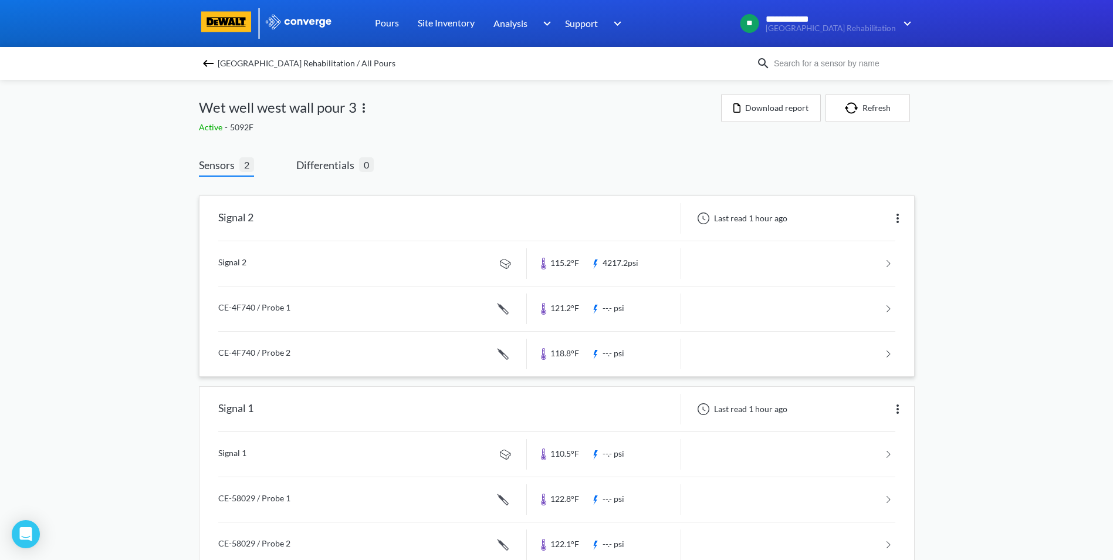
click at [885, 308] on link at bounding box center [556, 308] width 677 height 45
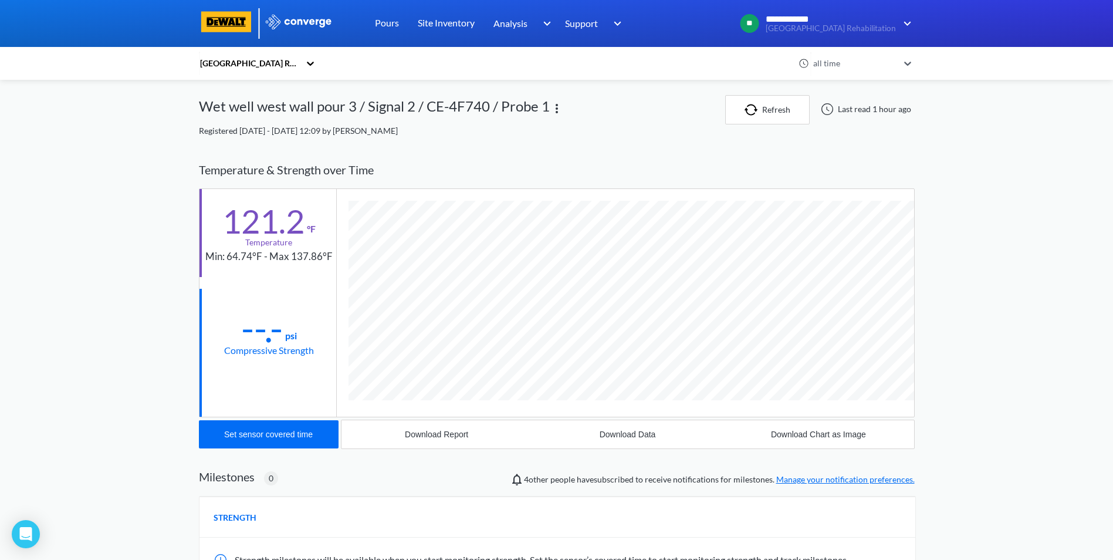
scroll to position [642, 716]
click at [303, 437] on div "Set sensor covered time" at bounding box center [268, 434] width 89 height 9
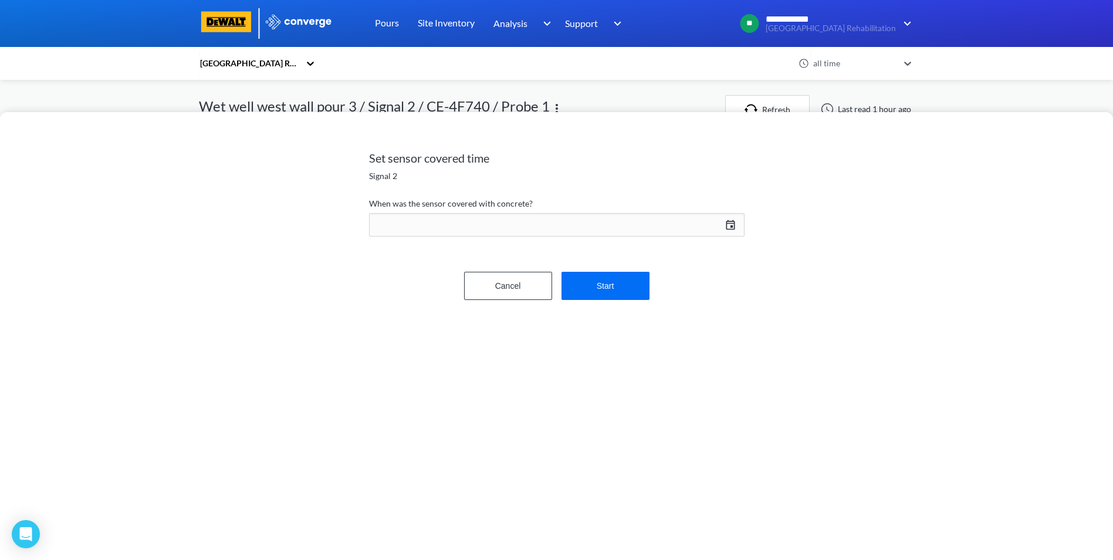
click at [724, 221] on div "[DATE] Press the down arrow key to interact with the calendar and select a date…" at bounding box center [557, 225] width 376 height 28
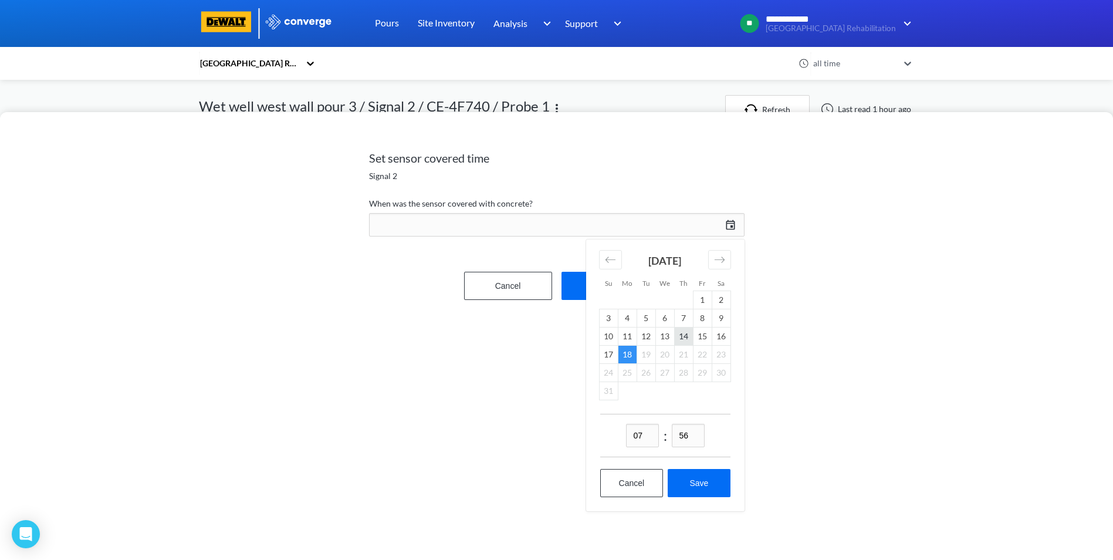
click at [683, 335] on td "14" at bounding box center [683, 336] width 19 height 18
drag, startPoint x: 696, startPoint y: 431, endPoint x: 679, endPoint y: 431, distance: 17.6
click at [679, 431] on input "56" at bounding box center [688, 435] width 33 height 23
type input "00"
click at [703, 495] on button "Save" at bounding box center [699, 483] width 62 height 28
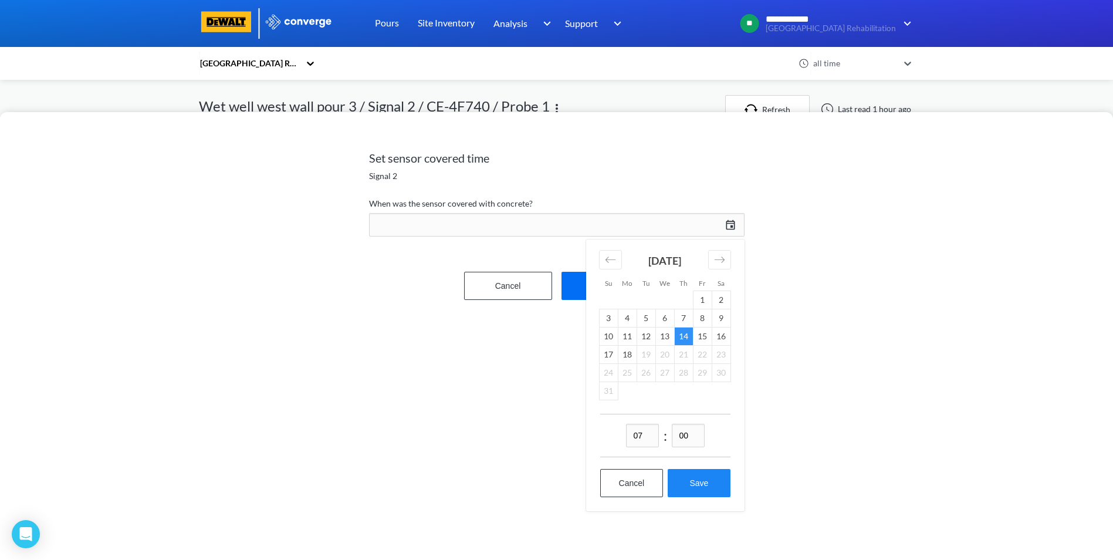
type input "07:00[DATE]"
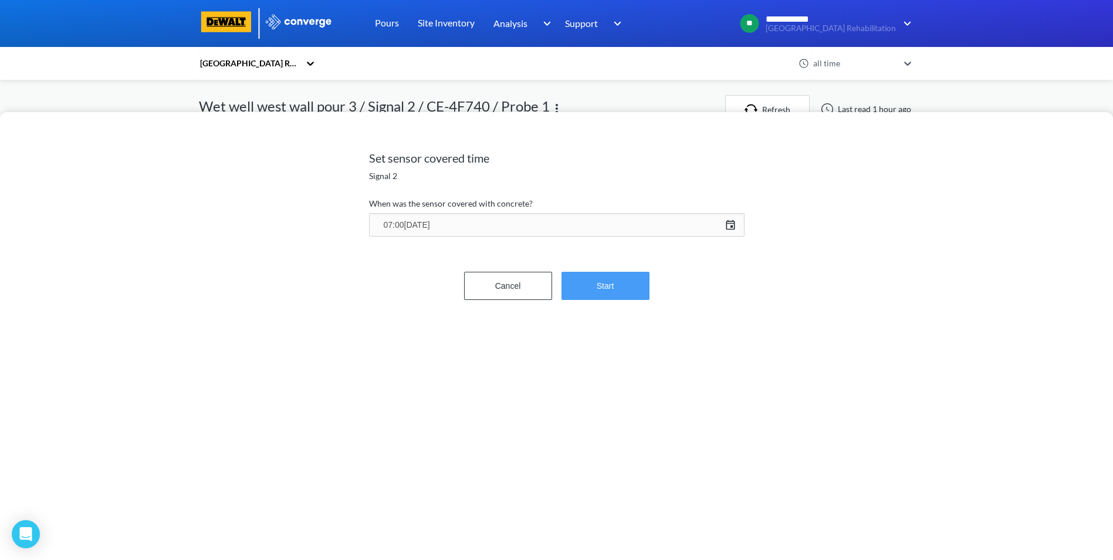
click at [617, 285] on button "Start" at bounding box center [606, 286] width 88 height 28
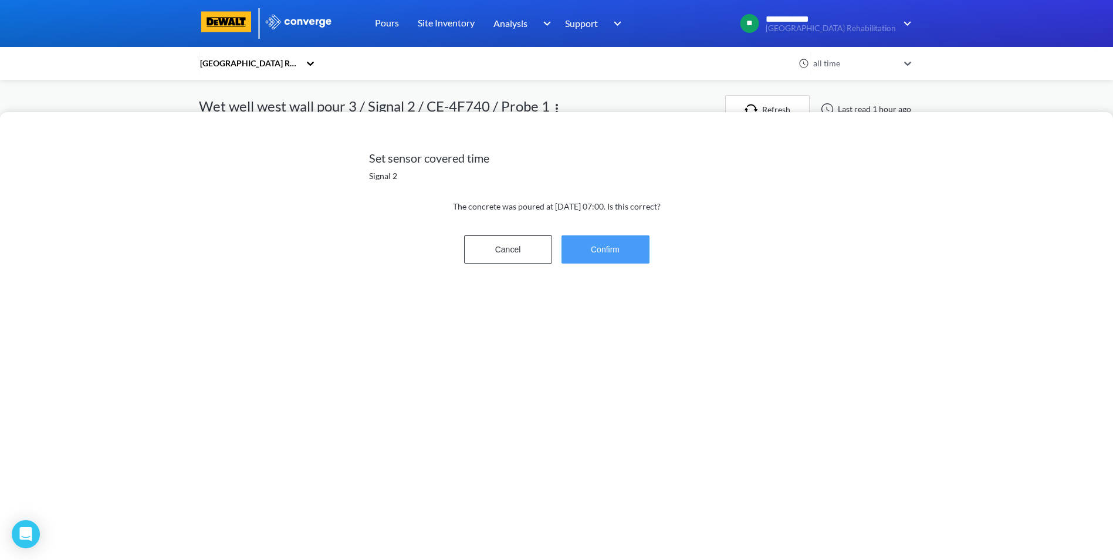
click at [624, 257] on button "Confirm" at bounding box center [606, 249] width 88 height 28
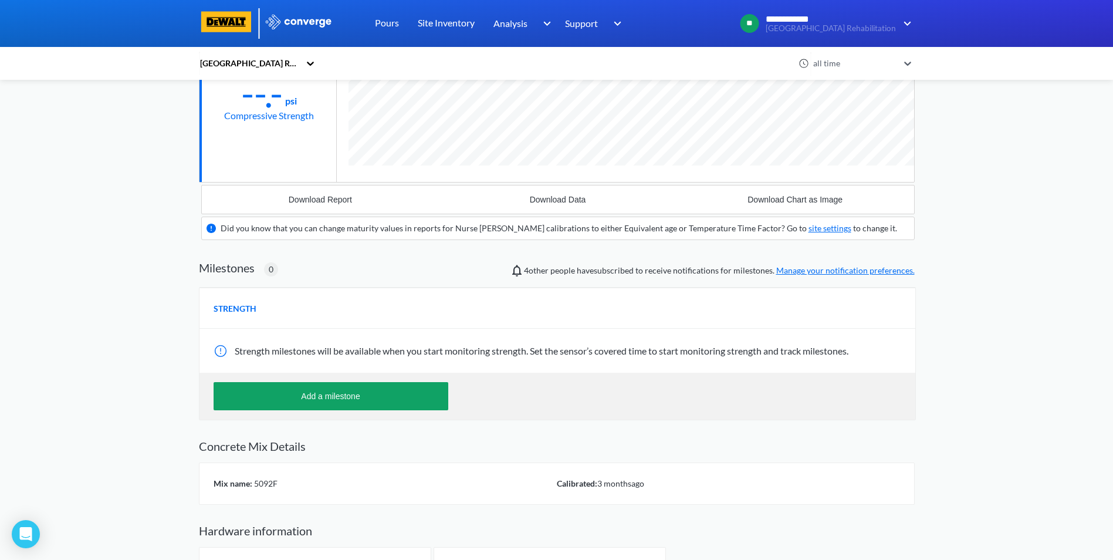
scroll to position [0, 0]
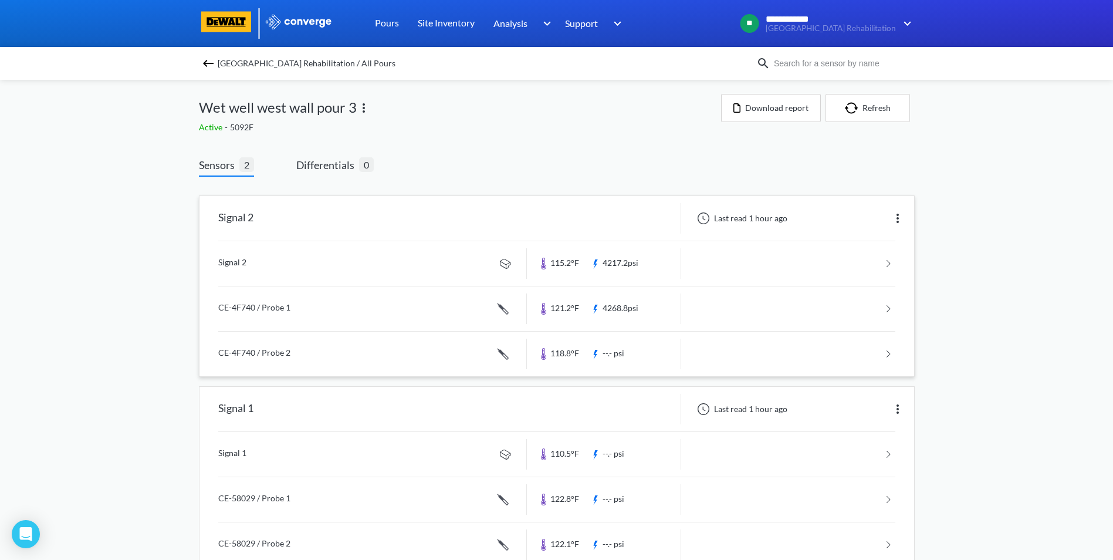
click at [891, 309] on link at bounding box center [556, 308] width 677 height 45
click at [888, 353] on link at bounding box center [556, 354] width 677 height 45
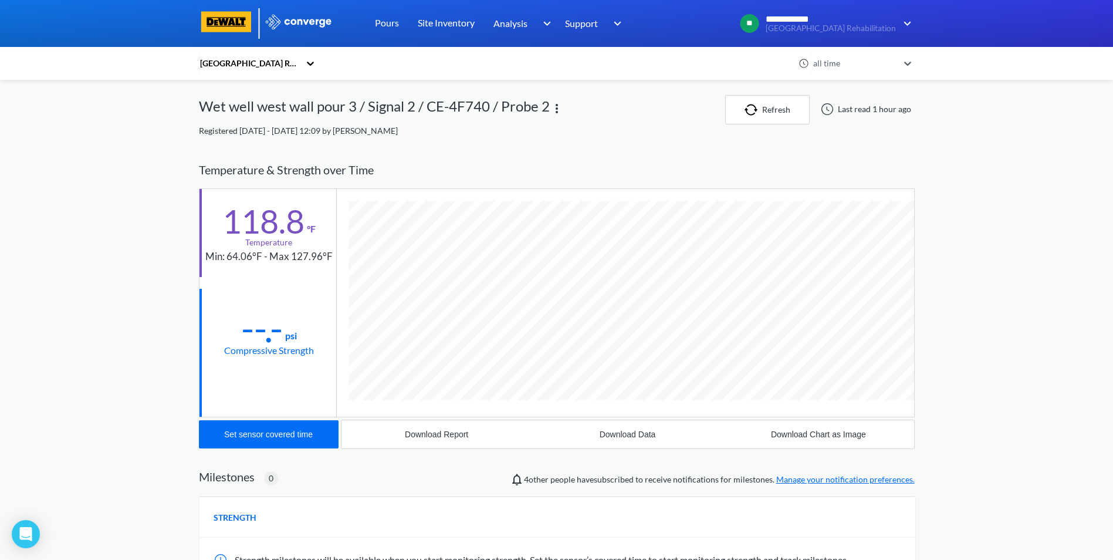
scroll to position [642, 716]
click at [307, 440] on button "Set sensor covered time" at bounding box center [269, 434] width 140 height 28
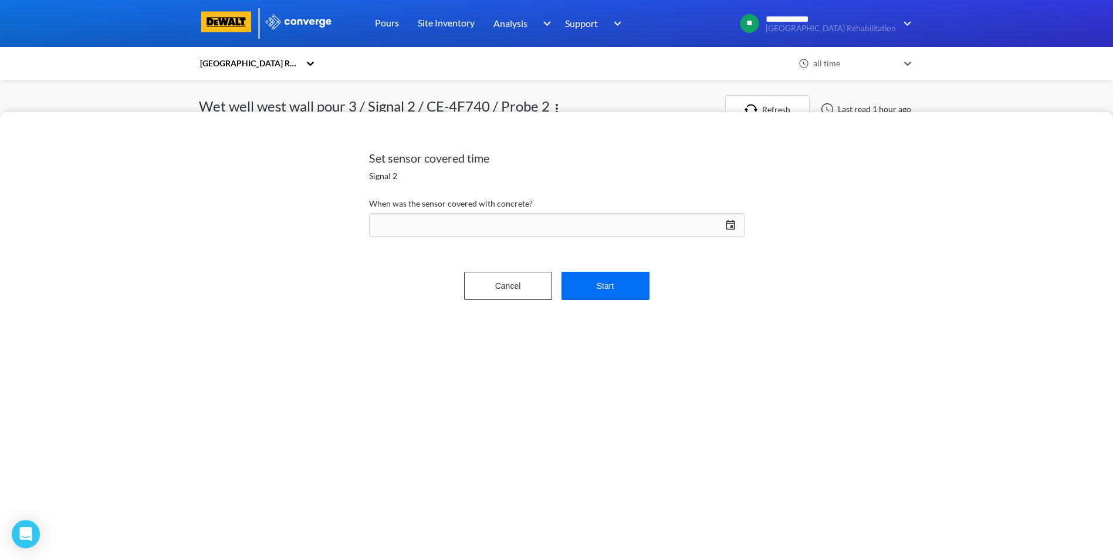
click at [731, 221] on div "[DATE] Press the down arrow key to interact with the calendar and select a date…" at bounding box center [557, 225] width 376 height 28
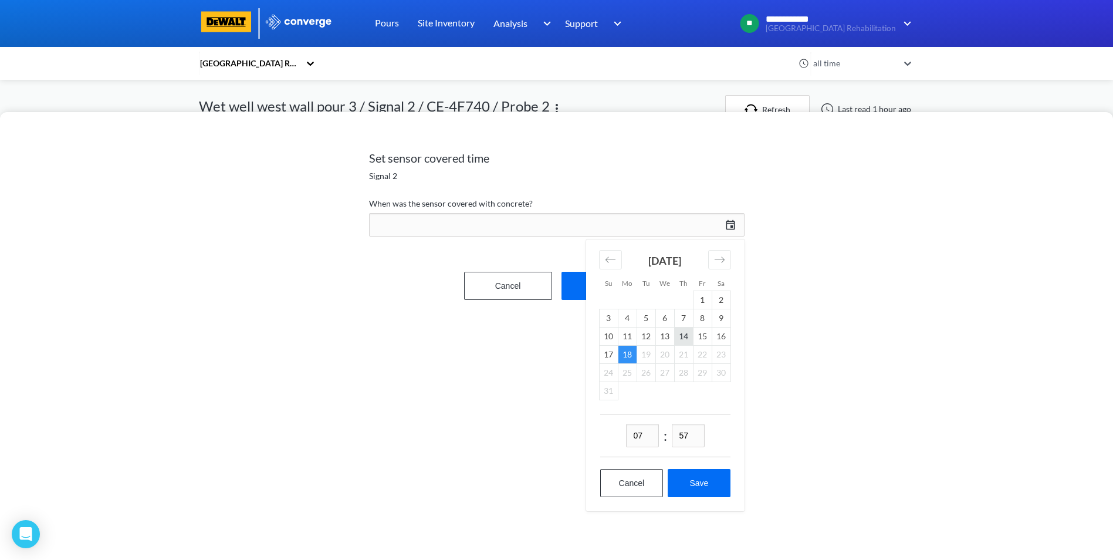
click at [687, 335] on td "14" at bounding box center [683, 336] width 19 height 18
click at [687, 337] on td "14" at bounding box center [683, 336] width 19 height 18
drag, startPoint x: 692, startPoint y: 437, endPoint x: 669, endPoint y: 440, distance: 23.6
click at [669, 440] on div "07 : 57" at bounding box center [665, 435] width 130 height 43
type input "00"
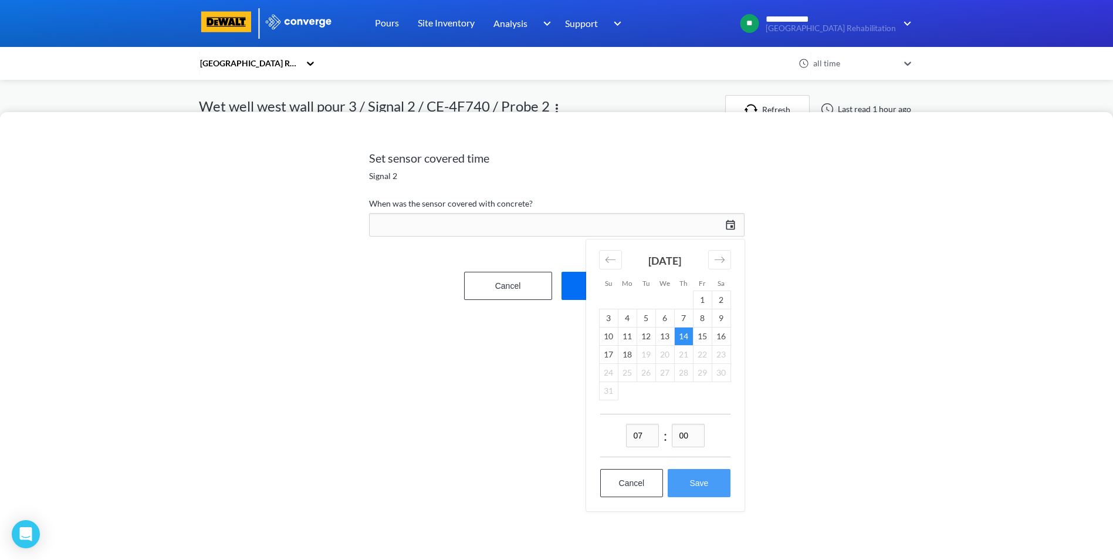
click at [702, 480] on button "Save" at bounding box center [699, 483] width 62 height 28
type input "07:00[DATE]"
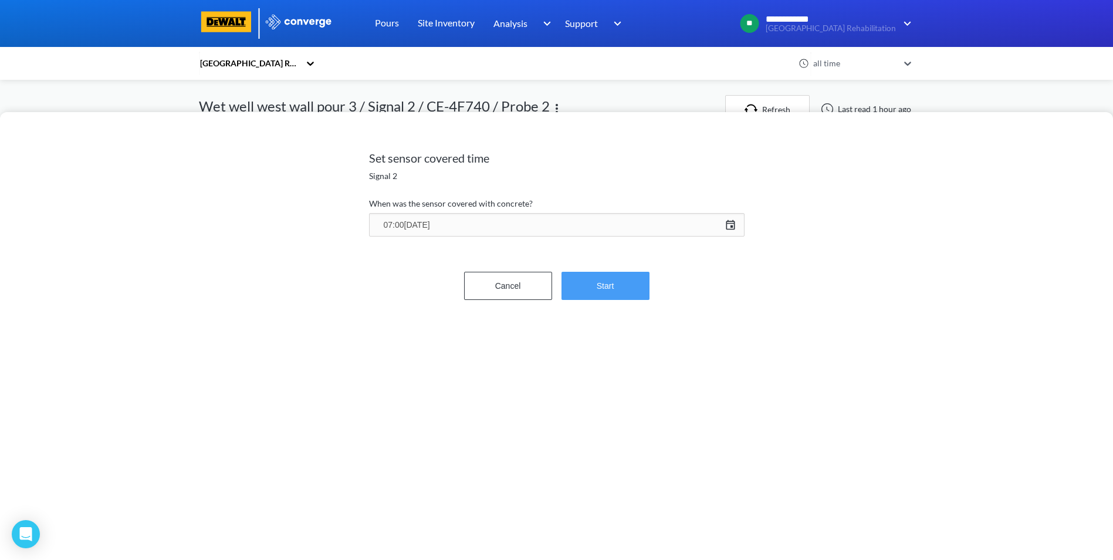
click at [608, 279] on button "Start" at bounding box center [606, 286] width 88 height 28
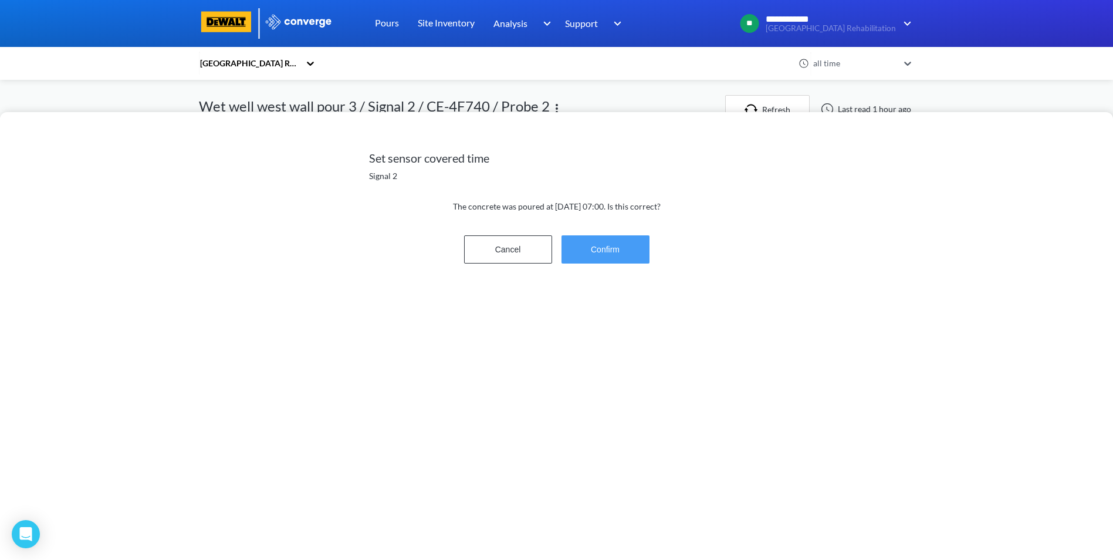
click at [607, 258] on button "Confirm" at bounding box center [606, 249] width 88 height 28
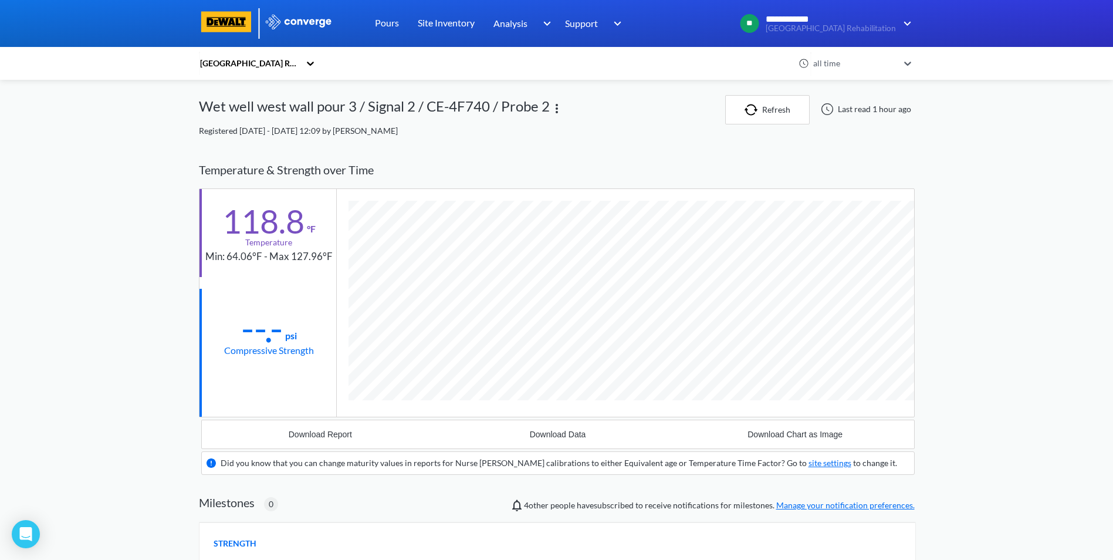
scroll to position [753, 716]
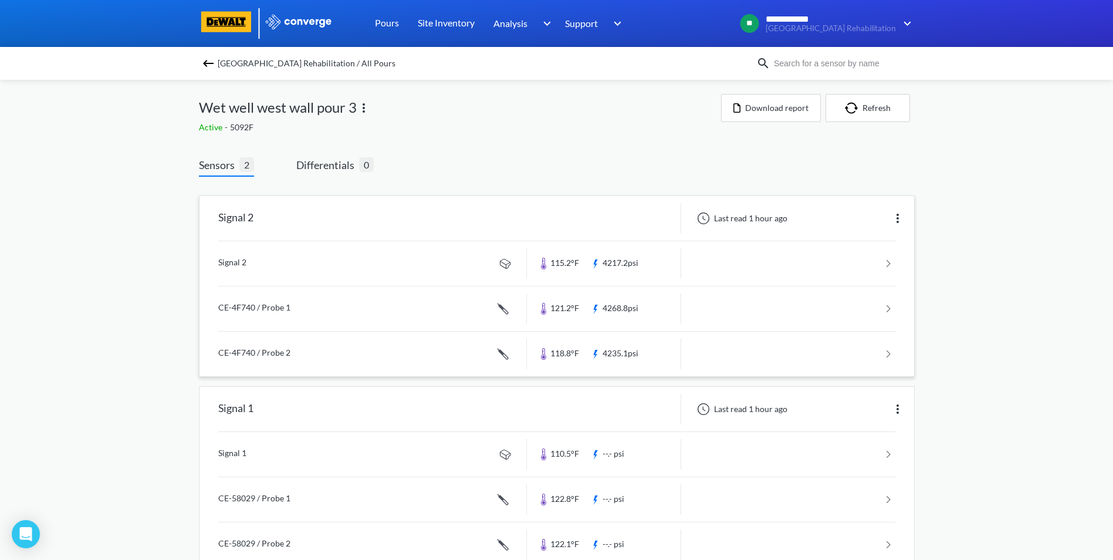
click at [887, 356] on link at bounding box center [556, 354] width 677 height 45
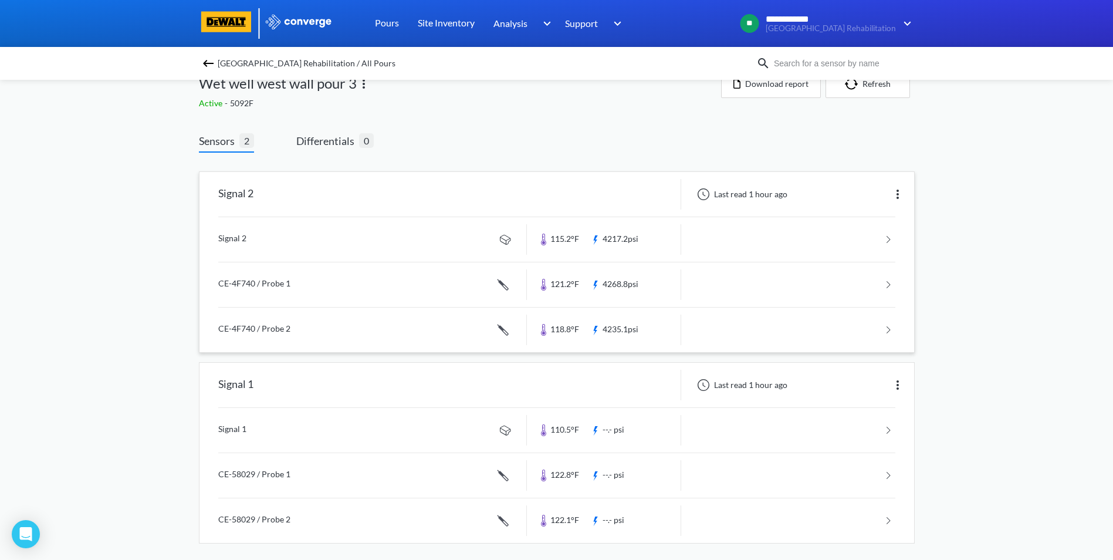
scroll to position [31, 0]
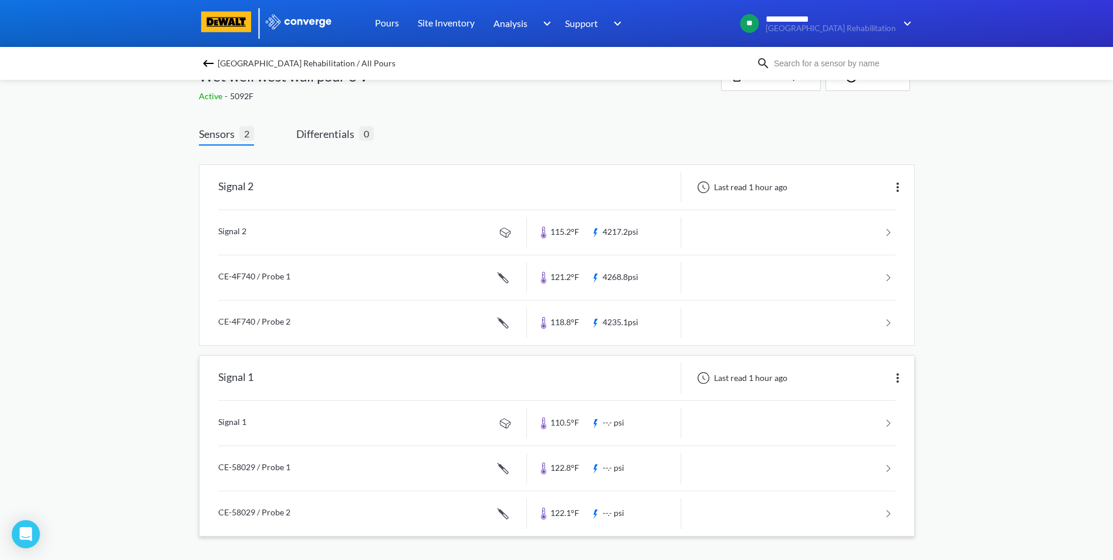
click at [890, 420] on link at bounding box center [556, 423] width 677 height 45
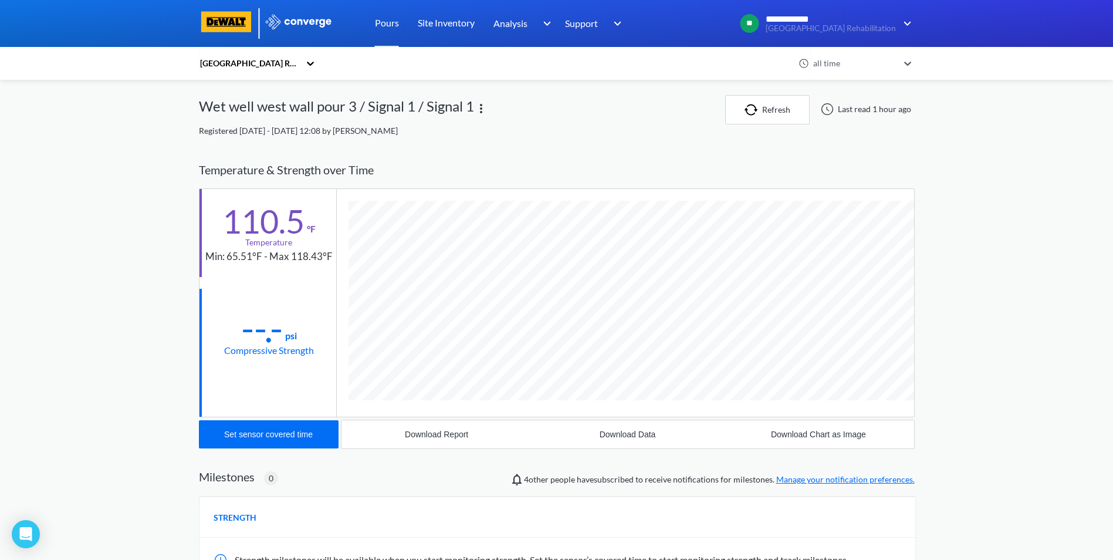
scroll to position [620, 716]
click at [279, 428] on button "Set sensor covered time" at bounding box center [269, 434] width 140 height 28
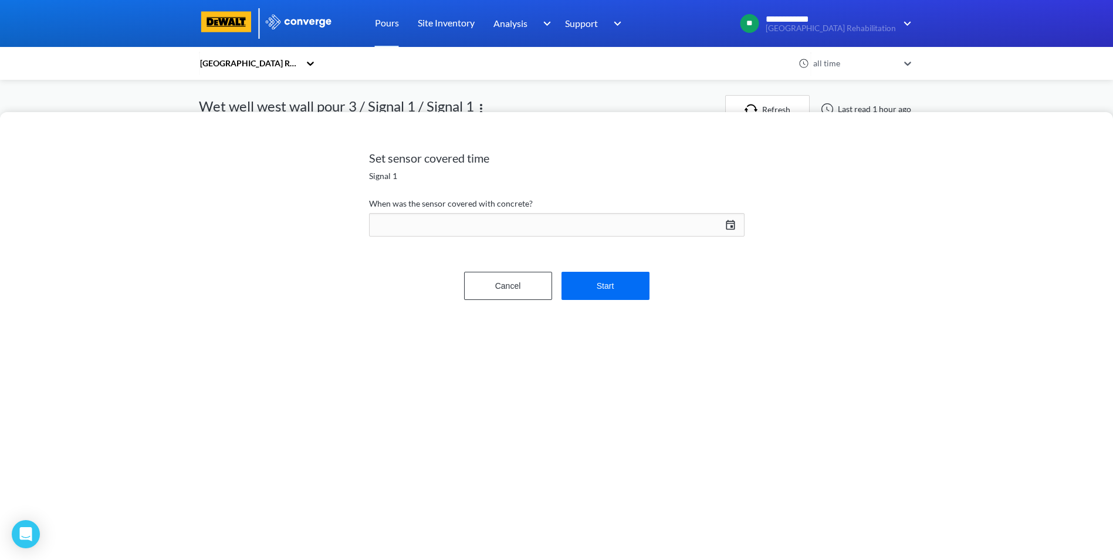
click at [733, 223] on div "[DATE] Press the down arrow key to interact with the calendar and select a date…" at bounding box center [557, 225] width 376 height 28
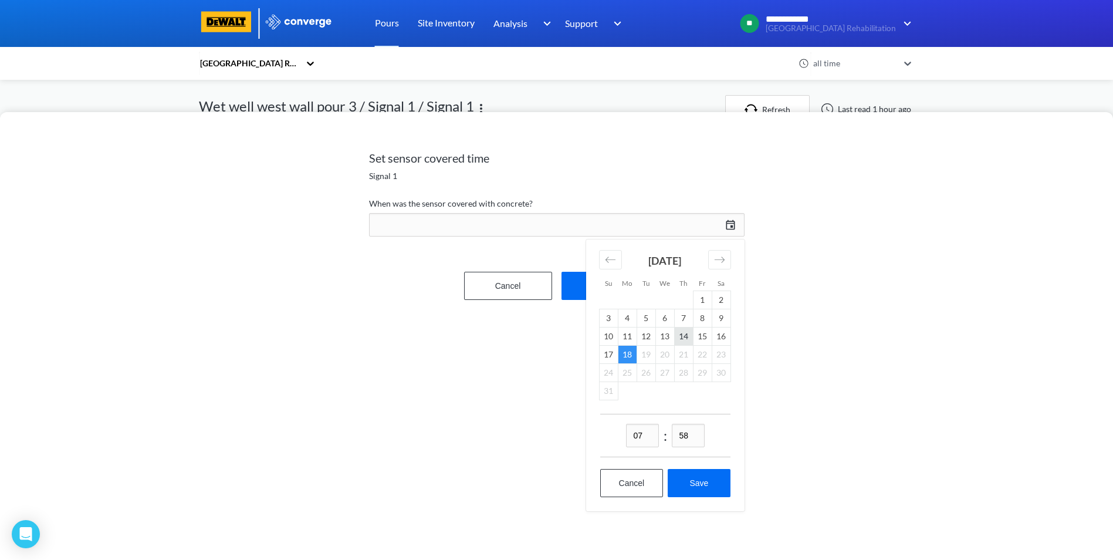
click at [687, 335] on td "14" at bounding box center [683, 336] width 19 height 18
drag, startPoint x: 693, startPoint y: 431, endPoint x: 676, endPoint y: 436, distance: 17.5
click at [676, 436] on input "58" at bounding box center [688, 435] width 33 height 23
type input "00"
click at [701, 490] on button "Save" at bounding box center [699, 483] width 62 height 28
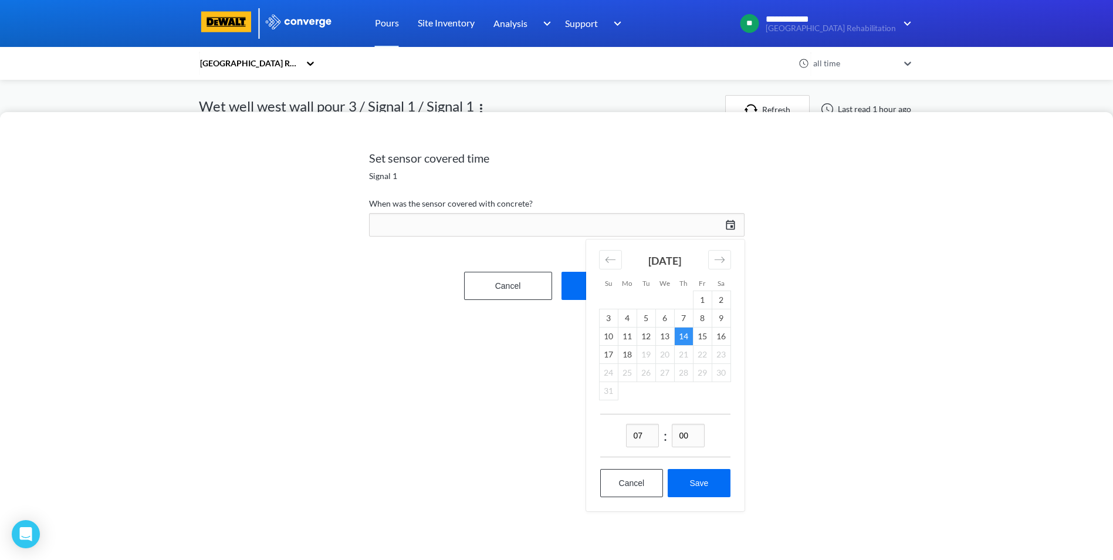
type input "07:00[DATE]"
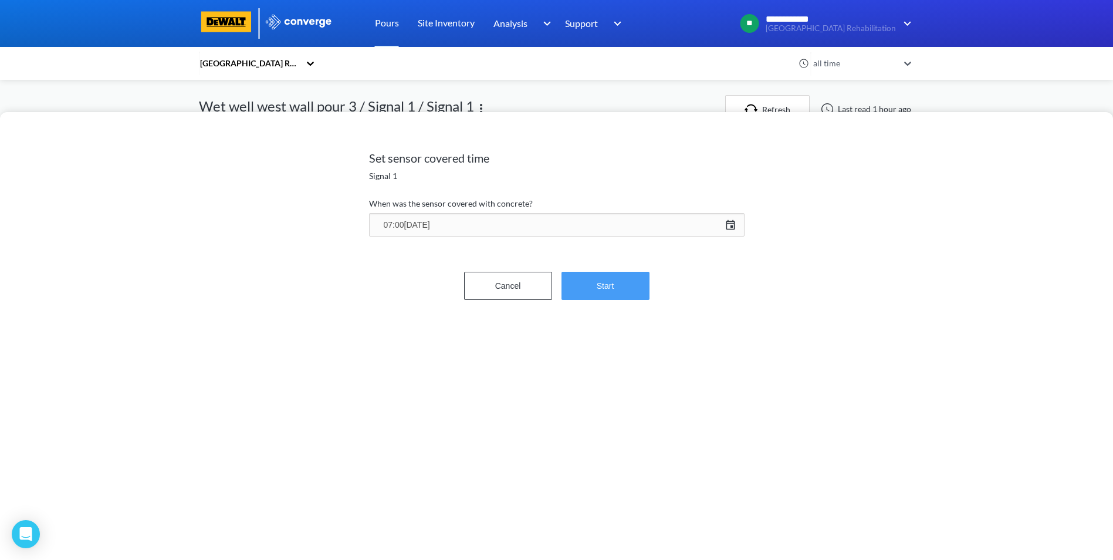
click at [595, 279] on button "Start" at bounding box center [606, 286] width 88 height 28
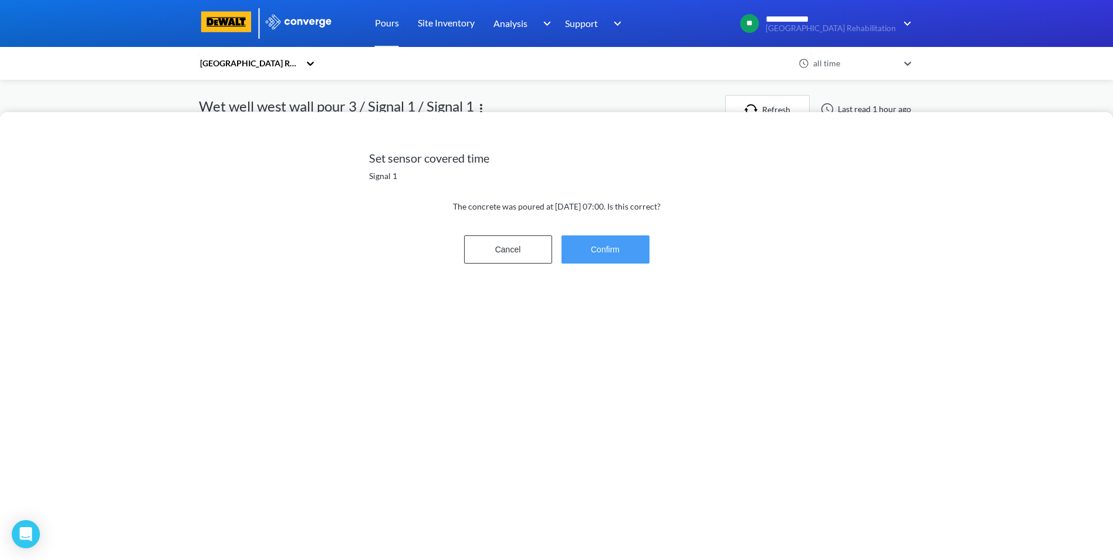
click at [622, 242] on button "Confirm" at bounding box center [606, 249] width 88 height 28
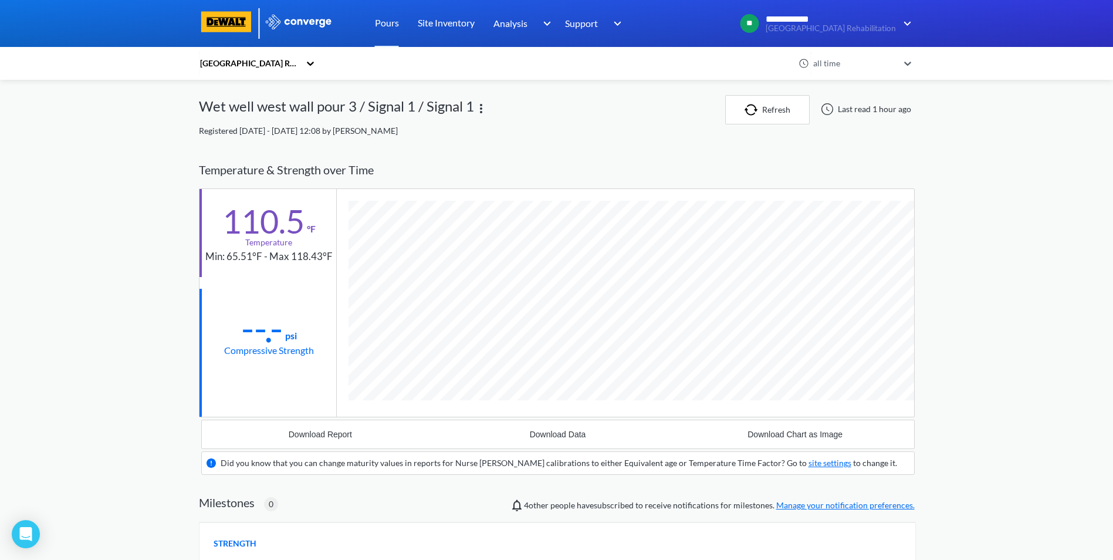
scroll to position [730, 716]
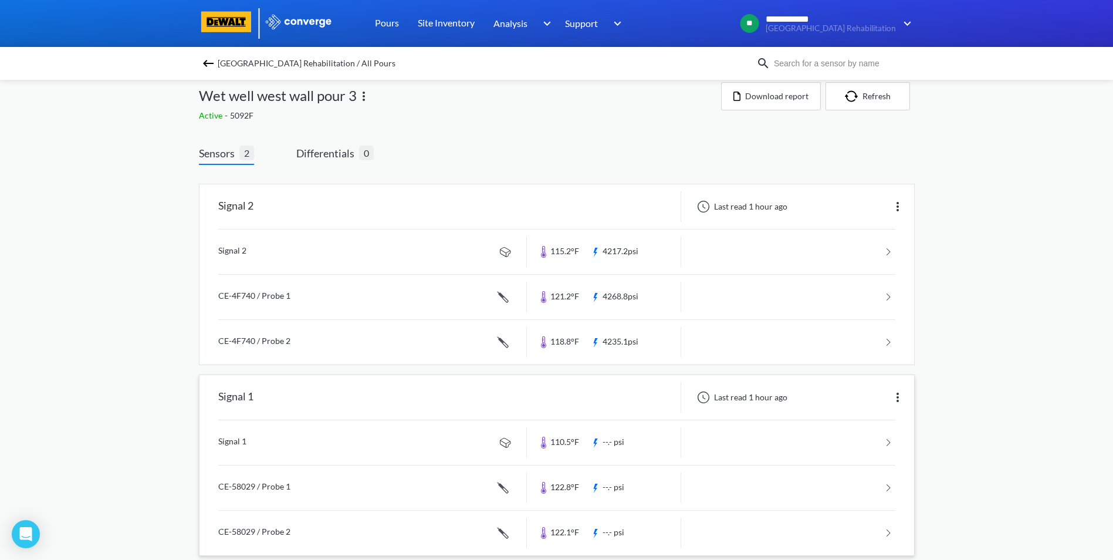
scroll to position [31, 0]
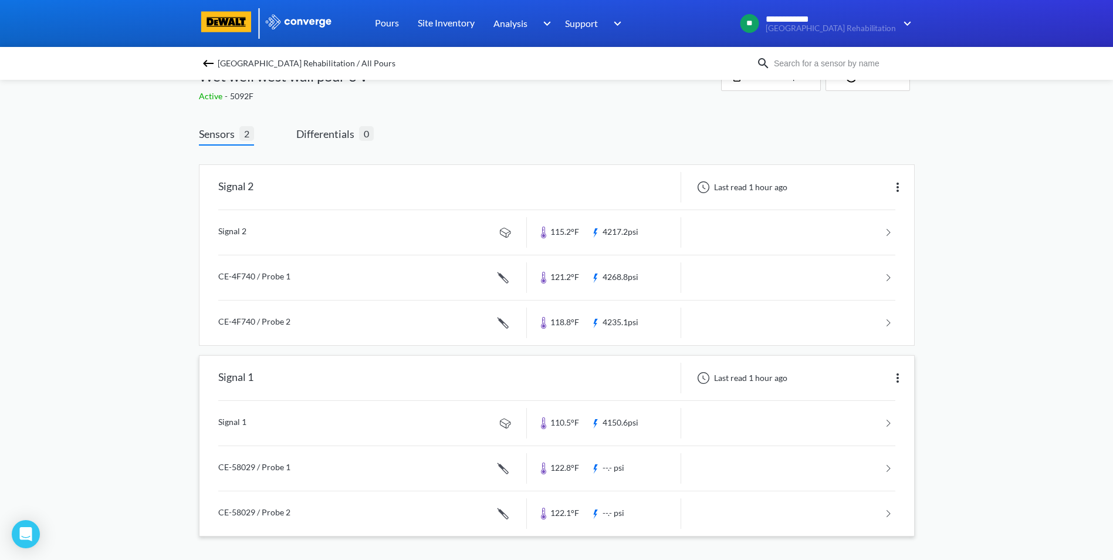
click at [887, 468] on link at bounding box center [556, 468] width 677 height 45
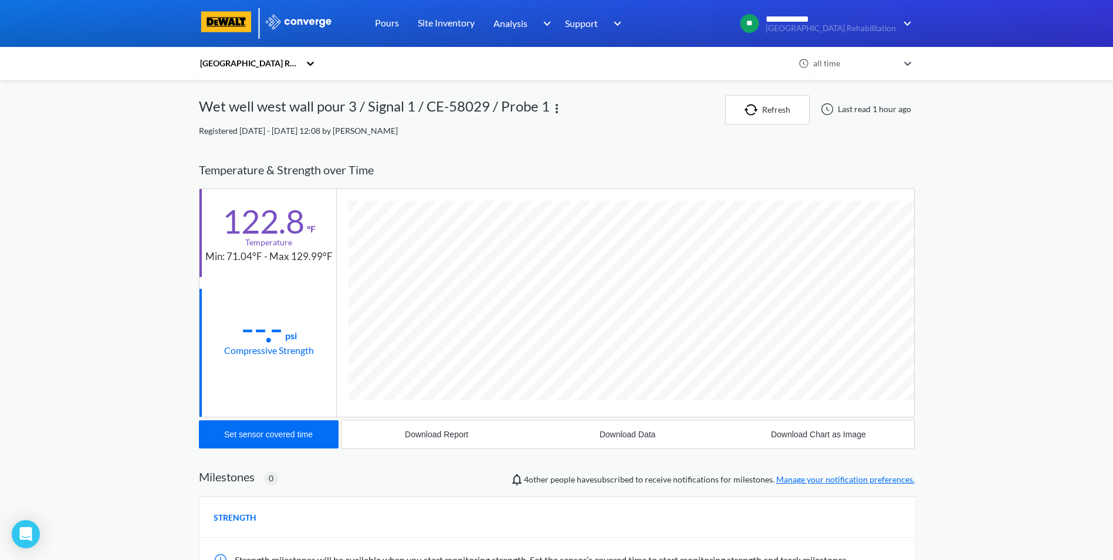
scroll to position [642, 716]
click at [275, 419] on div "Temperature & Strength over Time 122.8 °F Temperature Min: 71.04°F - Max 129.99…" at bounding box center [557, 300] width 716 height 298
click at [278, 431] on div "Set sensor covered time" at bounding box center [268, 434] width 89 height 9
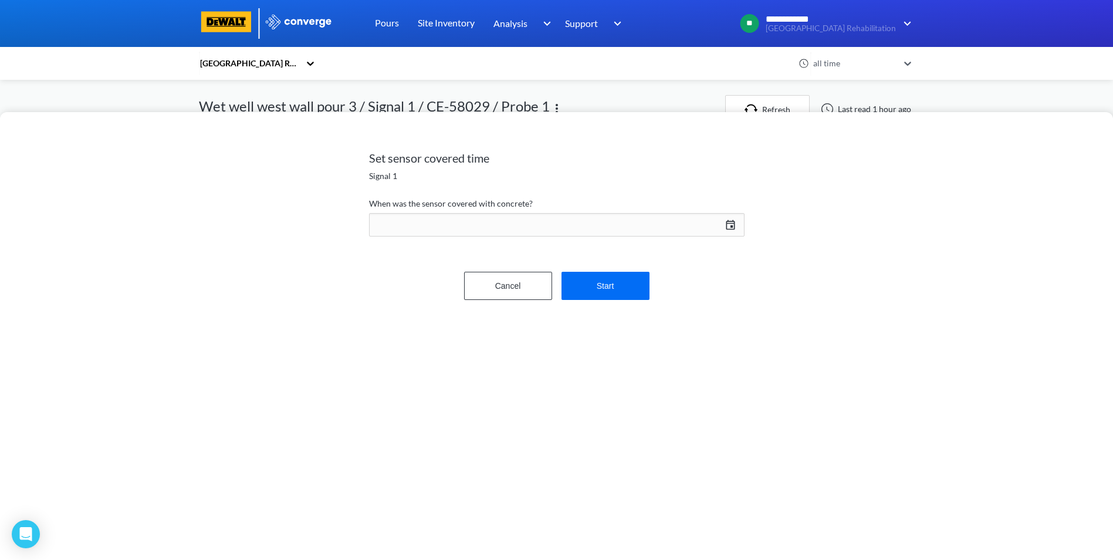
click at [729, 226] on div "[DATE] Press the down arrow key to interact with the calendar and select a date…" at bounding box center [557, 225] width 376 height 28
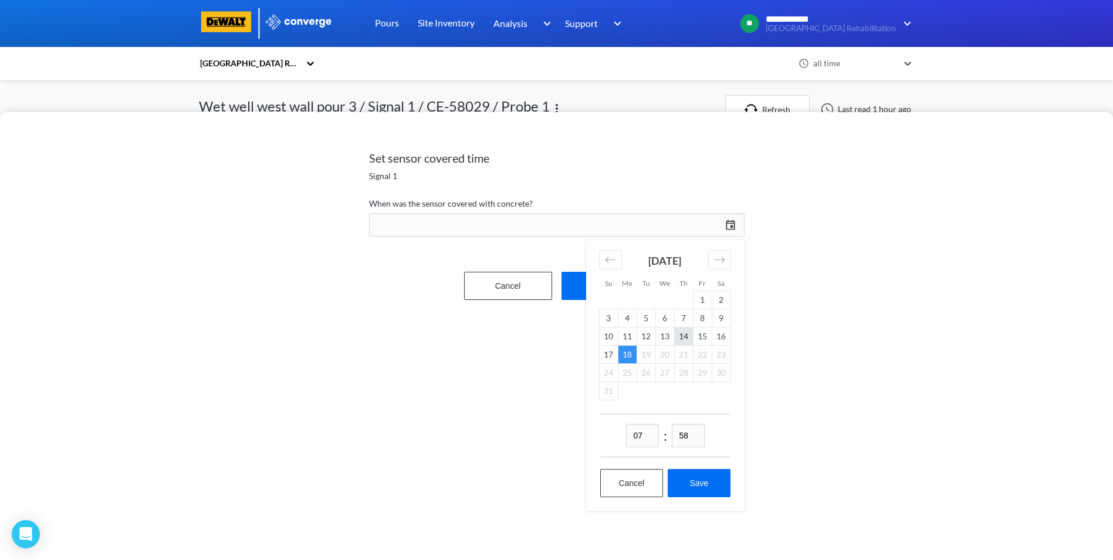
click at [687, 335] on td "14" at bounding box center [683, 336] width 19 height 18
drag, startPoint x: 698, startPoint y: 437, endPoint x: 670, endPoint y: 437, distance: 28.8
click at [670, 437] on div "07 : 58" at bounding box center [665, 435] width 130 height 43
type input "00"
click at [703, 484] on button "Save" at bounding box center [699, 483] width 62 height 28
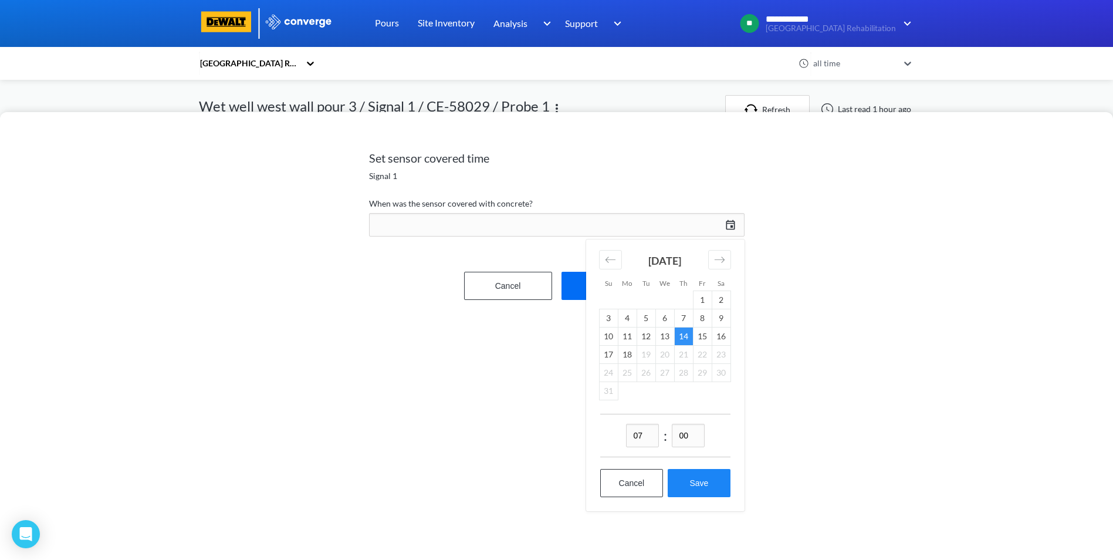
type input "07:00[DATE]"
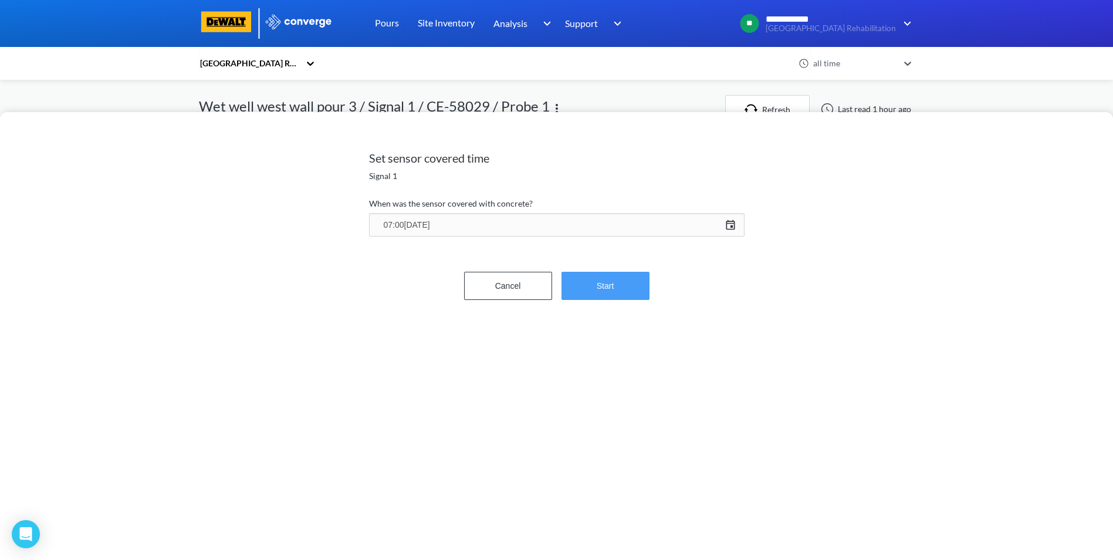
click at [603, 289] on button "Start" at bounding box center [606, 286] width 88 height 28
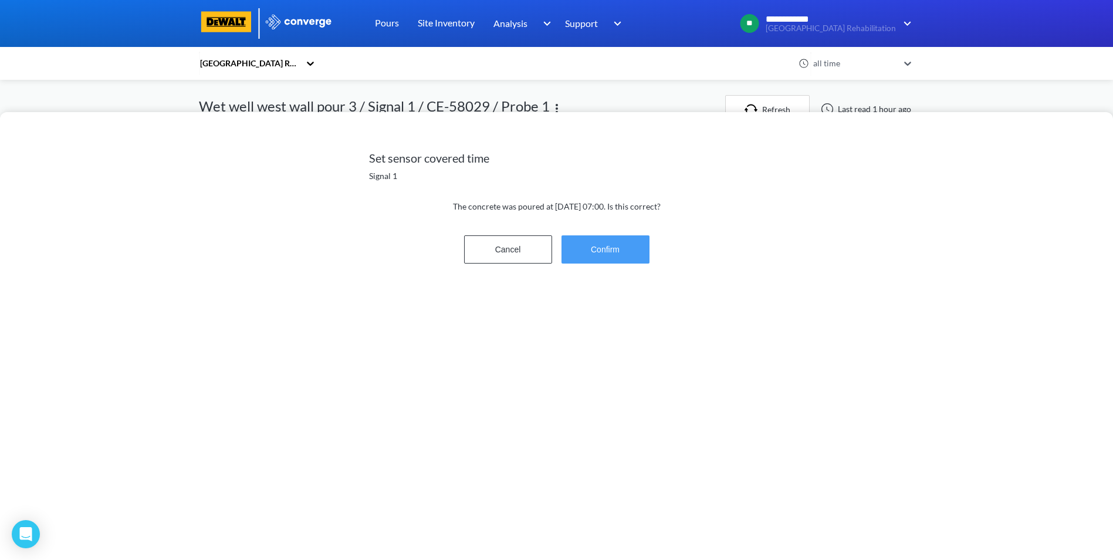
click at [608, 245] on button "Confirm" at bounding box center [606, 249] width 88 height 28
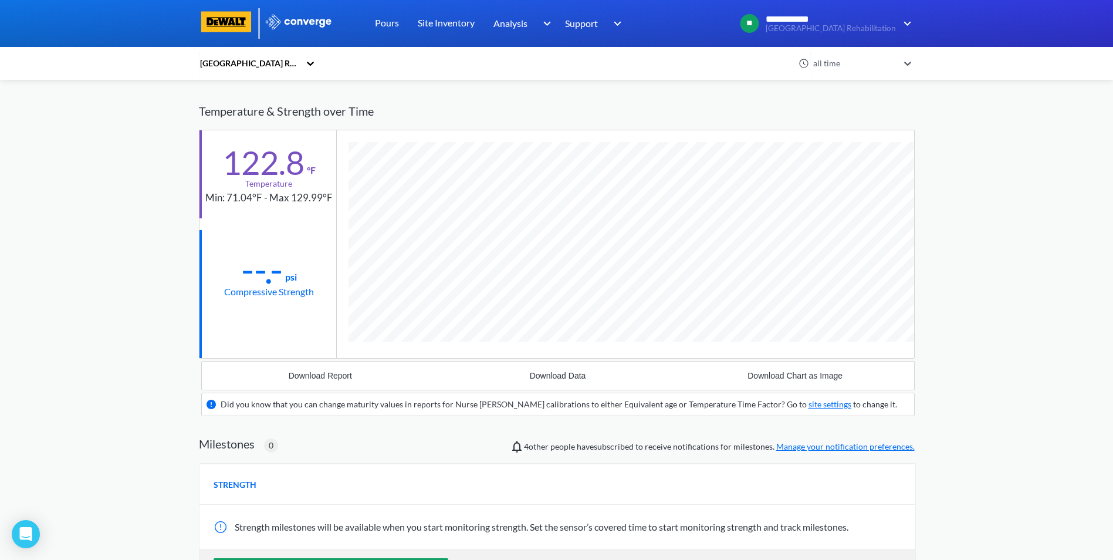
scroll to position [753, 716]
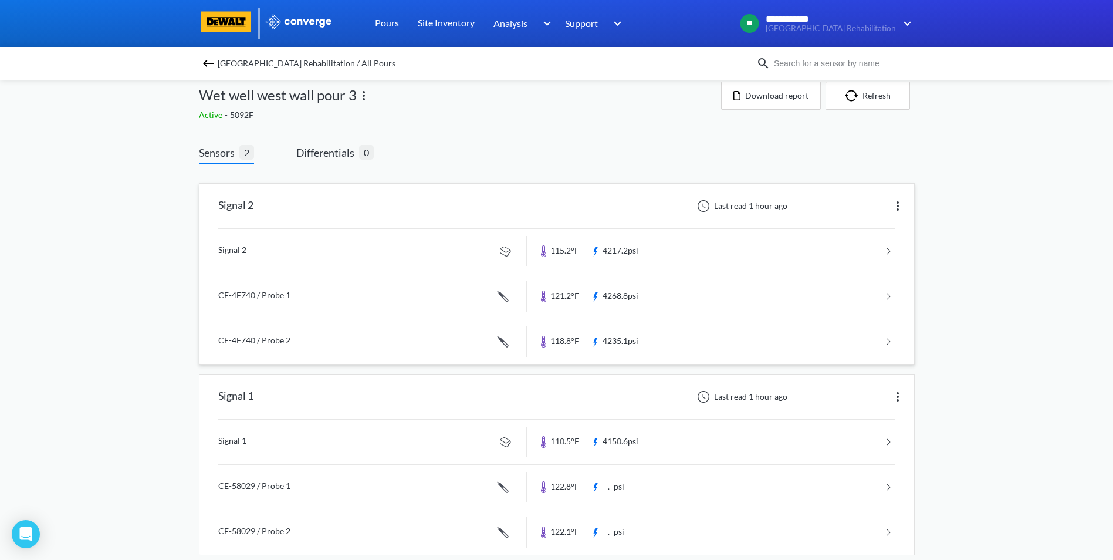
scroll to position [31, 0]
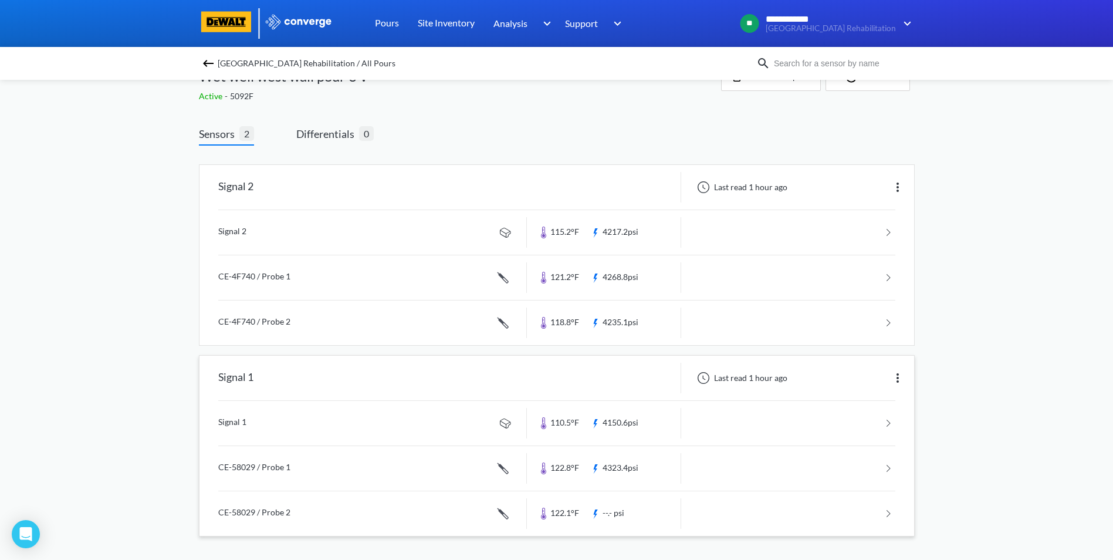
click at [886, 510] on link at bounding box center [556, 513] width 677 height 45
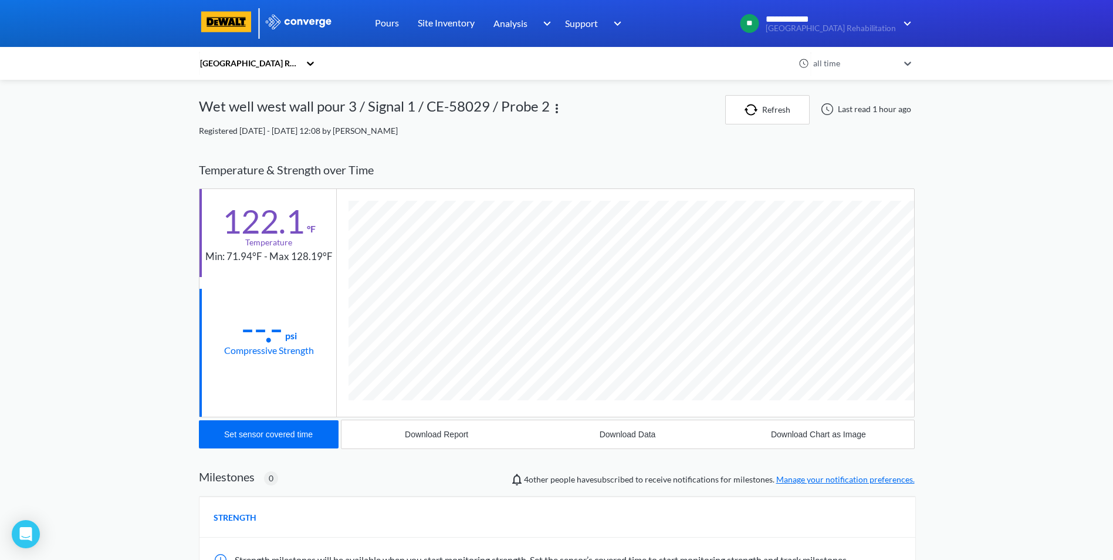
scroll to position [642, 716]
click at [286, 430] on div "Set sensor covered time" at bounding box center [268, 434] width 89 height 9
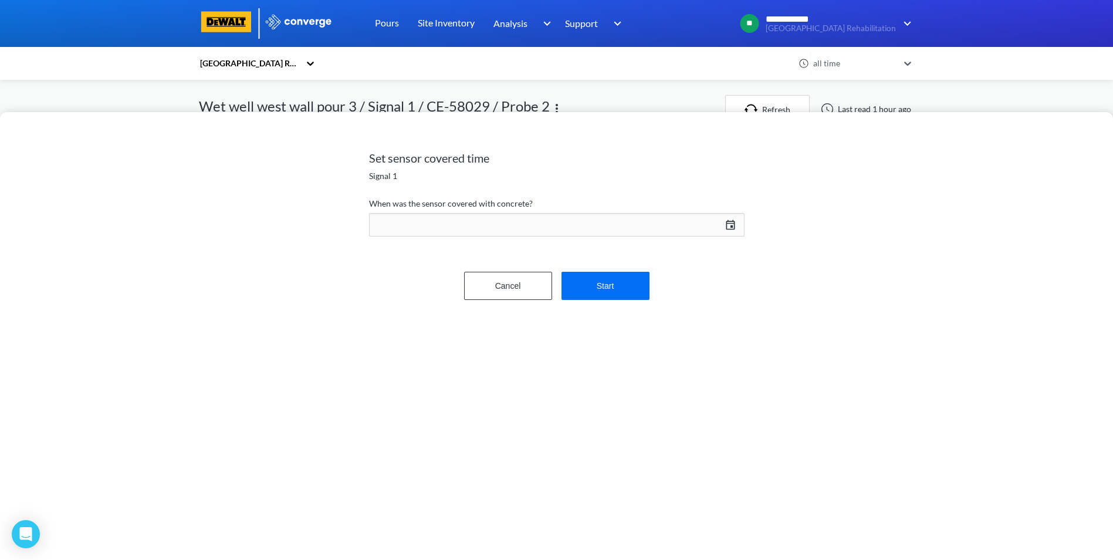
click at [734, 223] on div "[DATE] Press the down arrow key to interact with the calendar and select a date…" at bounding box center [557, 225] width 376 height 28
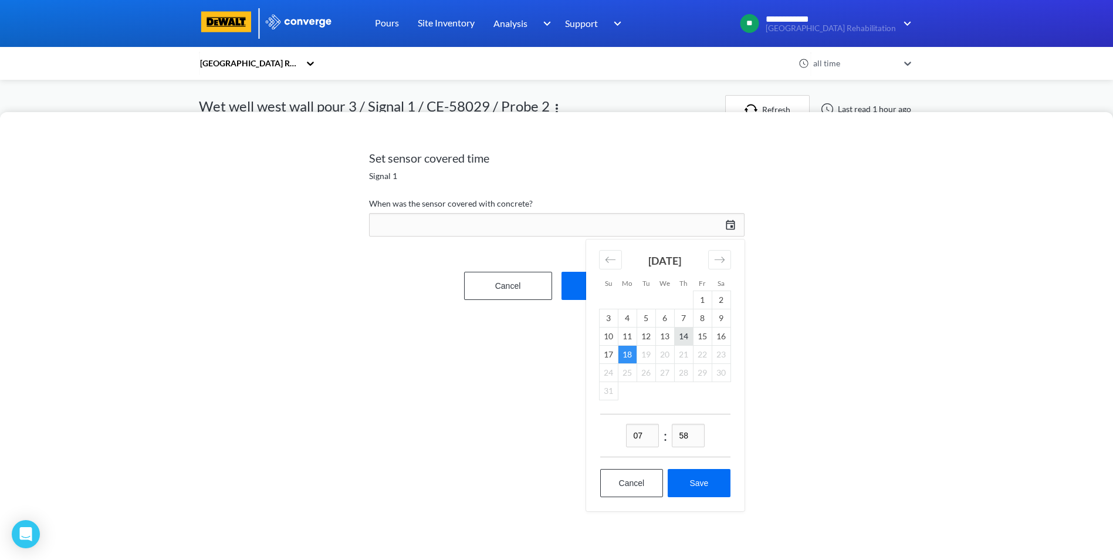
click at [681, 338] on td "14" at bounding box center [683, 336] width 19 height 18
drag, startPoint x: 696, startPoint y: 433, endPoint x: 669, endPoint y: 438, distance: 27.5
click at [669, 438] on div "07 : 58" at bounding box center [665, 435] width 130 height 43
type input "00"
click at [710, 487] on button "Save" at bounding box center [699, 483] width 62 height 28
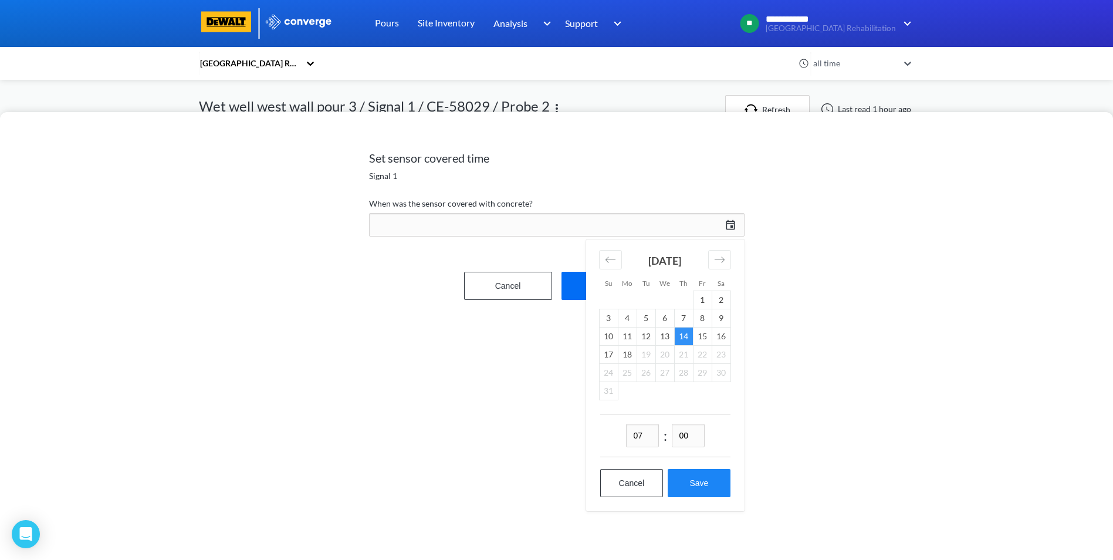
type input "07:00[DATE]"
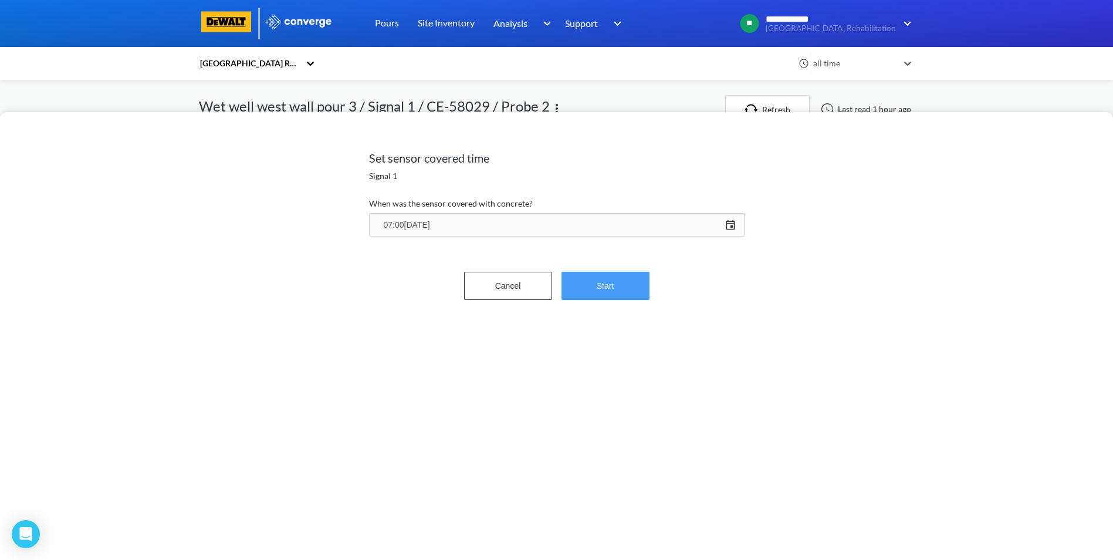
click at [605, 286] on button "Start" at bounding box center [606, 286] width 88 height 28
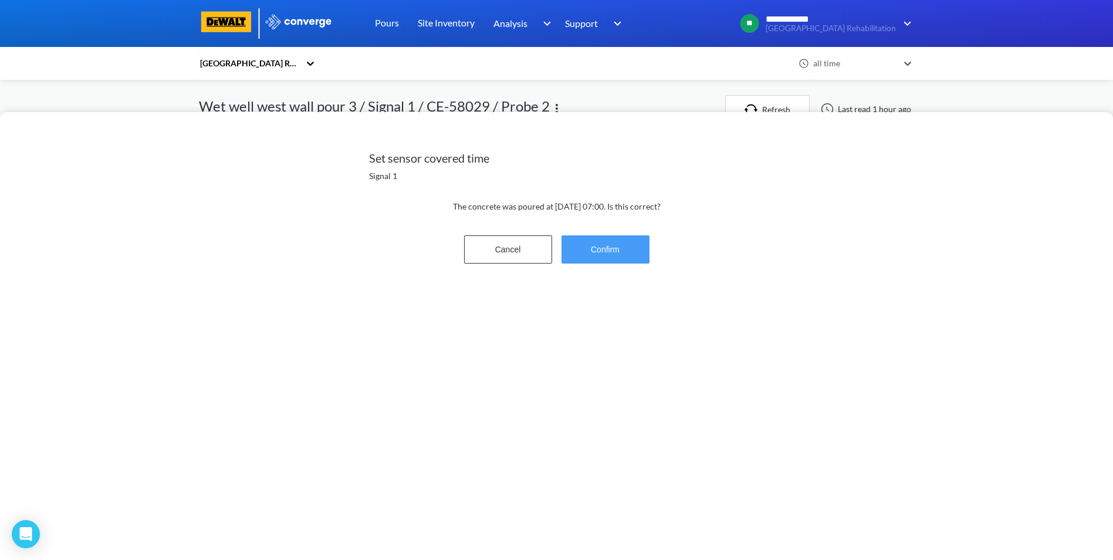
click at [607, 245] on button "Confirm" at bounding box center [606, 249] width 88 height 28
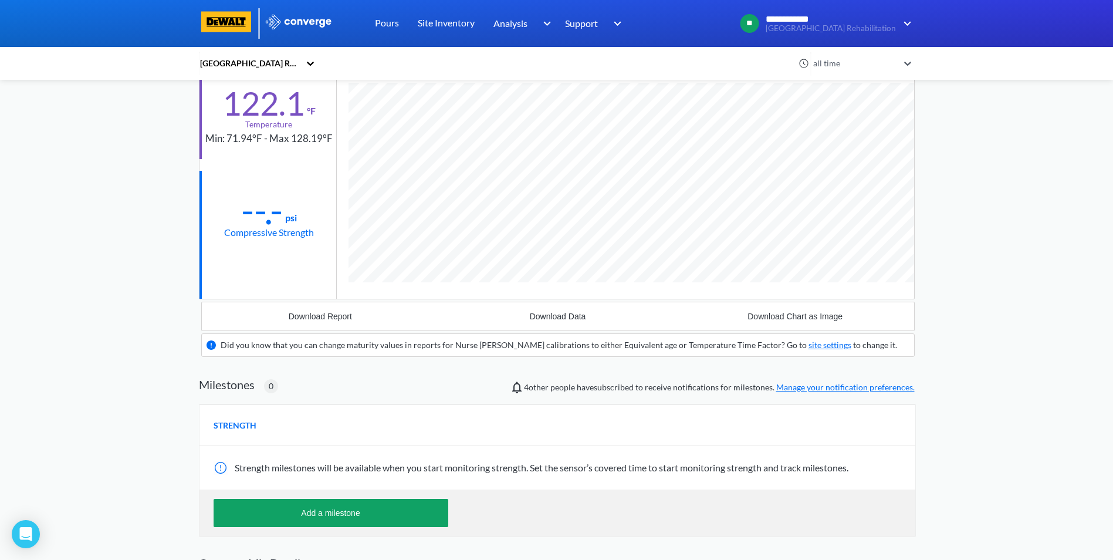
scroll to position [6, 0]
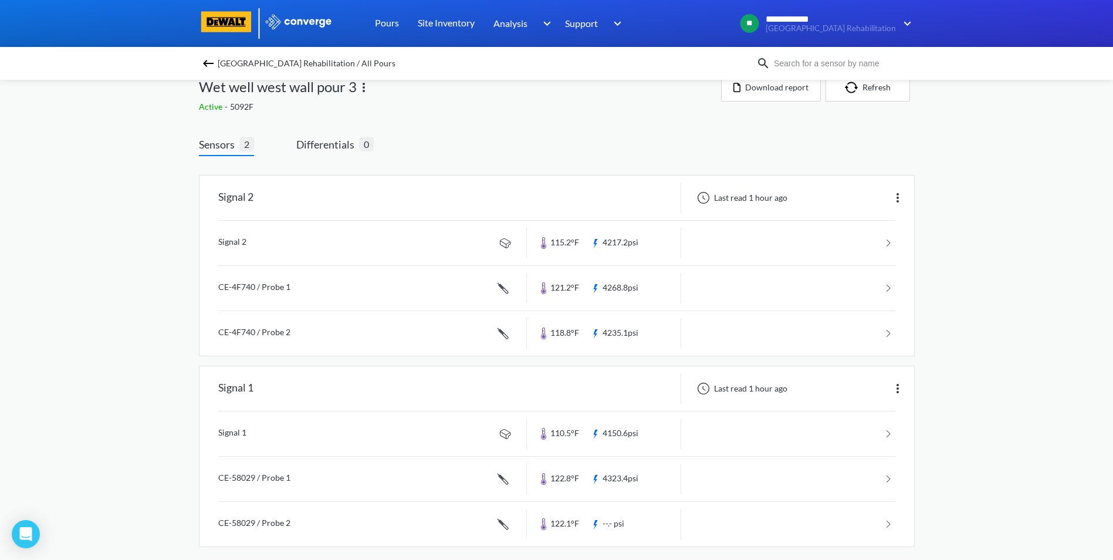
scroll to position [31, 0]
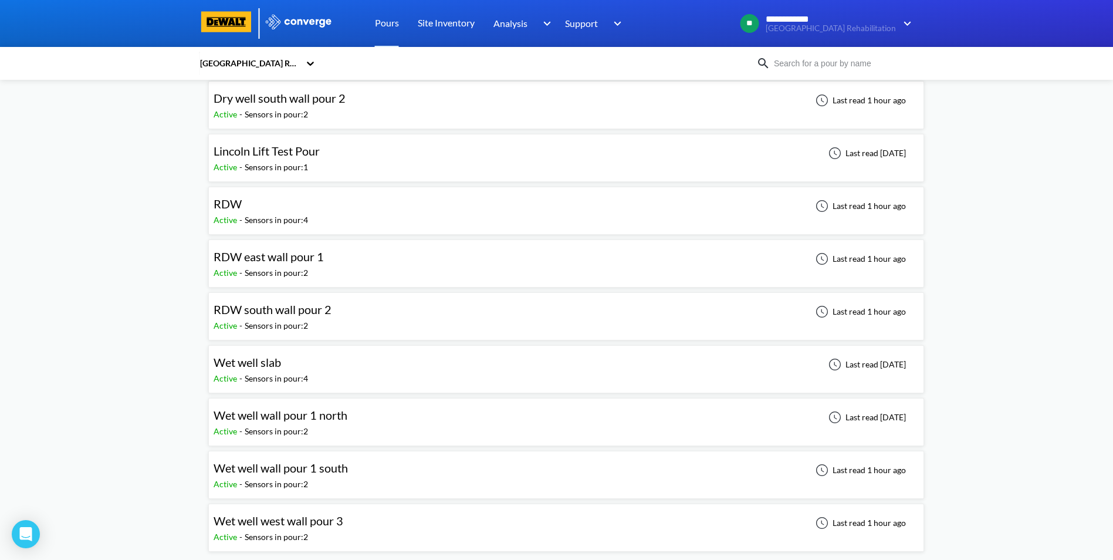
scroll to position [222, 0]
click at [626, 487] on div "Wet well wall pour 1 south Active - Sensors in pour: 2 Last read 1 hour ago" at bounding box center [567, 474] width 706 height 38
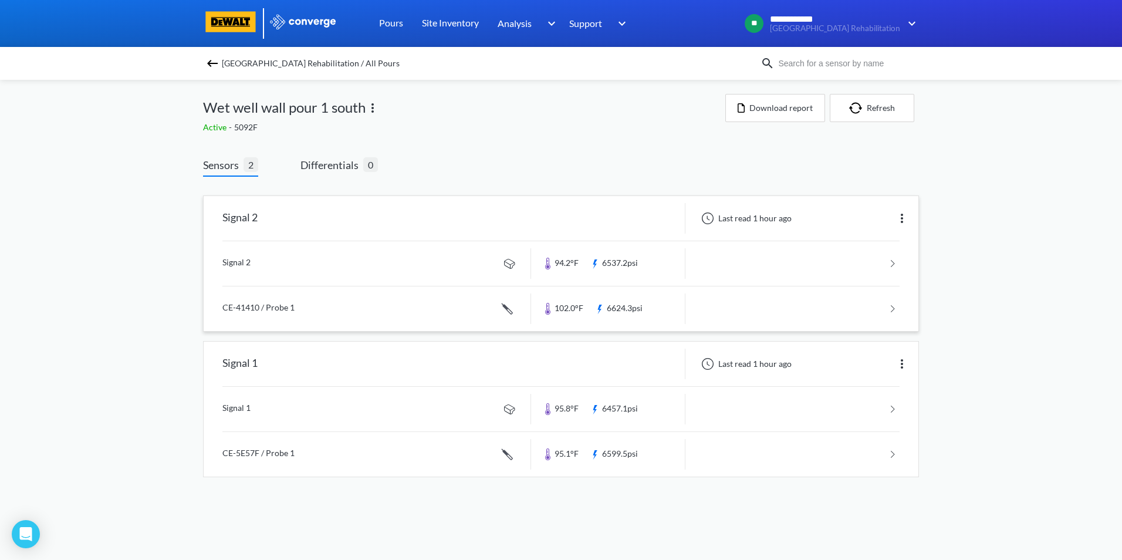
click at [895, 262] on link at bounding box center [560, 263] width 677 height 45
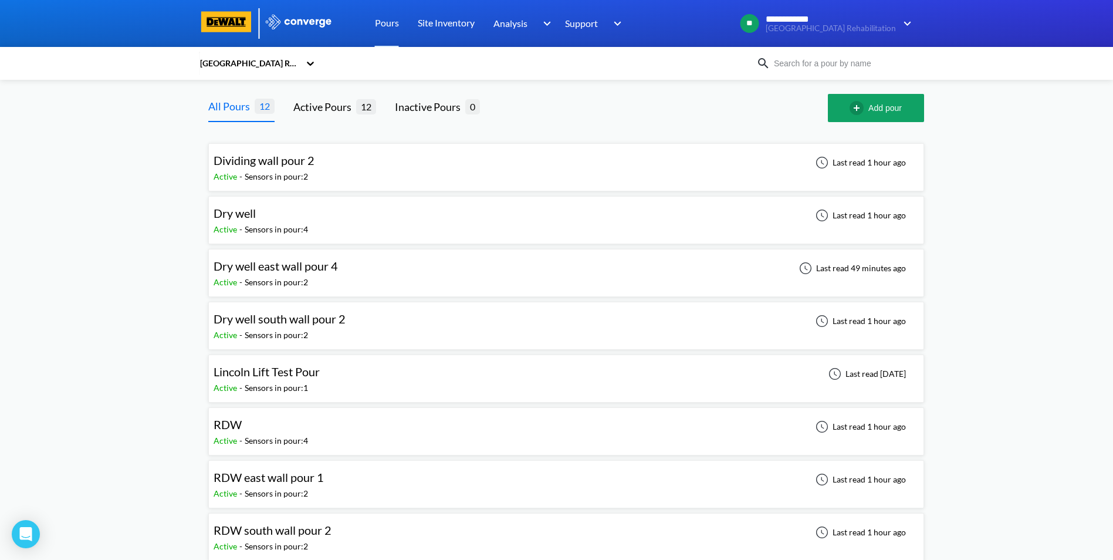
scroll to position [59, 0]
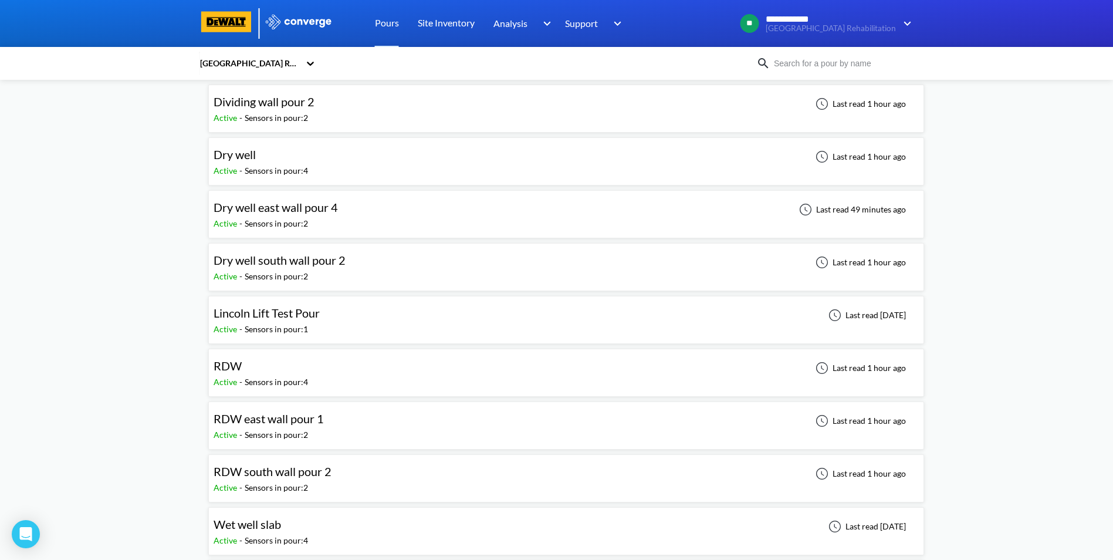
click at [652, 421] on div "RDW east wall pour 1 Active - Sensors in pour: 2 Last read 1 hour ago" at bounding box center [567, 426] width 706 height 38
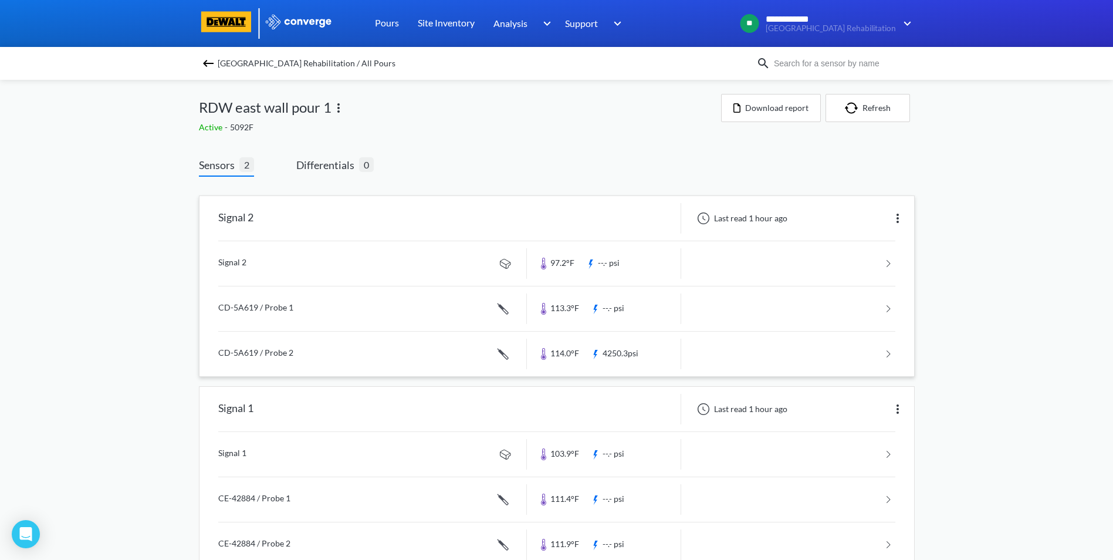
click at [890, 261] on link at bounding box center [556, 263] width 677 height 45
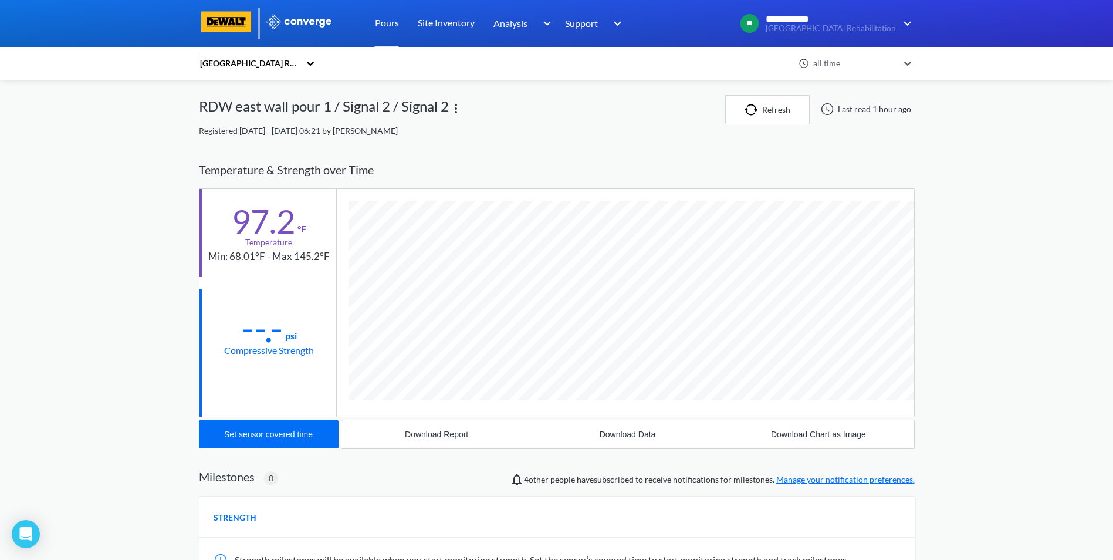
scroll to position [620, 716]
click at [279, 437] on div "Set sensor covered time" at bounding box center [268, 434] width 89 height 9
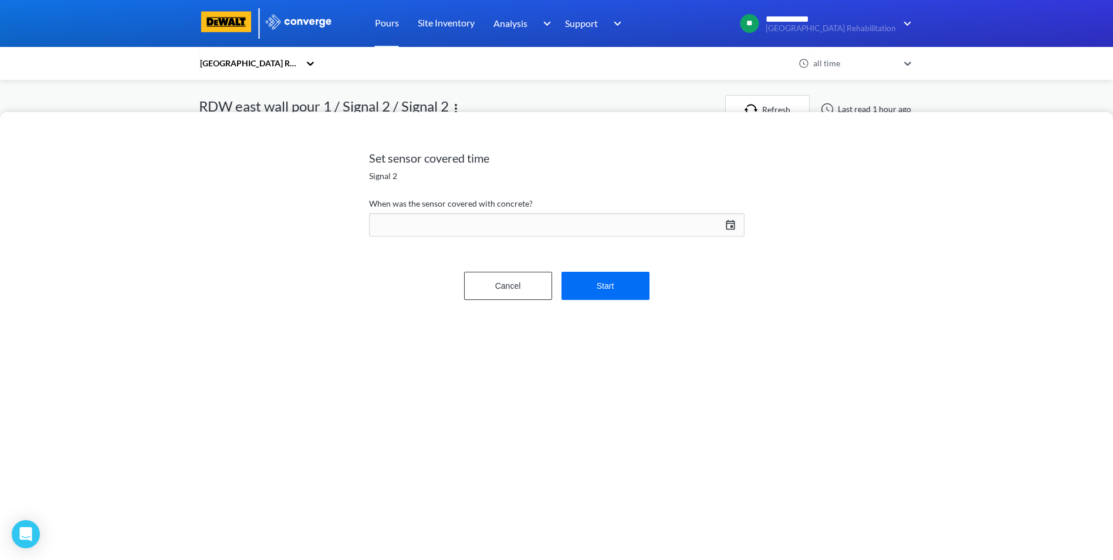
click at [729, 224] on div "[DATE] Press the down arrow key to interact with the calendar and select a date…" at bounding box center [557, 225] width 376 height 28
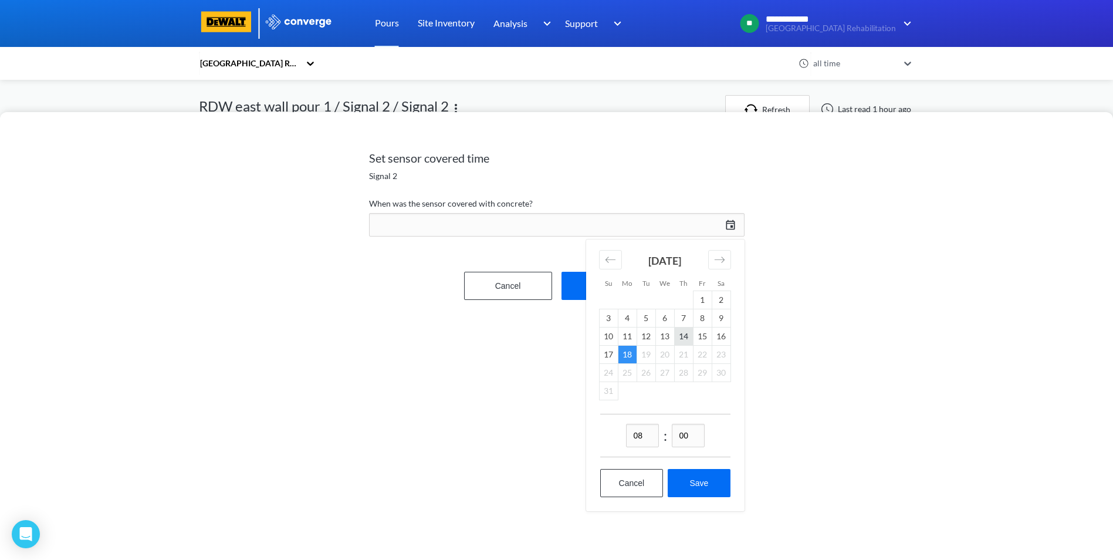
click at [686, 336] on td "14" at bounding box center [683, 336] width 19 height 18
drag, startPoint x: 646, startPoint y: 433, endPoint x: 637, endPoint y: 436, distance: 9.1
click at [637, 436] on input "08" at bounding box center [642, 435] width 33 height 23
type input "07"
click at [704, 485] on button "Save" at bounding box center [699, 483] width 62 height 28
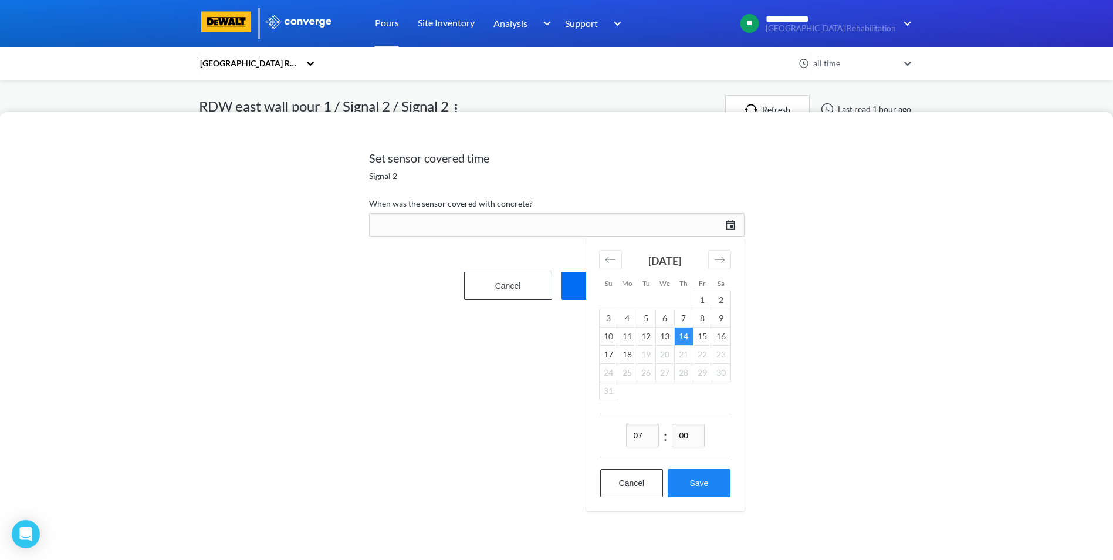
type input "07:00[DATE]"
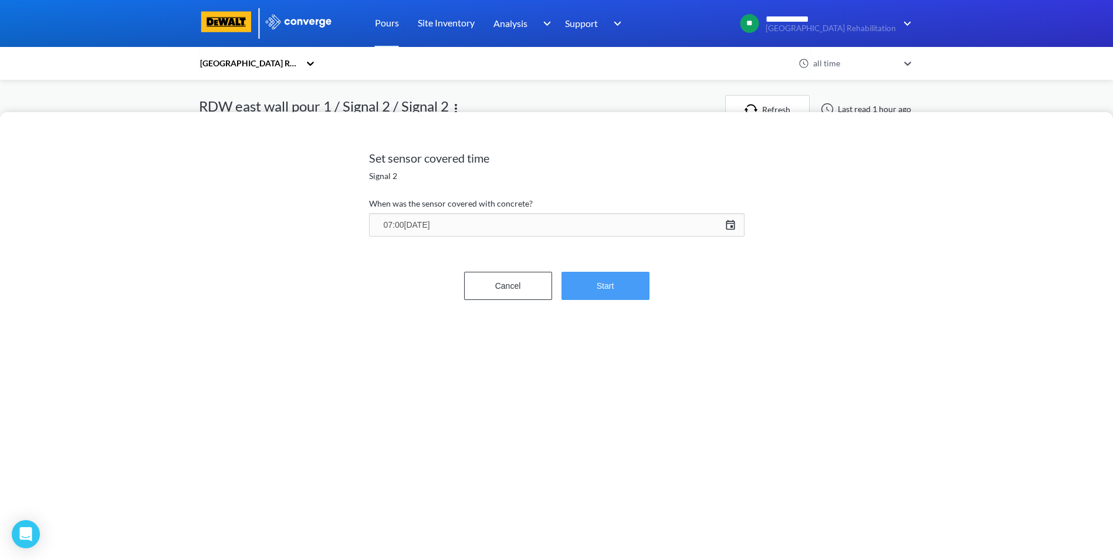
click at [610, 287] on button "Start" at bounding box center [606, 286] width 88 height 28
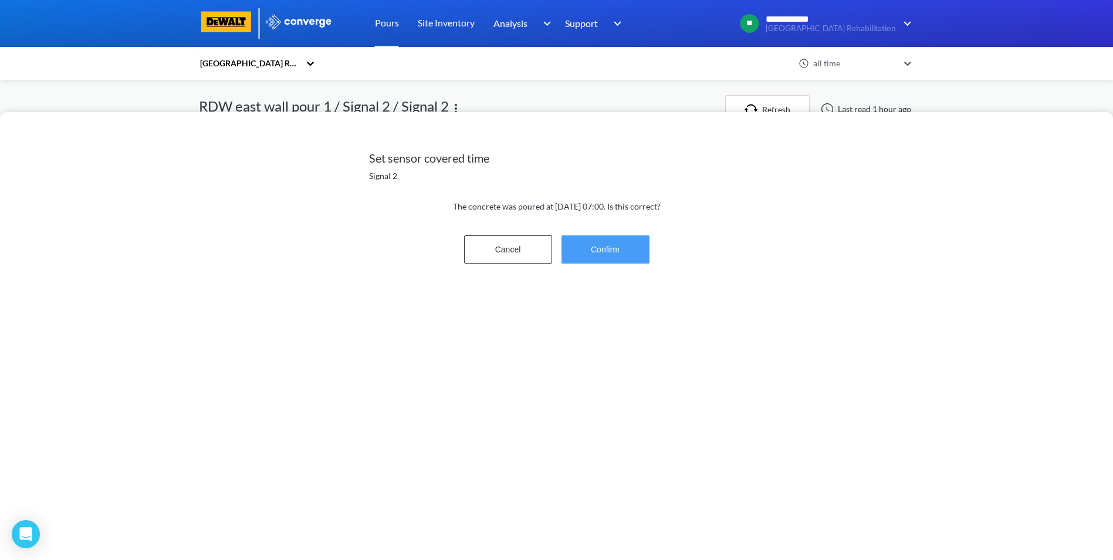
click at [623, 251] on button "Confirm" at bounding box center [606, 249] width 88 height 28
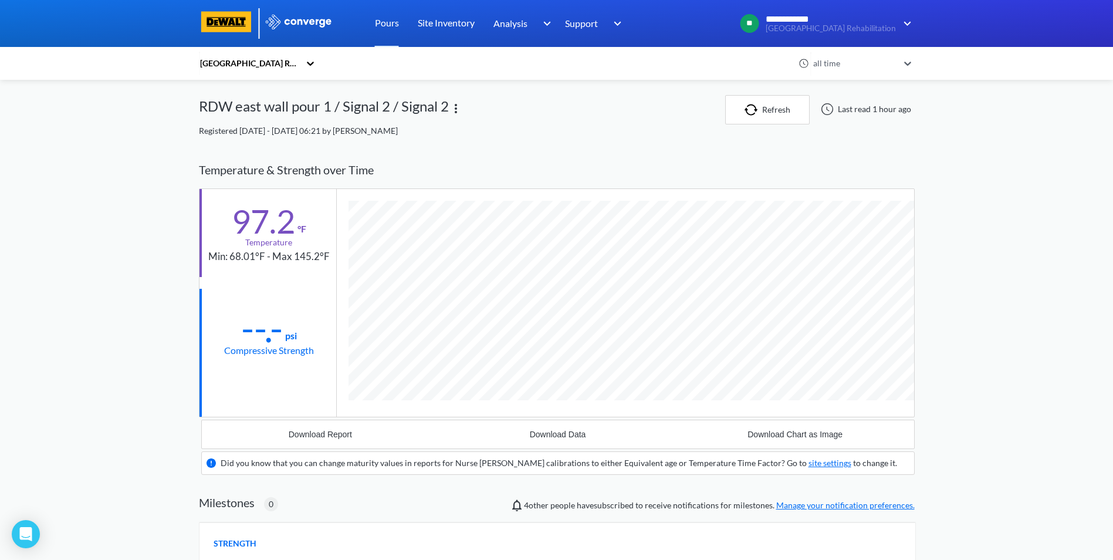
scroll to position [730, 716]
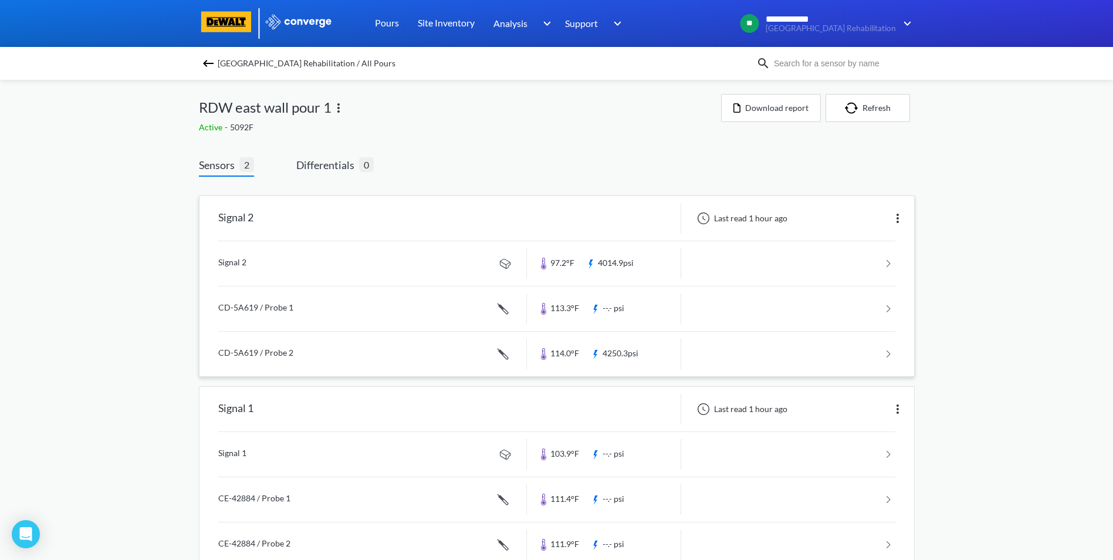
click at [888, 306] on link at bounding box center [556, 308] width 677 height 45
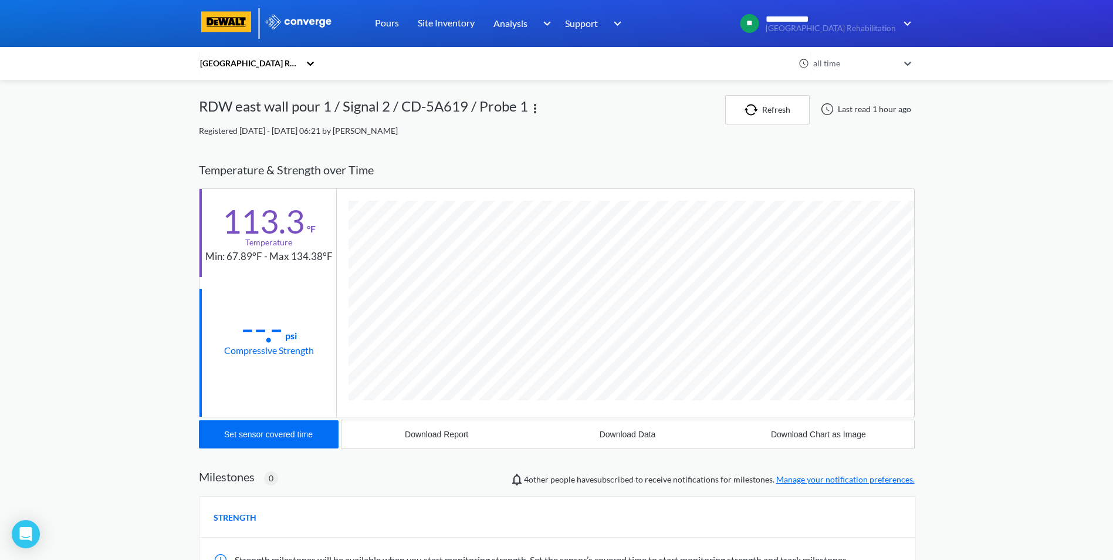
scroll to position [642, 716]
click at [257, 433] on div "Set sensor covered time" at bounding box center [268, 434] width 89 height 9
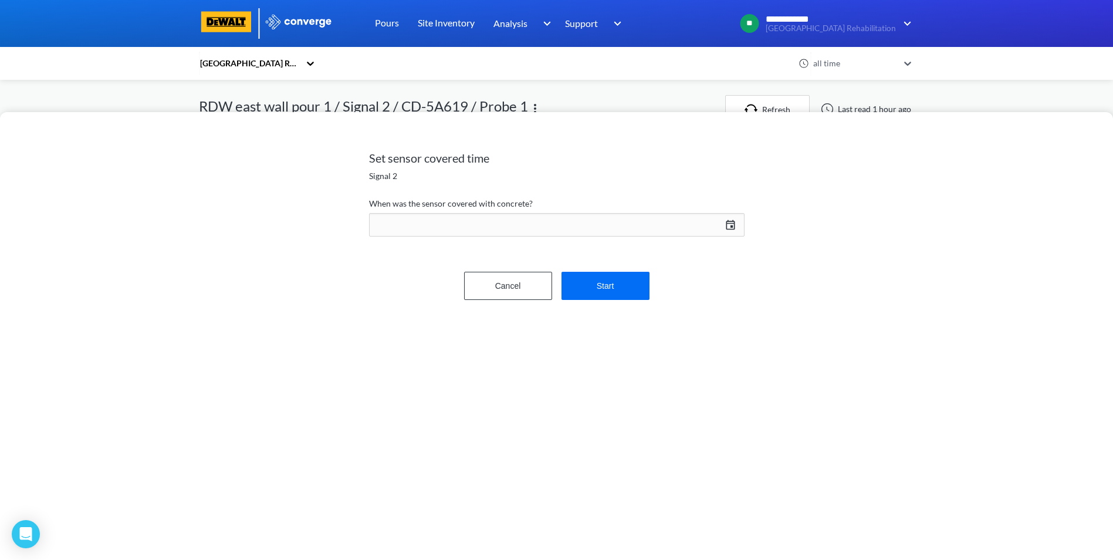
click at [734, 220] on div "[DATE] Press the down arrow key to interact with the calendar and select a date…" at bounding box center [557, 225] width 376 height 28
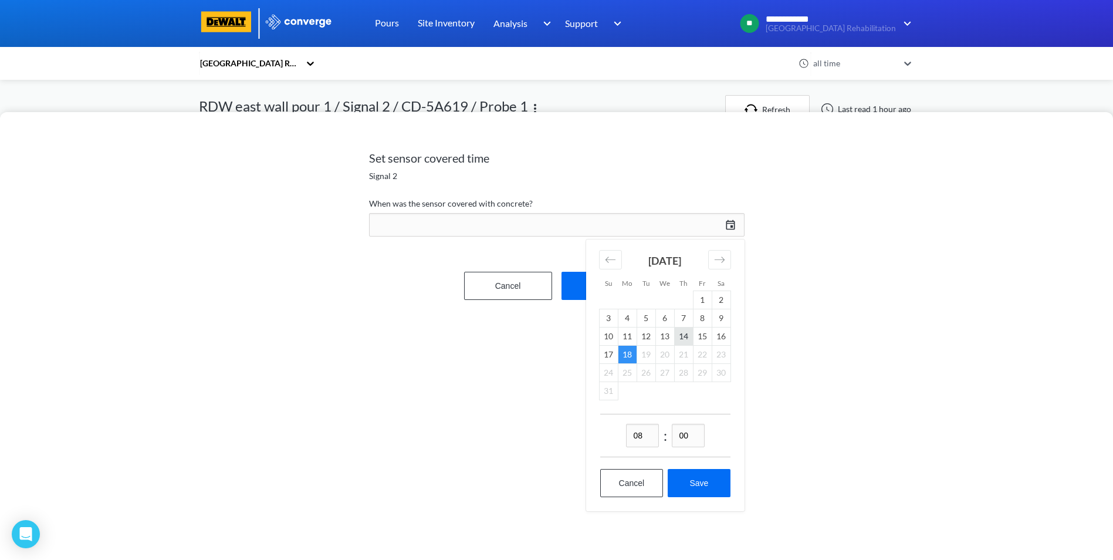
click at [685, 338] on td "14" at bounding box center [683, 336] width 19 height 18
drag, startPoint x: 645, startPoint y: 434, endPoint x: 639, endPoint y: 435, distance: 5.9
click at [639, 434] on input "08" at bounding box center [642, 435] width 33 height 23
type input "07"
click at [693, 475] on button "Save" at bounding box center [699, 483] width 62 height 28
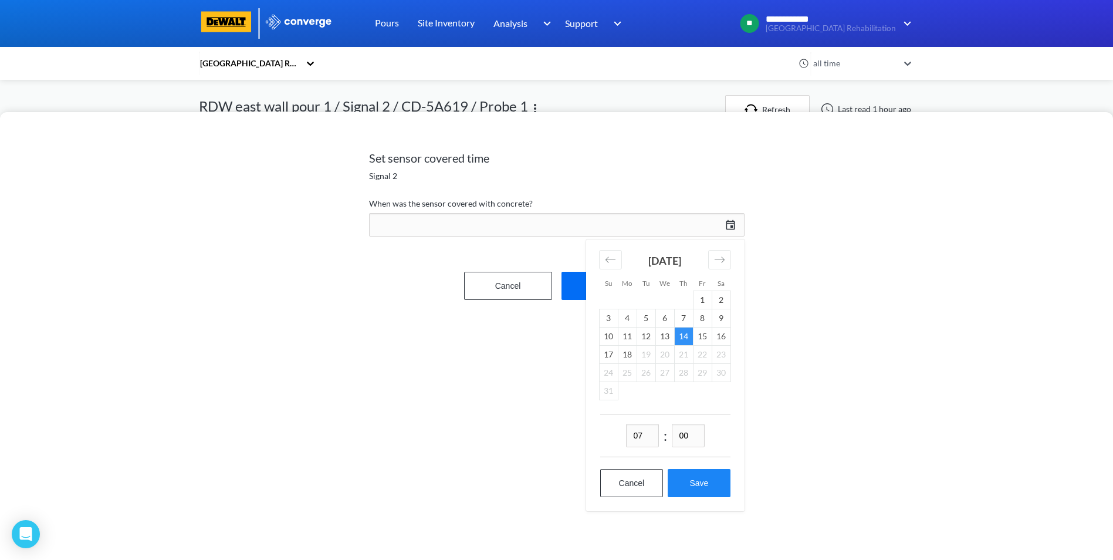
type input "07:00[DATE]"
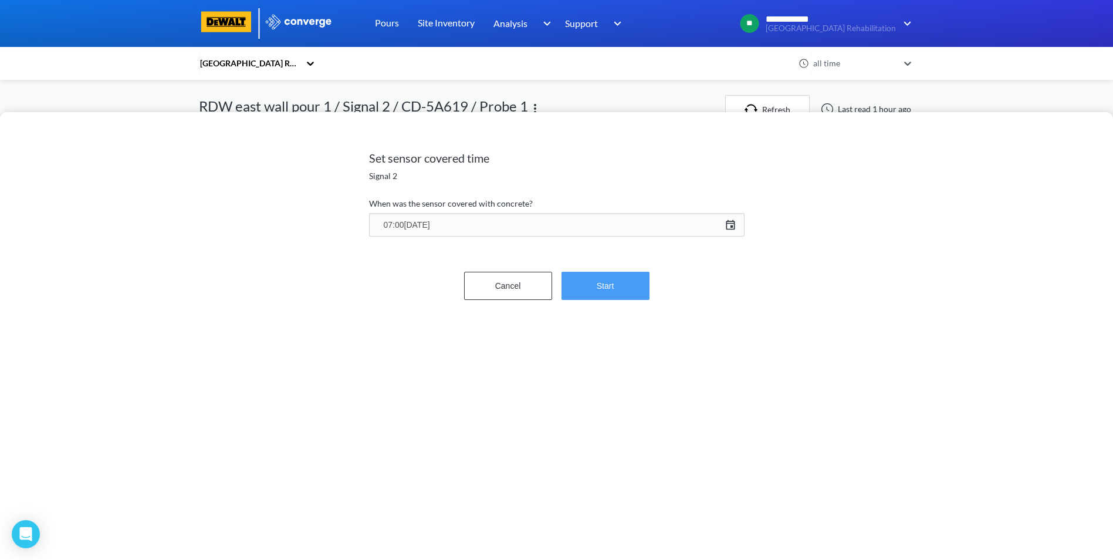
click at [612, 289] on button "Start" at bounding box center [606, 286] width 88 height 28
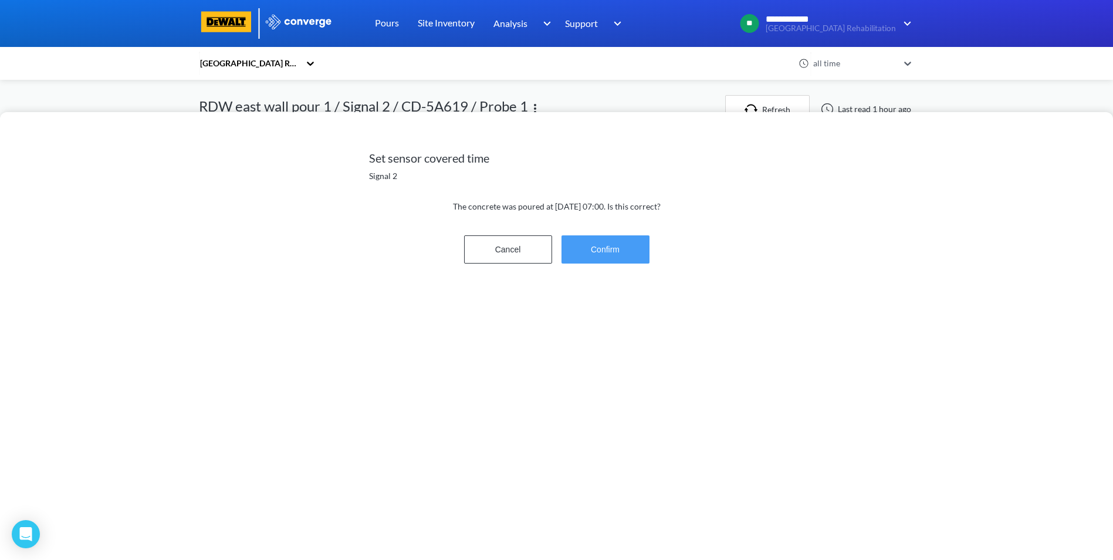
click at [616, 252] on button "Confirm" at bounding box center [606, 249] width 88 height 28
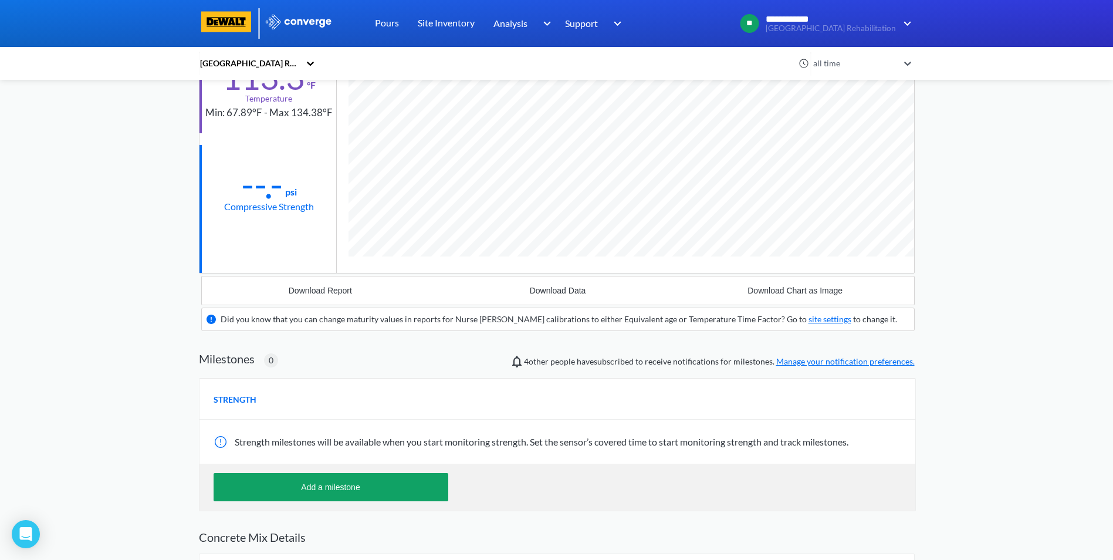
scroll to position [59, 0]
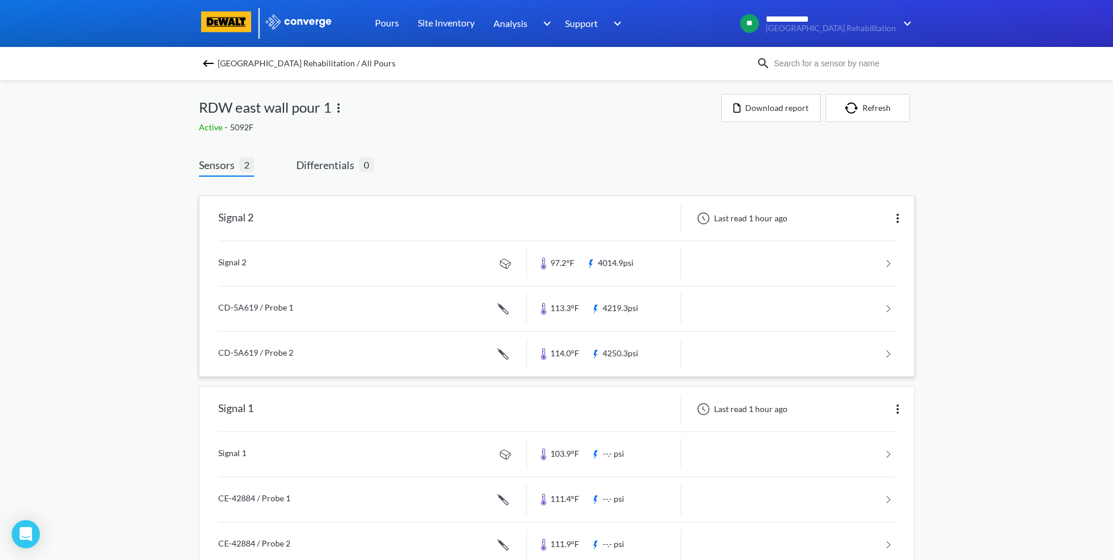
click at [889, 351] on link at bounding box center [556, 354] width 677 height 45
click at [893, 453] on link at bounding box center [556, 454] width 677 height 45
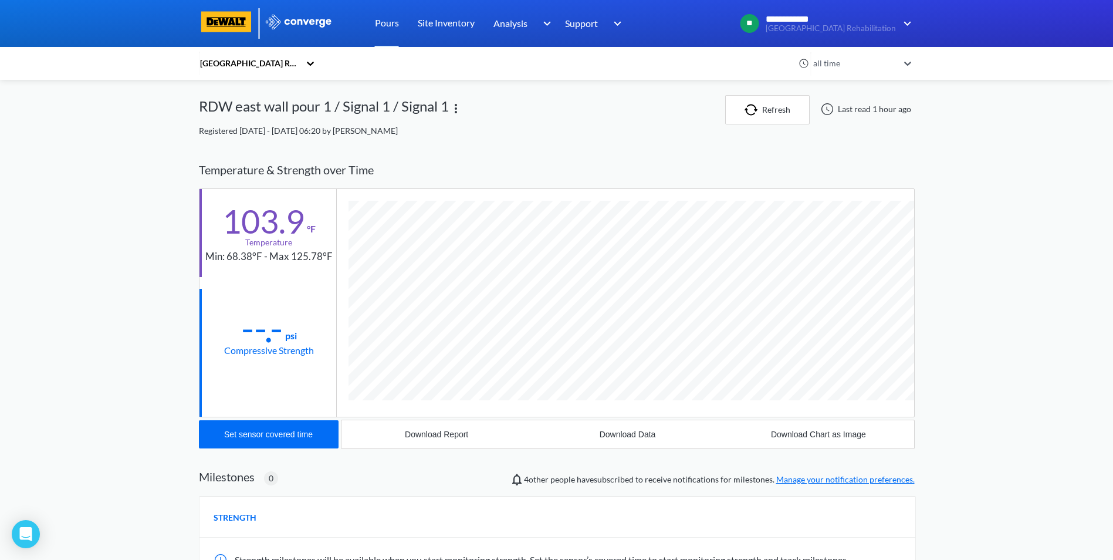
scroll to position [620, 716]
click at [299, 436] on div "Set sensor covered time" at bounding box center [268, 434] width 89 height 9
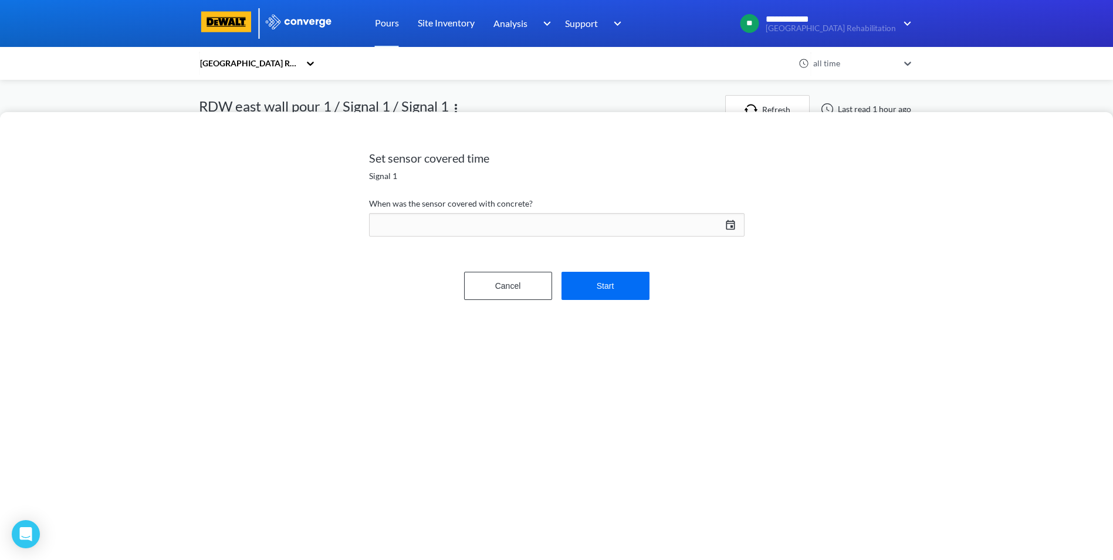
click at [730, 223] on div "[DATE] Press the down arrow key to interact with the calendar and select a date…" at bounding box center [557, 225] width 376 height 28
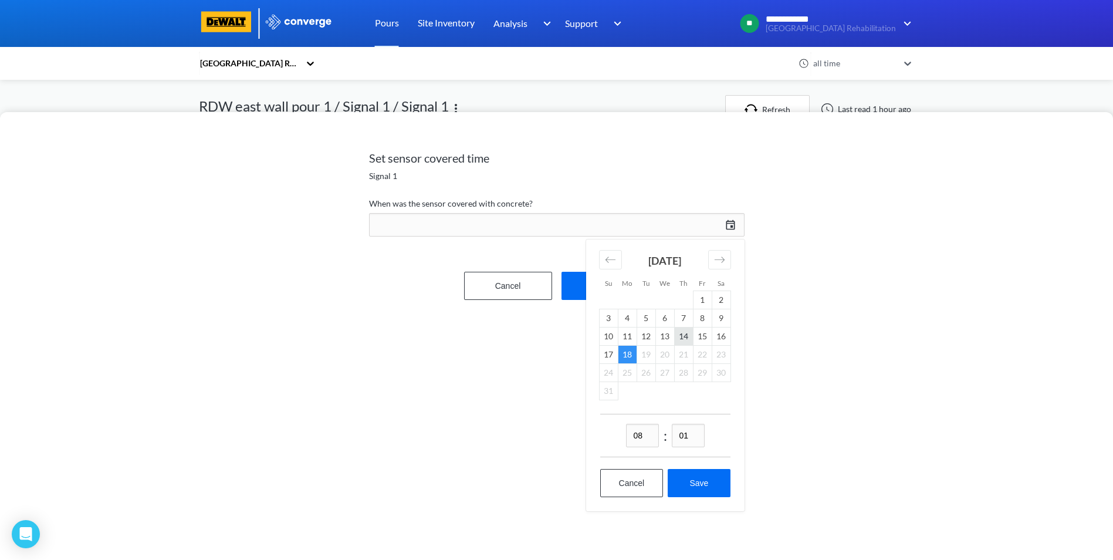
click at [685, 337] on td "14" at bounding box center [683, 336] width 19 height 18
drag, startPoint x: 689, startPoint y: 436, endPoint x: 679, endPoint y: 437, distance: 10.1
click at [679, 437] on input "01" at bounding box center [688, 435] width 33 height 23
type input "00"
click at [640, 435] on input "08" at bounding box center [642, 435] width 33 height 23
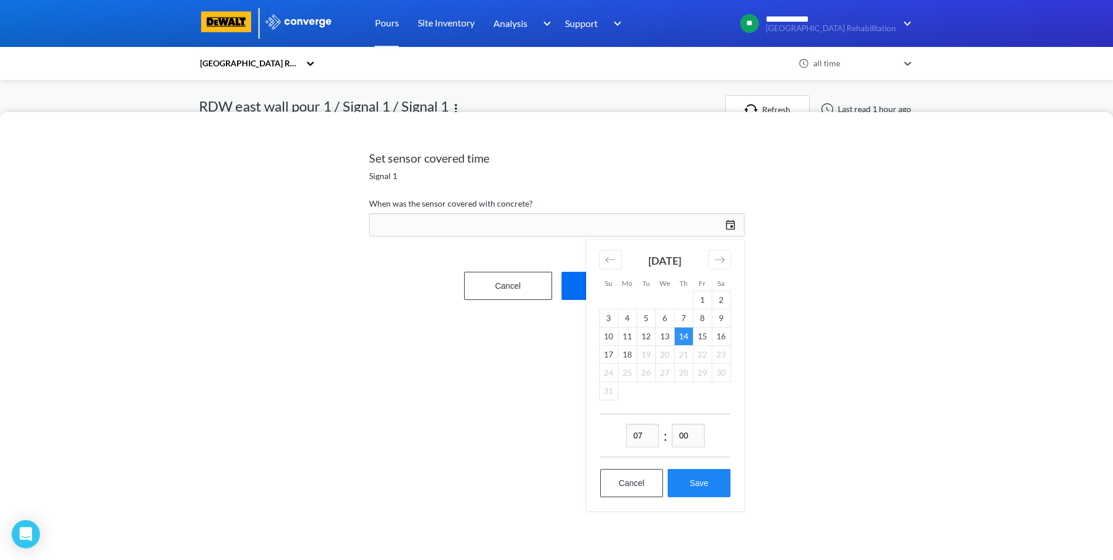
type input "07"
click at [693, 475] on button "Save" at bounding box center [699, 483] width 62 height 28
type input "07:00[DATE]"
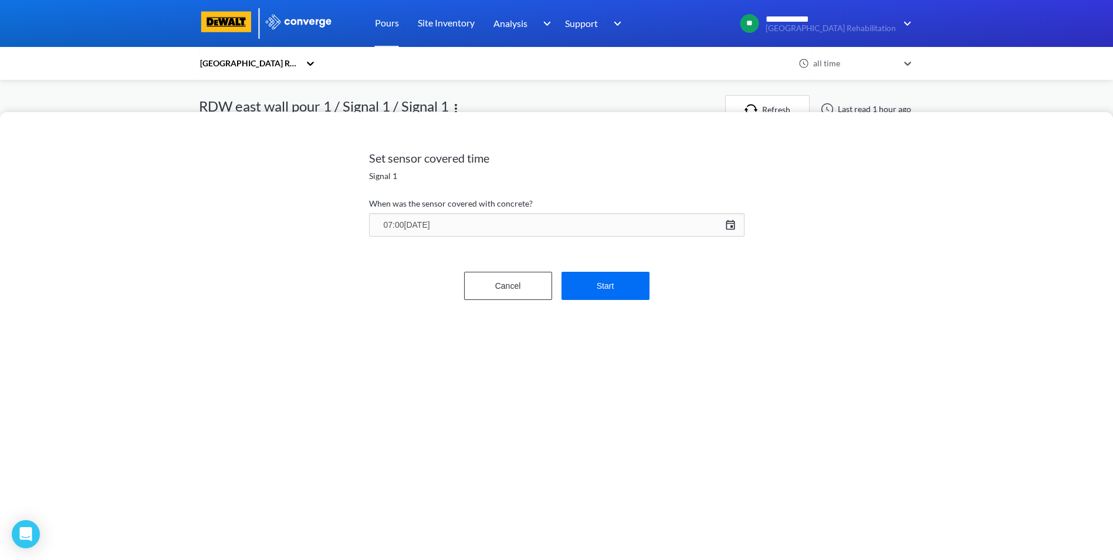
click at [620, 301] on form "When was the sensor covered with concrete? 07:00[DATE] [DATE] Press the down ar…" at bounding box center [557, 258] width 376 height 122
click at [597, 279] on button "Start" at bounding box center [606, 286] width 88 height 28
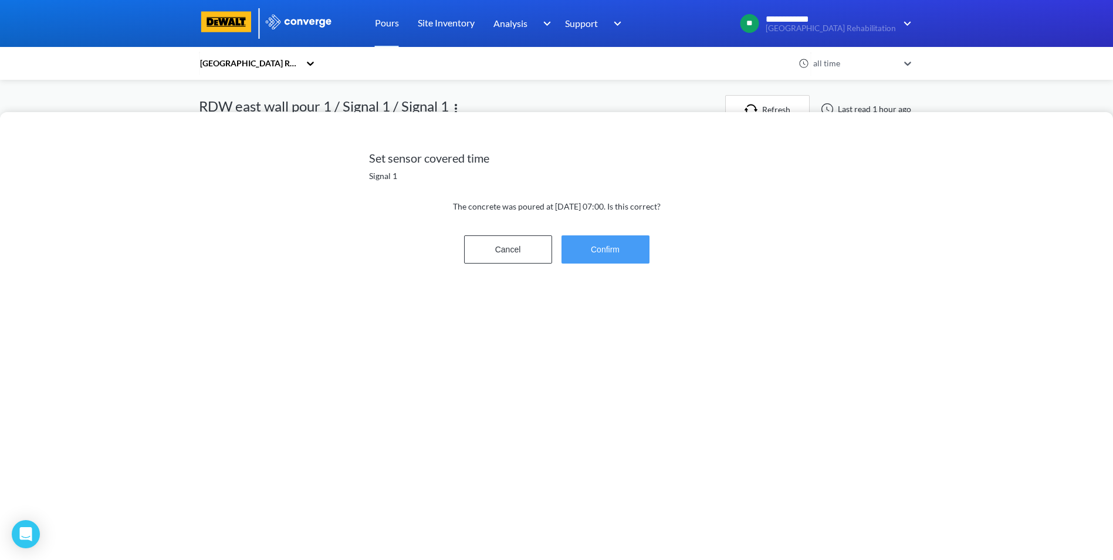
click at [608, 256] on button "Confirm" at bounding box center [606, 249] width 88 height 28
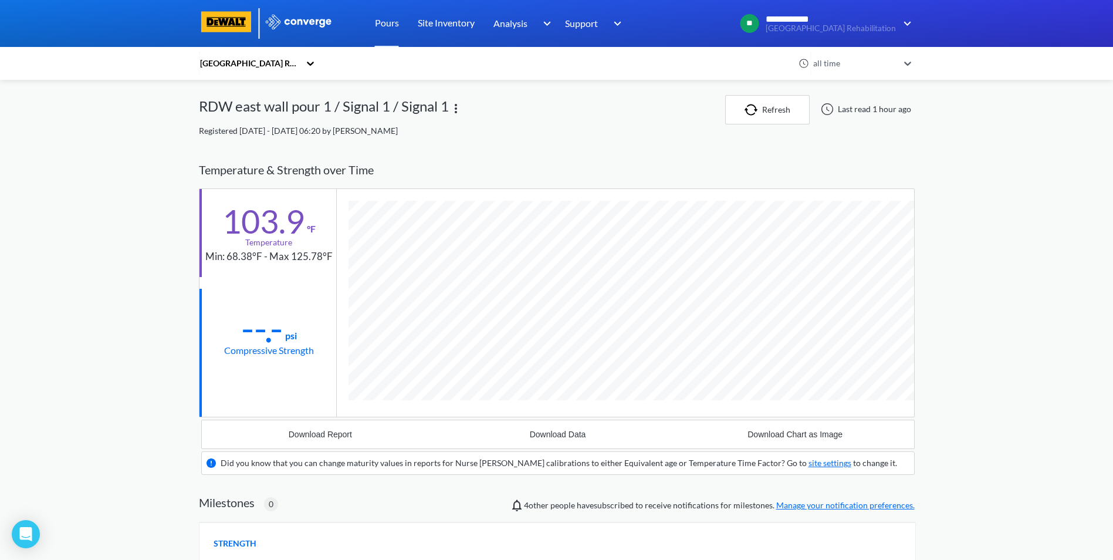
scroll to position [730, 716]
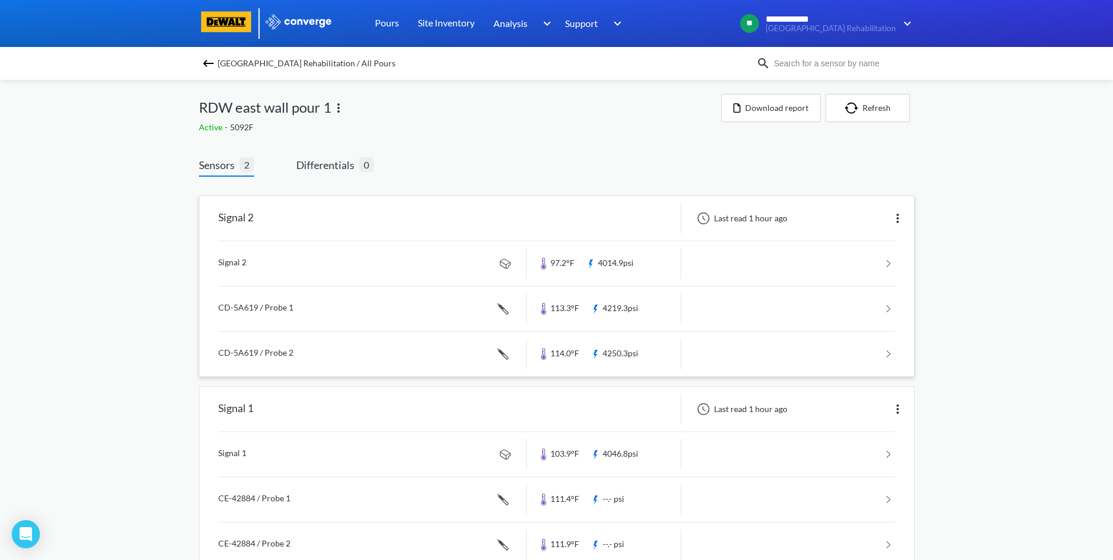
scroll to position [31, 0]
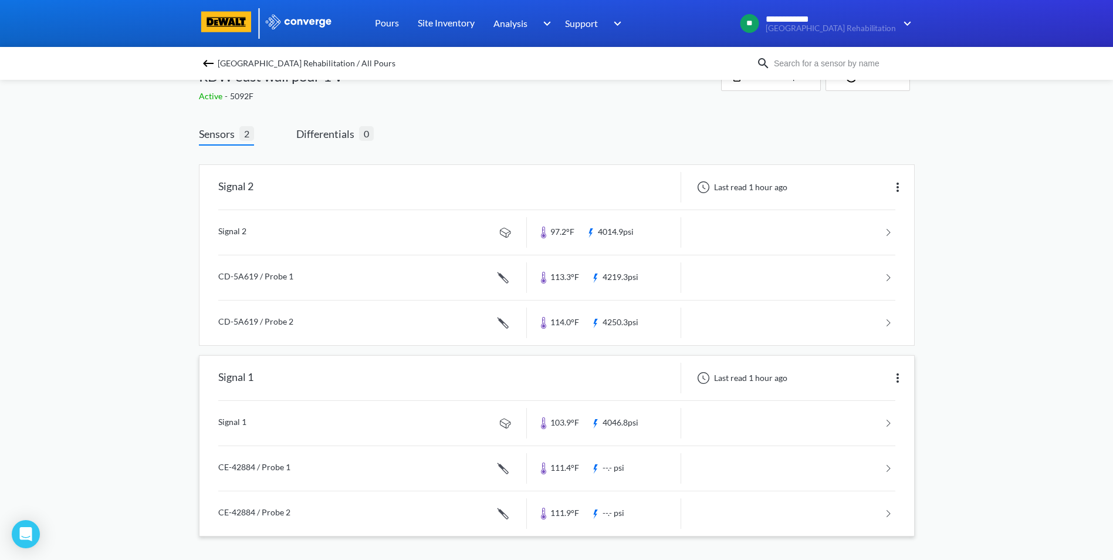
click at [895, 465] on link at bounding box center [556, 468] width 677 height 45
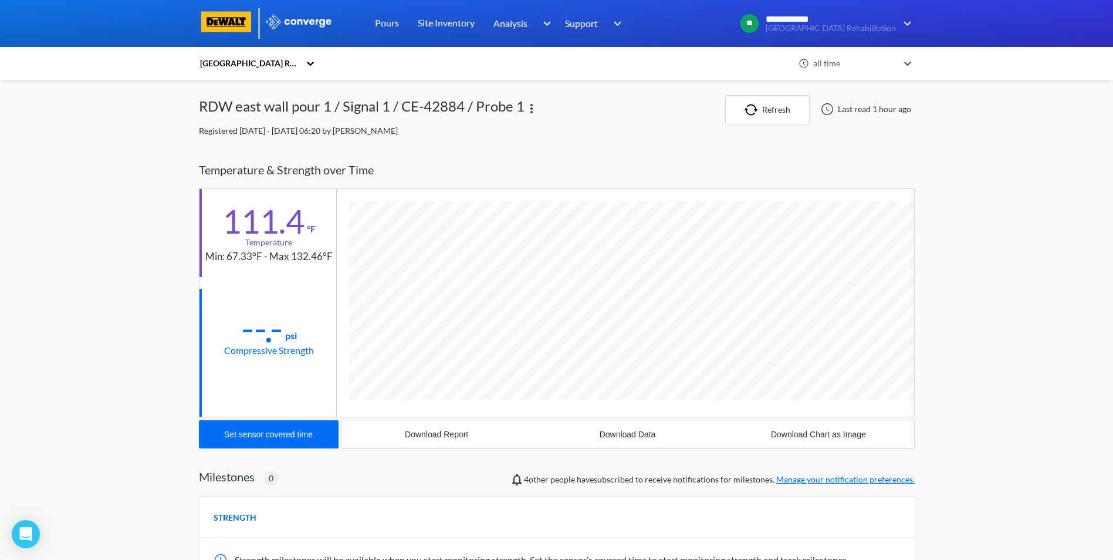
scroll to position [642, 716]
click at [279, 430] on div "Set sensor covered time" at bounding box center [268, 434] width 89 height 9
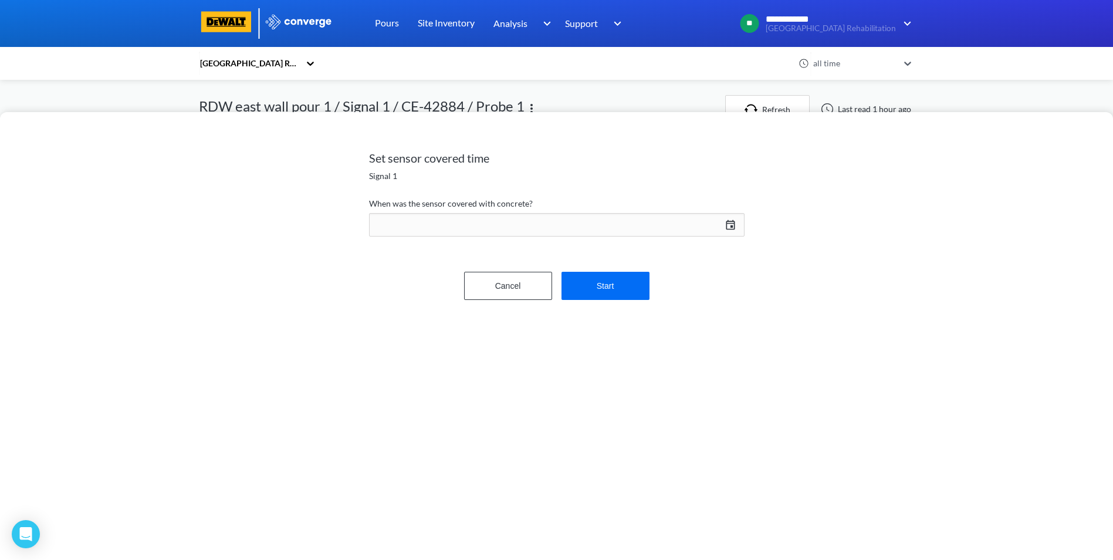
click at [731, 224] on div "[DATE] Press the down arrow key to interact with the calendar and select a date…" at bounding box center [557, 225] width 376 height 28
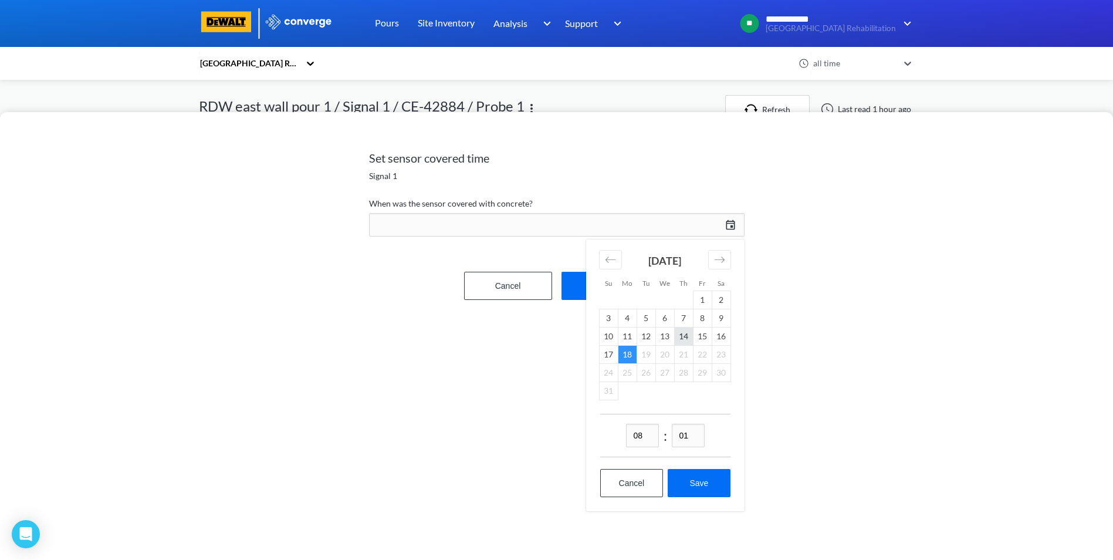
click at [684, 339] on td "14" at bounding box center [683, 336] width 19 height 18
drag, startPoint x: 636, startPoint y: 437, endPoint x: 627, endPoint y: 437, distance: 8.8
click at [627, 437] on input "08" at bounding box center [642, 435] width 33 height 23
type input "07"
drag, startPoint x: 693, startPoint y: 432, endPoint x: 677, endPoint y: 436, distance: 16.4
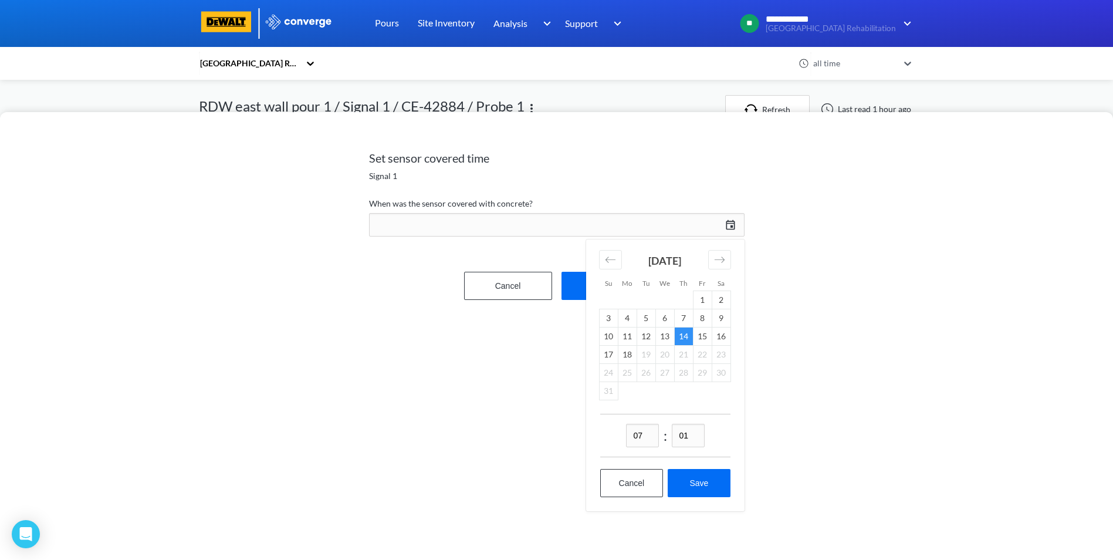
click at [677, 436] on input "01" at bounding box center [688, 435] width 33 height 23
type input "00"
click at [713, 478] on button "Save" at bounding box center [699, 483] width 62 height 28
type input "07:00[DATE]"
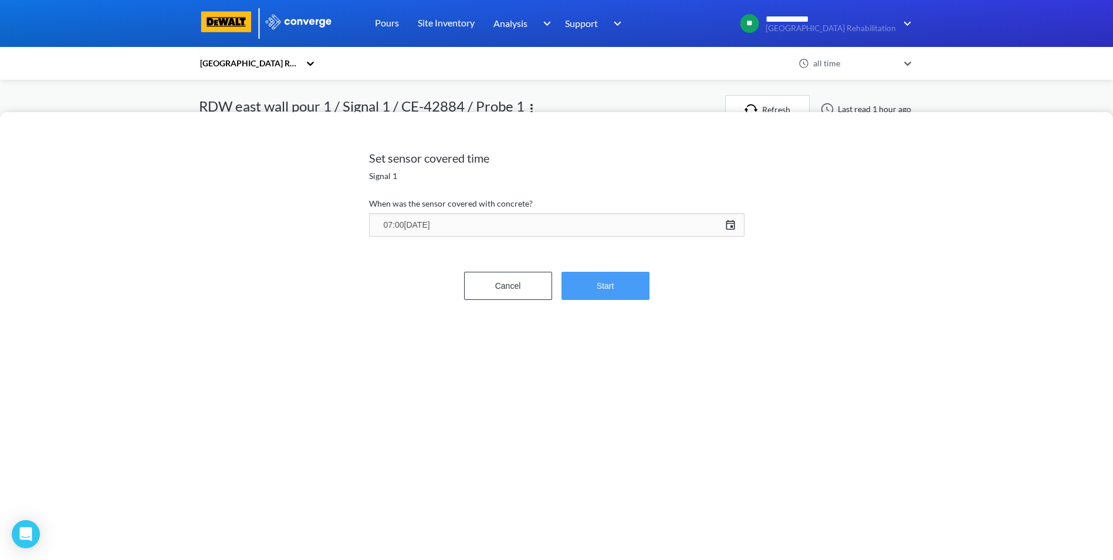
click at [605, 281] on button "Start" at bounding box center [606, 286] width 88 height 28
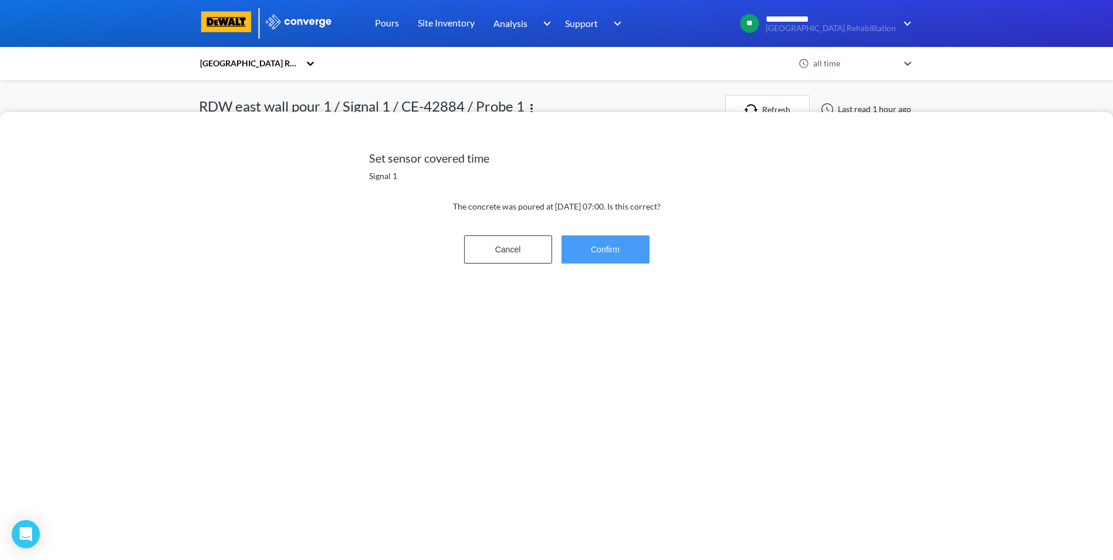
click at [612, 242] on button "Confirm" at bounding box center [606, 249] width 88 height 28
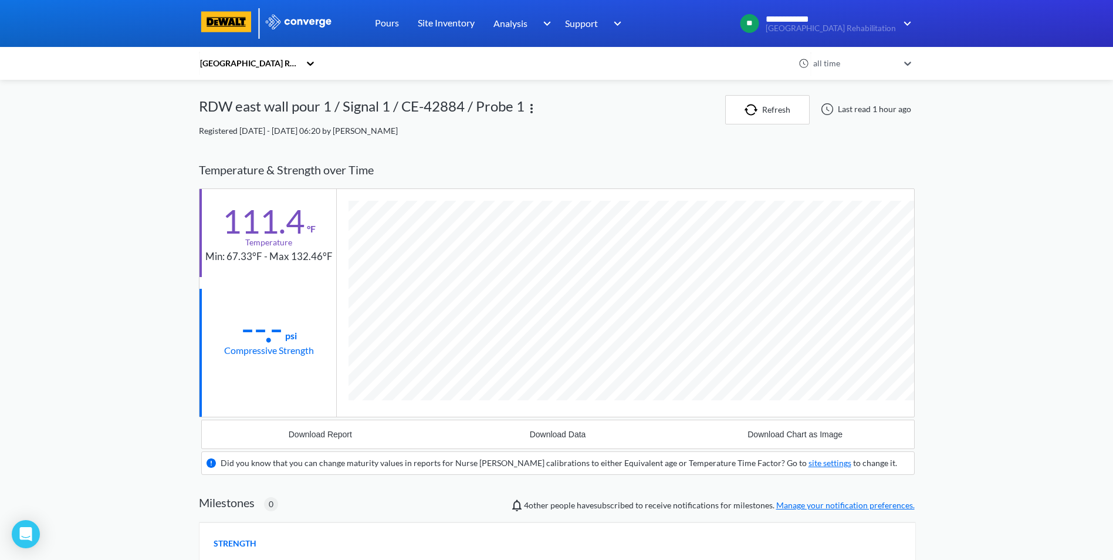
scroll to position [753, 716]
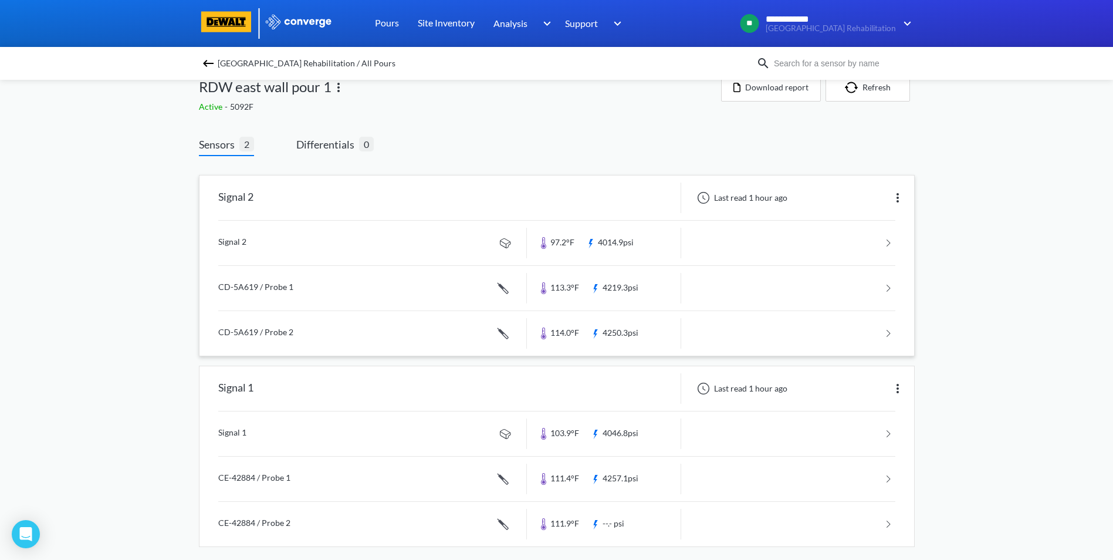
scroll to position [31, 0]
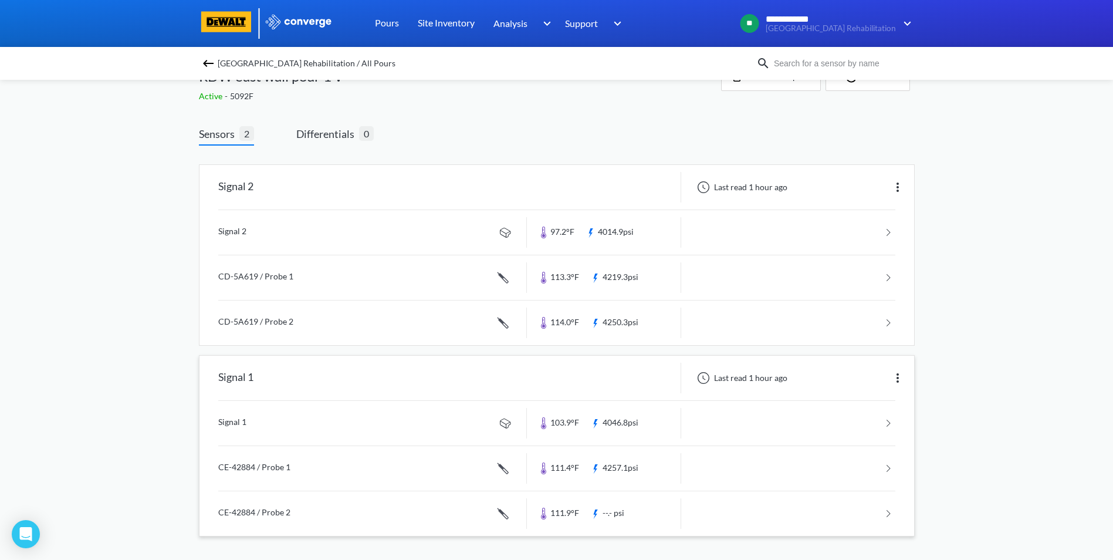
click at [886, 511] on link at bounding box center [556, 513] width 677 height 45
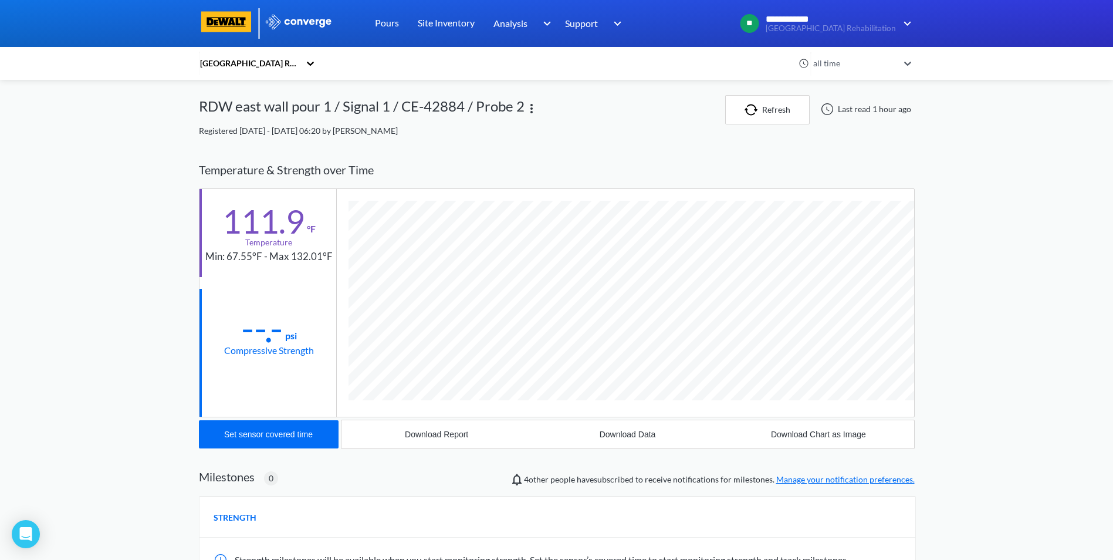
scroll to position [642, 716]
click at [309, 430] on div "Set sensor covered time" at bounding box center [268, 434] width 89 height 9
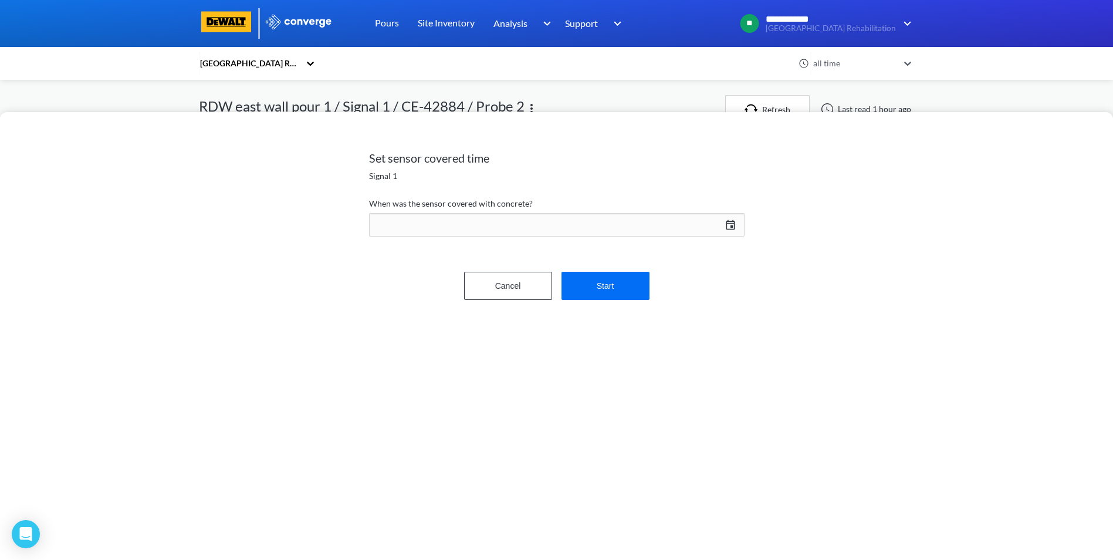
click at [732, 224] on div "[DATE] Press the down arrow key to interact with the calendar and select a date…" at bounding box center [557, 225] width 376 height 28
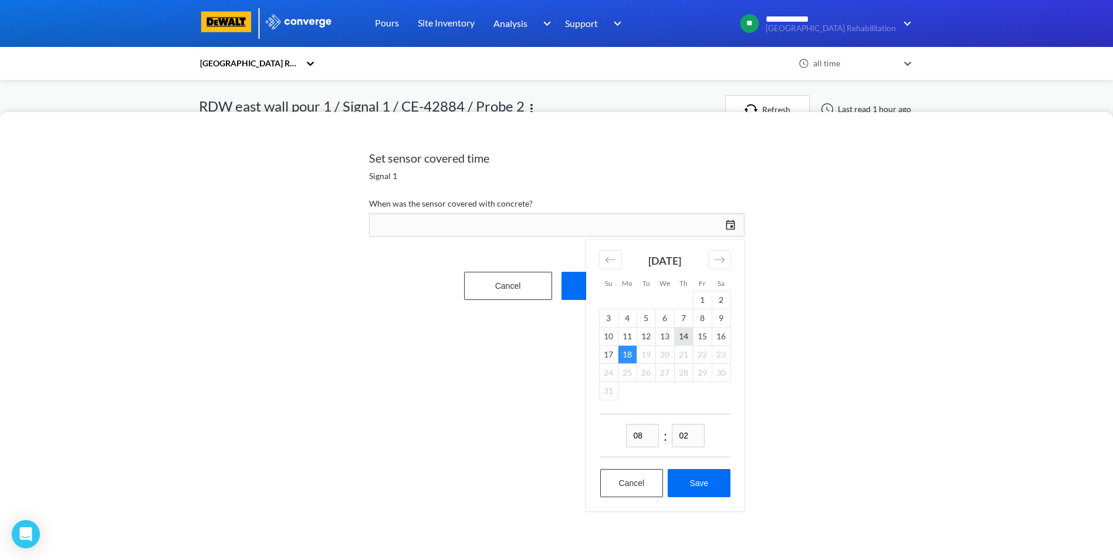
click at [686, 337] on td "14" at bounding box center [683, 336] width 19 height 18
drag, startPoint x: 696, startPoint y: 442, endPoint x: 680, endPoint y: 440, distance: 15.4
click at [680, 440] on input "02" at bounding box center [688, 435] width 33 height 23
type input "00"
drag, startPoint x: 646, startPoint y: 431, endPoint x: 623, endPoint y: 434, distance: 23.7
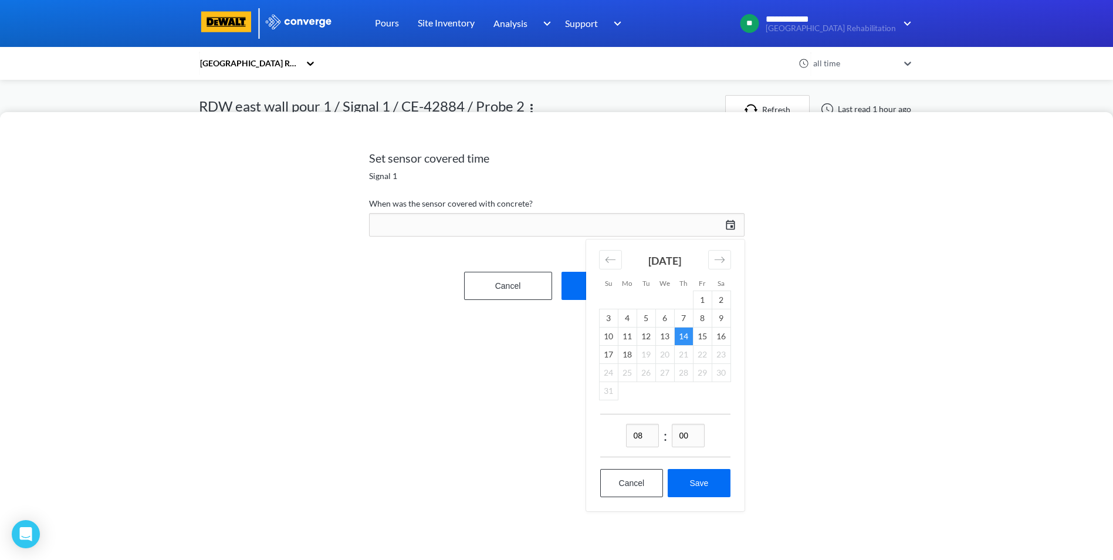
click at [623, 434] on div "08 : 00" at bounding box center [665, 435] width 130 height 43
type input "07"
click at [707, 478] on button "Save" at bounding box center [699, 483] width 62 height 28
type input "07:00[DATE]"
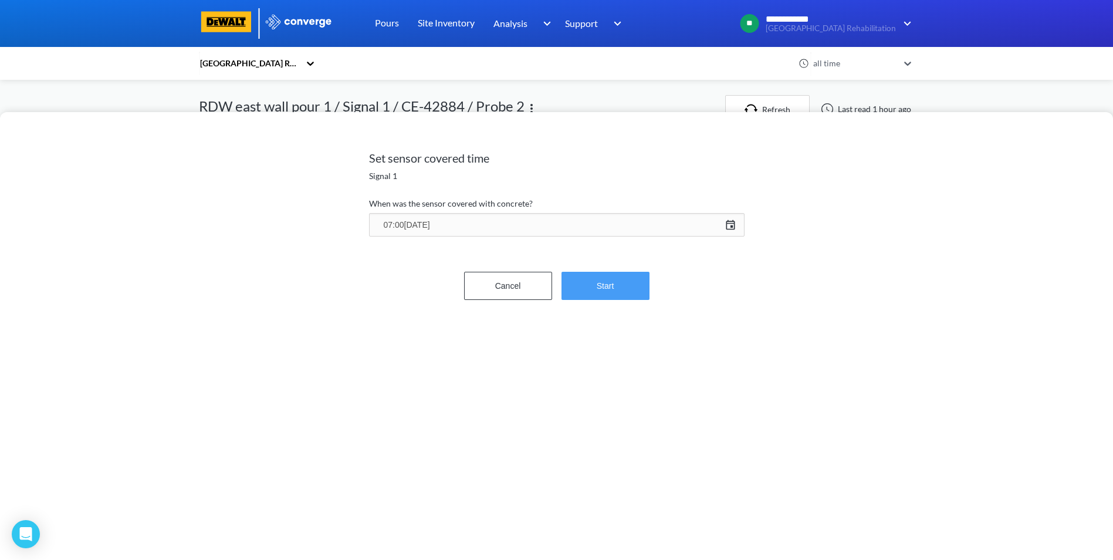
click at [612, 284] on button "Start" at bounding box center [606, 286] width 88 height 28
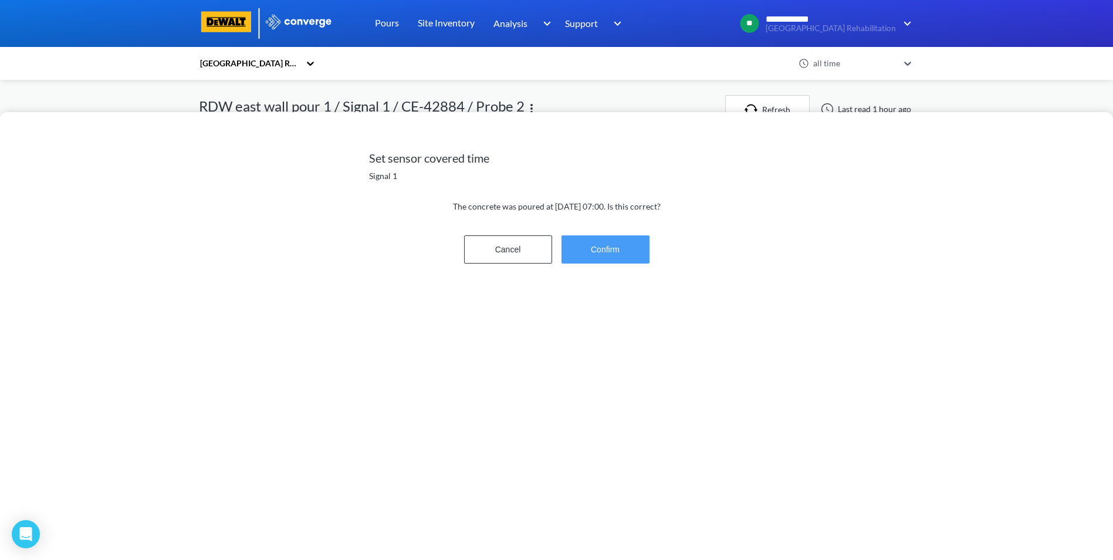
click at [613, 256] on button "Confirm" at bounding box center [606, 249] width 88 height 28
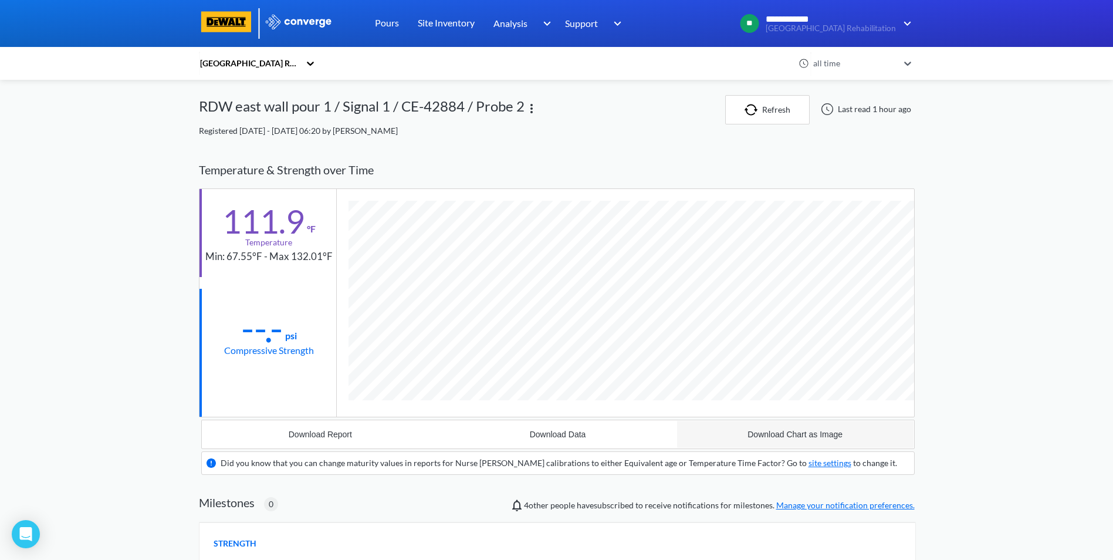
scroll to position [753, 716]
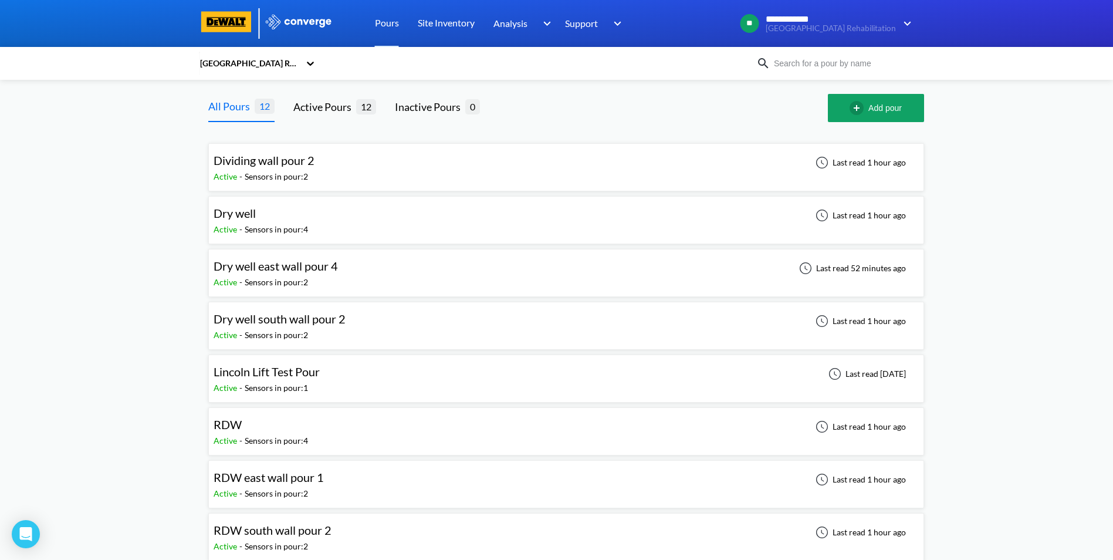
click at [222, 214] on span "Dry well" at bounding box center [235, 213] width 42 height 14
